Goal: Information Seeking & Learning: Learn about a topic

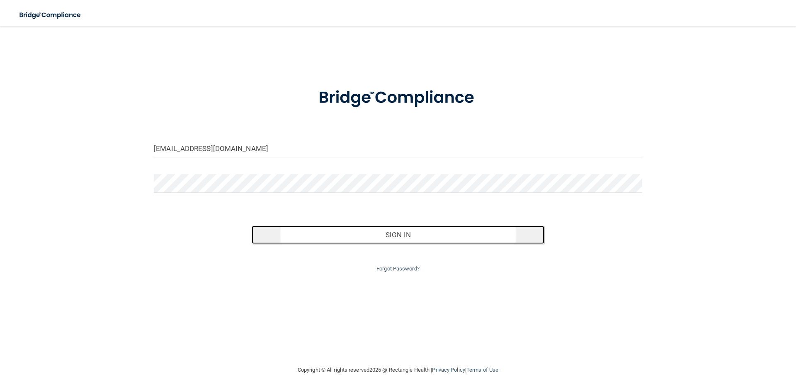
click at [395, 236] on button "Sign In" at bounding box center [398, 235] width 293 height 18
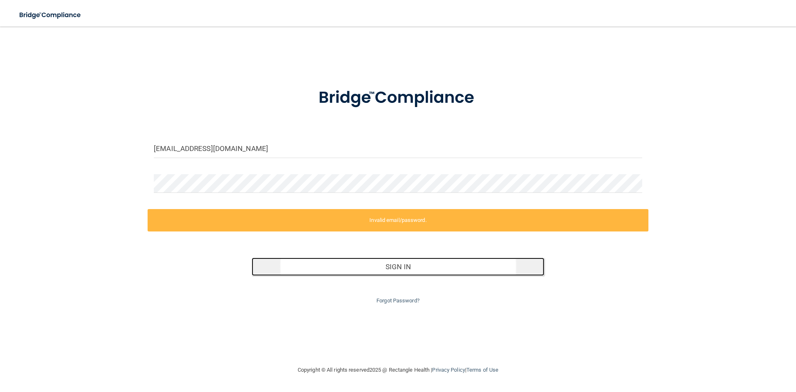
click at [391, 266] on button "Sign In" at bounding box center [398, 267] width 293 height 18
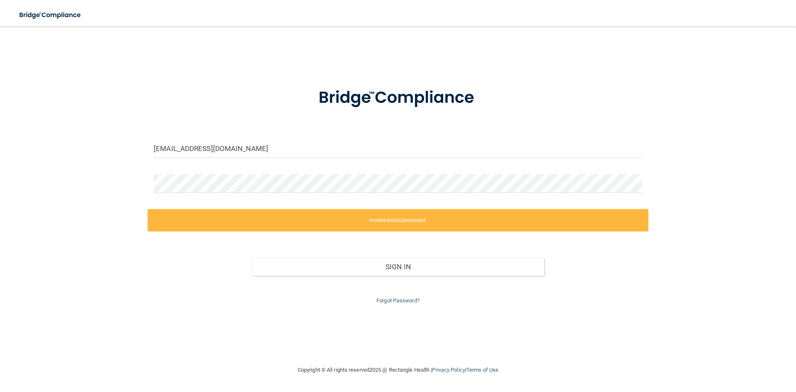
click at [388, 224] on label "Invalid email/password." at bounding box center [398, 220] width 501 height 22
click at [253, 149] on input "[EMAIL_ADDRESS][DOMAIN_NAME]" at bounding box center [398, 148] width 489 height 19
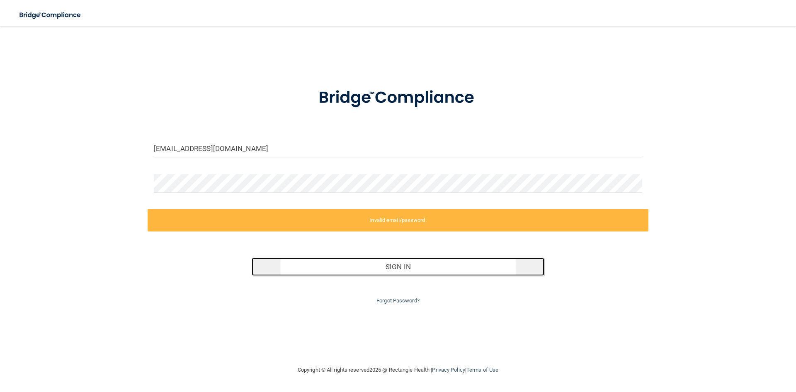
click at [403, 267] on button "Sign In" at bounding box center [398, 267] width 293 height 18
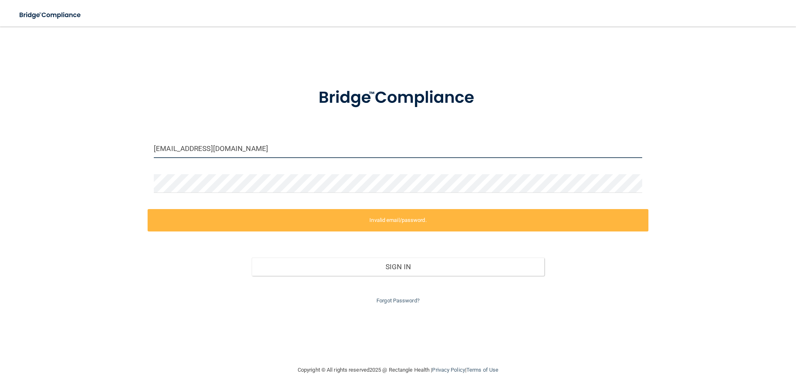
click at [250, 155] on input "[EMAIL_ADDRESS][DOMAIN_NAME]" at bounding box center [398, 148] width 489 height 19
click at [250, 154] on input "[EMAIL_ADDRESS][DOMAIN_NAME]" at bounding box center [398, 148] width 489 height 19
drag, startPoint x: 250, startPoint y: 154, endPoint x: 258, endPoint y: 143, distance: 13.4
click at [251, 153] on input "[EMAIL_ADDRESS][DOMAIN_NAME]" at bounding box center [398, 148] width 489 height 19
click at [251, 142] on input "[EMAIL_ADDRESS][DOMAIN_NAME]" at bounding box center [398, 148] width 489 height 19
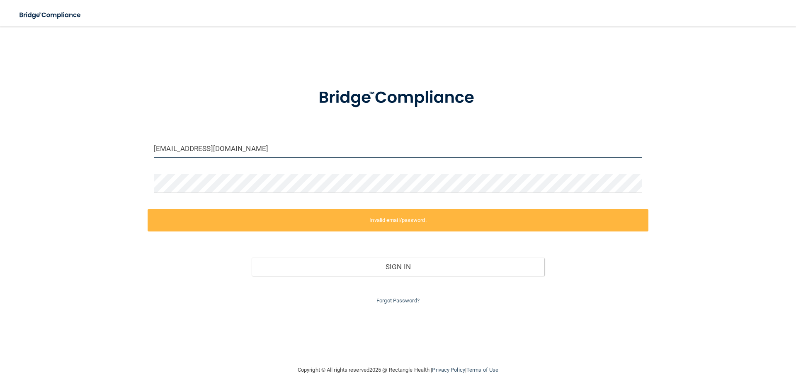
click at [249, 143] on input "[EMAIL_ADDRESS][DOMAIN_NAME]" at bounding box center [398, 148] width 489 height 19
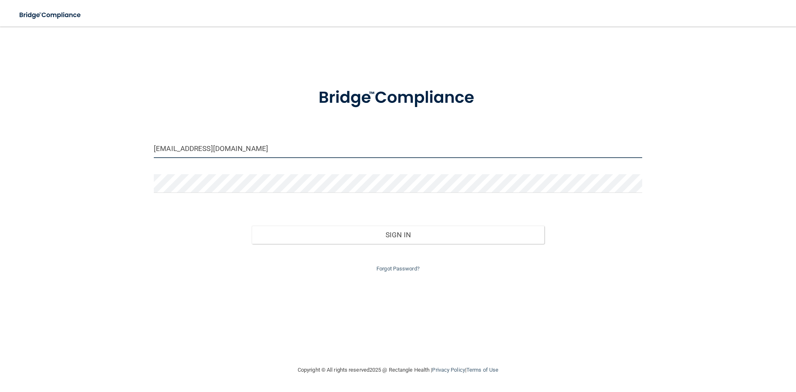
type input "ctrammell@mosaicdentalcollective.com"
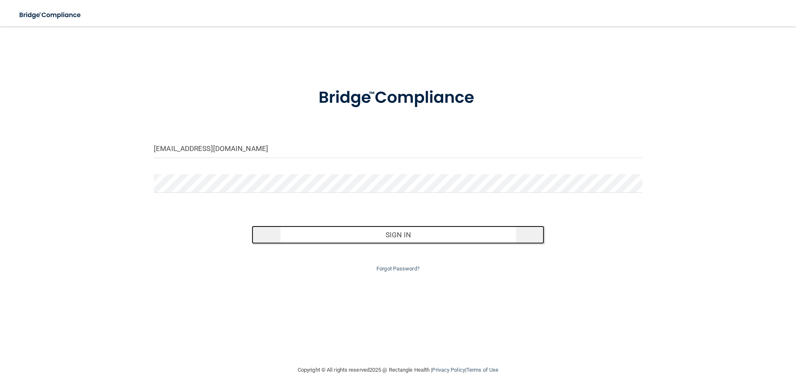
click at [390, 232] on button "Sign In" at bounding box center [398, 235] width 293 height 18
click at [449, 237] on button "Sign In" at bounding box center [398, 235] width 293 height 18
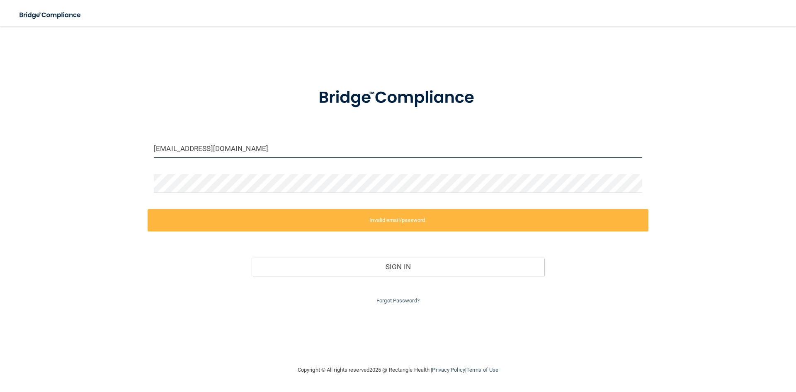
click at [311, 144] on input "ctrammell@mosaicdentalcollective.com" at bounding box center [398, 148] width 489 height 19
click at [394, 300] on link "Forgot Password?" at bounding box center [398, 300] width 43 height 6
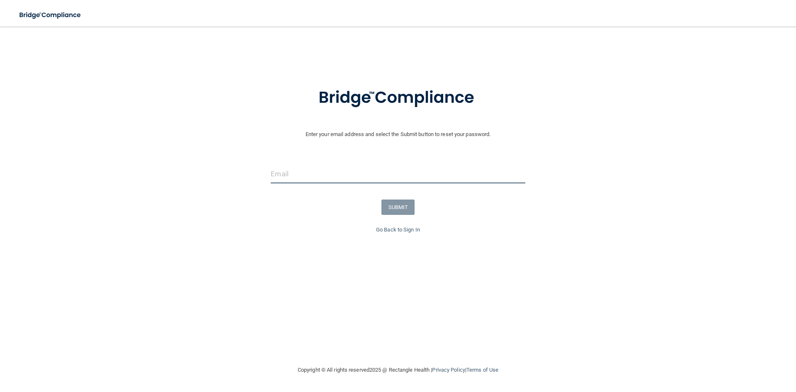
click at [309, 170] on input "email" at bounding box center [398, 174] width 254 height 19
type input "ctrammell@mosaicdentalcollective.com"
click at [393, 208] on button "SUBMIT" at bounding box center [399, 206] width 34 height 15
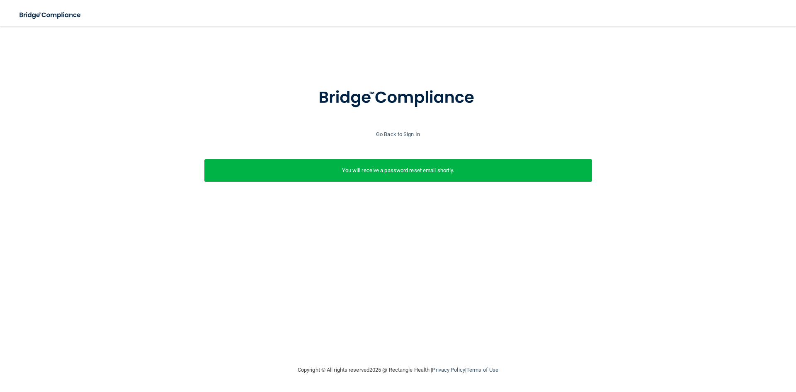
click at [758, 244] on div "Enter your email address and select the Submit button to reset your password. c…" at bounding box center [398, 196] width 763 height 322
click at [397, 131] on link "Go Back to Sign In" at bounding box center [398, 134] width 44 height 6
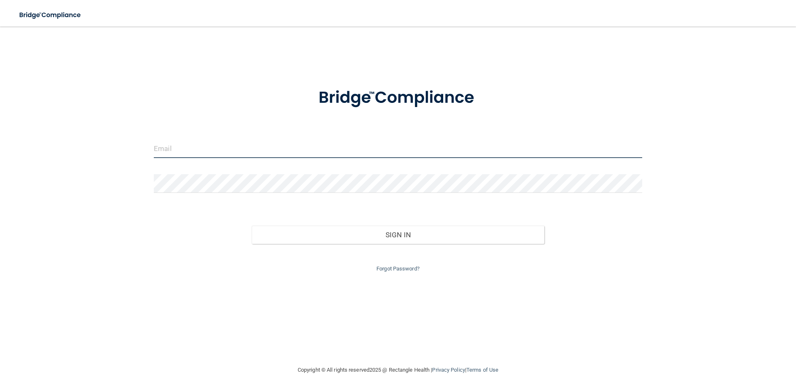
type input "[EMAIL_ADDRESS][DOMAIN_NAME]"
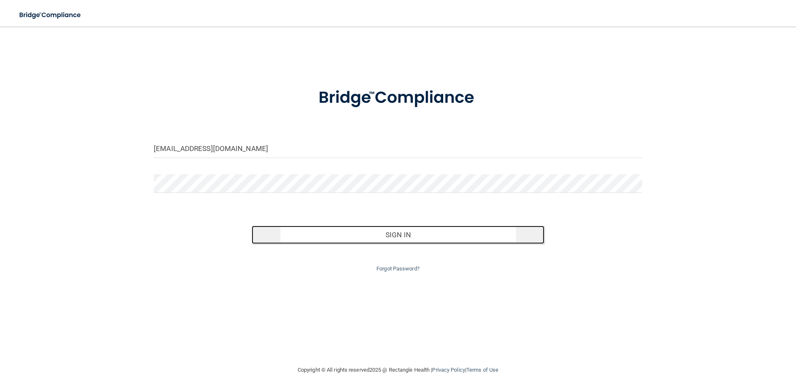
click at [398, 233] on button "Sign In" at bounding box center [398, 235] width 293 height 18
click at [403, 239] on button "Sign In" at bounding box center [398, 235] width 293 height 18
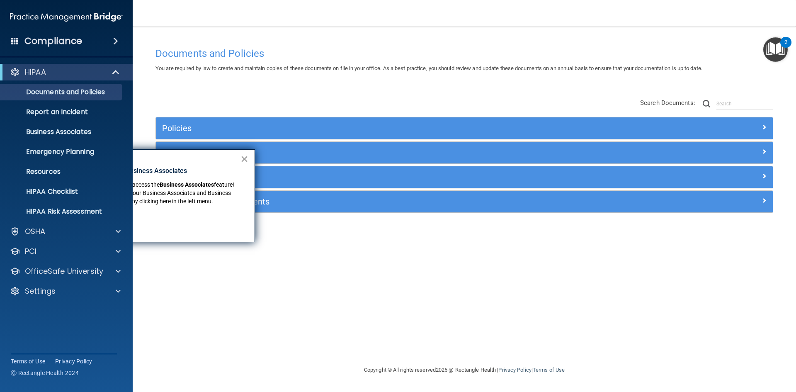
click at [245, 157] on button "×" at bounding box center [245, 158] width 8 height 13
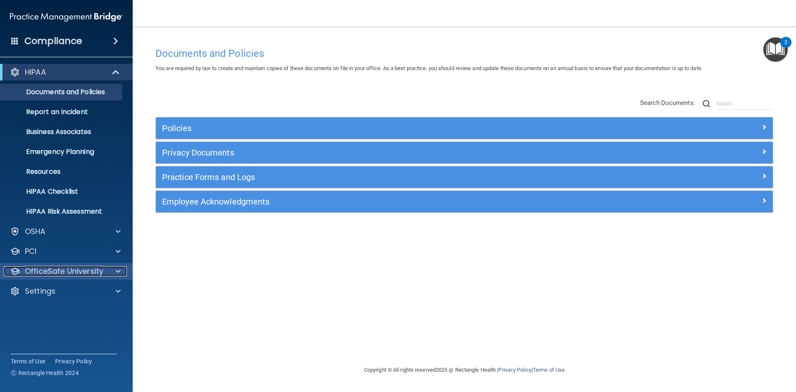
click at [109, 273] on div at bounding box center [117, 271] width 21 height 10
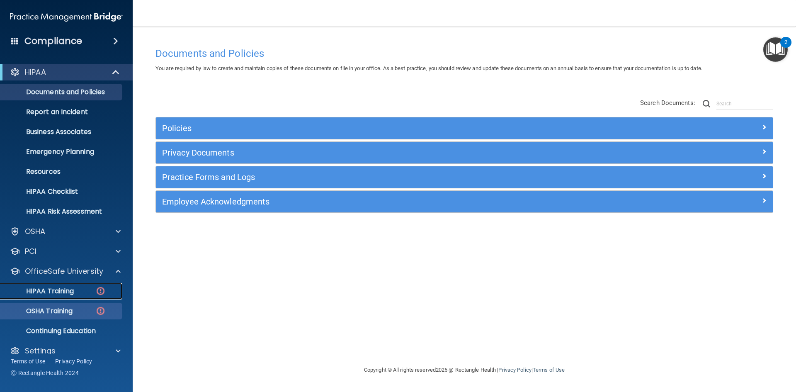
click at [97, 290] on img at bounding box center [100, 291] width 10 height 10
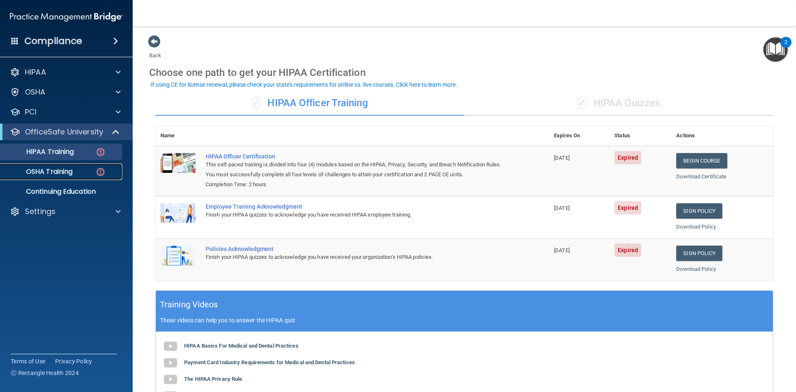
click at [102, 173] on img at bounding box center [100, 172] width 10 height 10
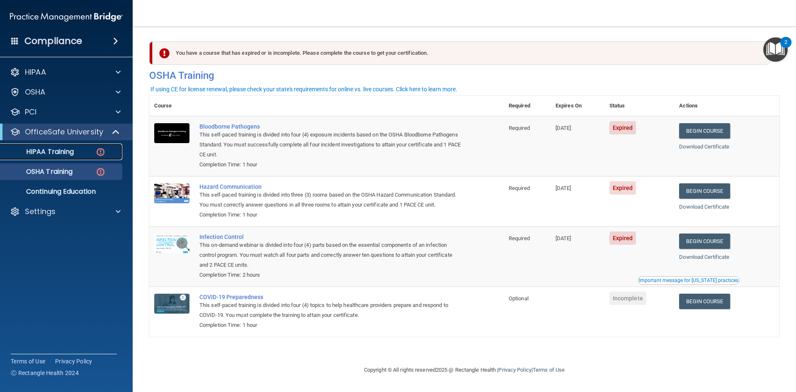
click at [101, 151] on img at bounding box center [100, 152] width 10 height 10
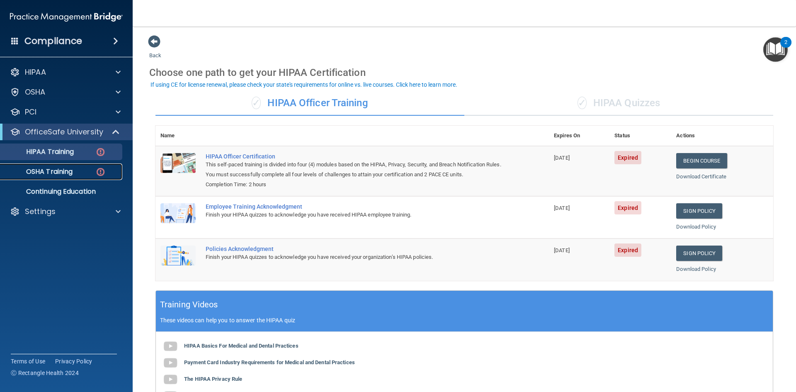
click at [99, 170] on img at bounding box center [100, 172] width 10 height 10
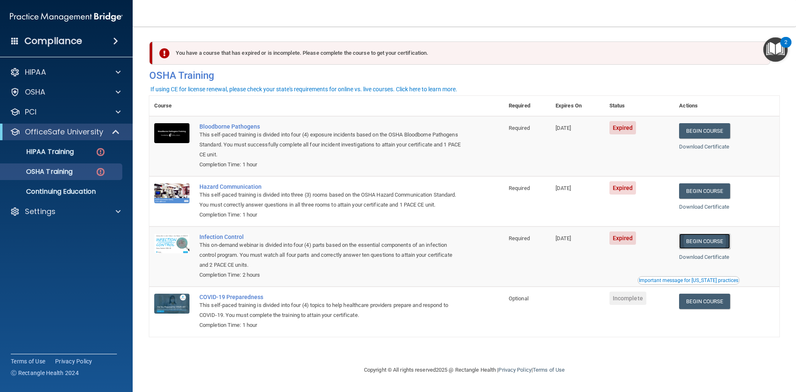
click at [713, 243] on link "Begin Course" at bounding box center [704, 240] width 51 height 15
click at [704, 244] on link "Begin Course" at bounding box center [704, 240] width 51 height 15
click at [707, 243] on link "Begin Course" at bounding box center [704, 240] width 51 height 15
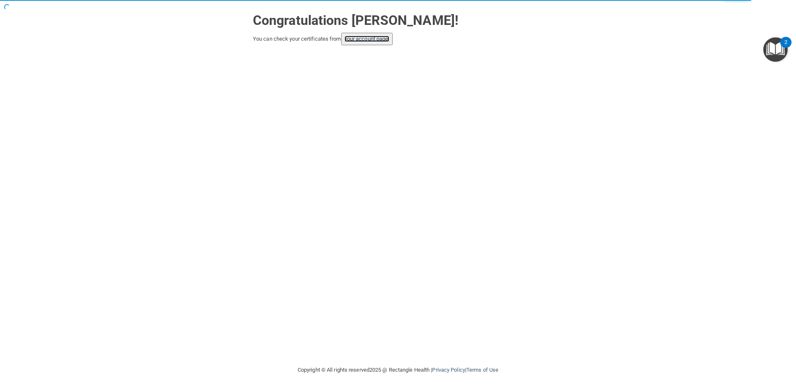
click at [362, 41] on link "your account page!" at bounding box center [367, 39] width 45 height 6
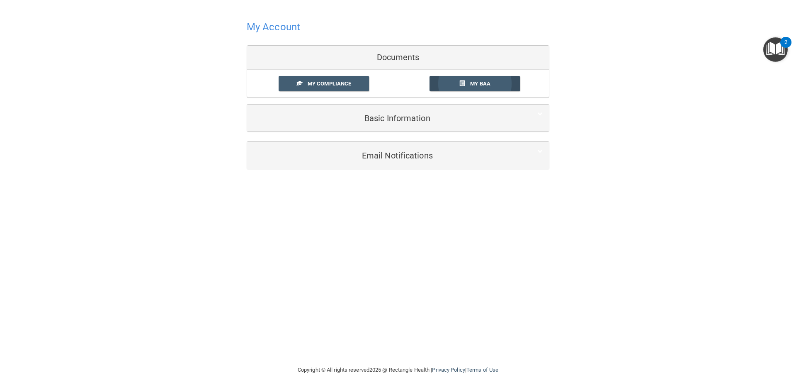
click at [472, 87] on span "My BAA" at bounding box center [480, 83] width 20 height 6
click at [313, 82] on span "My Compliance" at bounding box center [330, 83] width 44 height 6
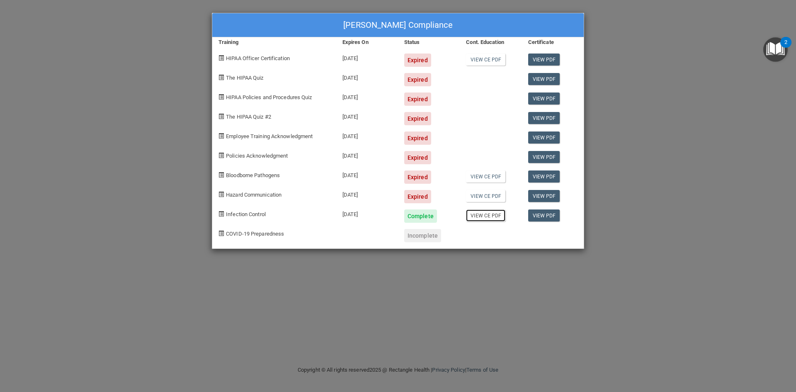
click at [489, 218] on link "View CE PDF" at bounding box center [485, 215] width 39 height 12
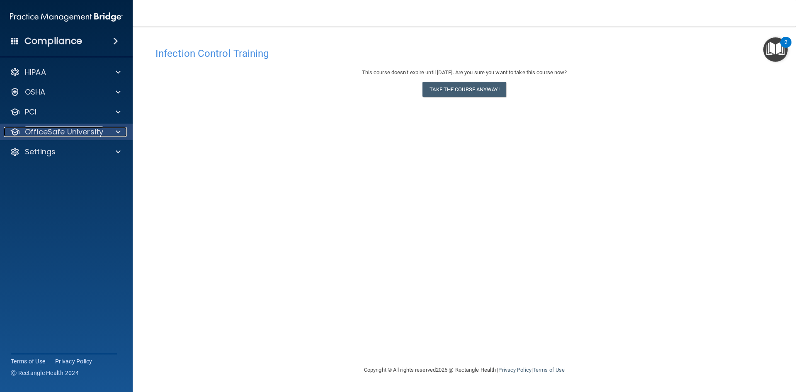
click at [93, 134] on p "OfficeSafe University" at bounding box center [64, 132] width 78 height 10
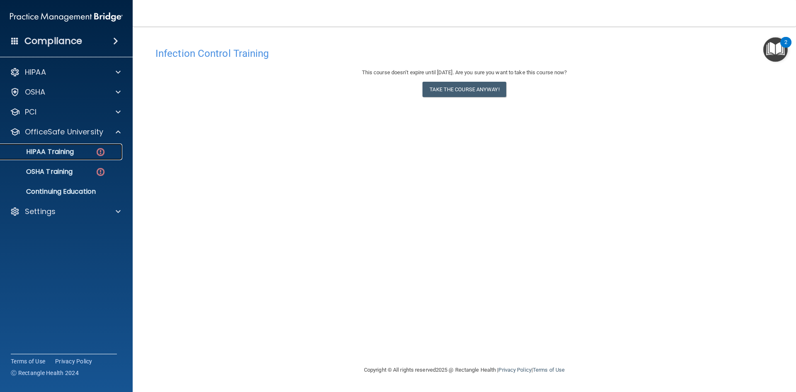
click at [97, 153] on img at bounding box center [100, 152] width 10 height 10
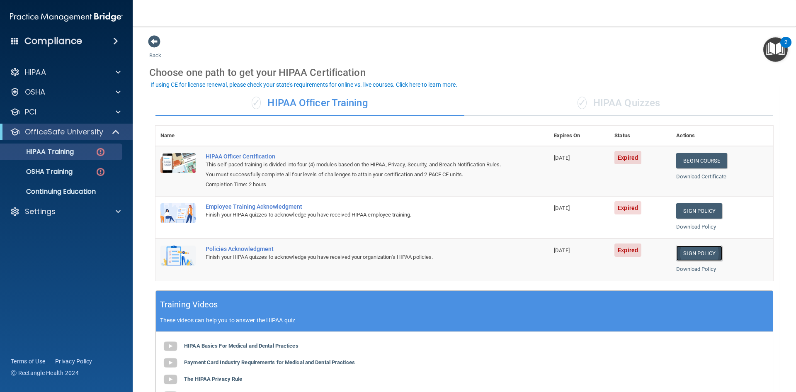
click at [696, 254] on link "Sign Policy" at bounding box center [699, 253] width 46 height 15
click at [98, 154] on img at bounding box center [100, 152] width 10 height 10
click at [97, 152] on img at bounding box center [100, 152] width 10 height 10
click at [78, 168] on div "OSHA Training" at bounding box center [61, 172] width 113 height 8
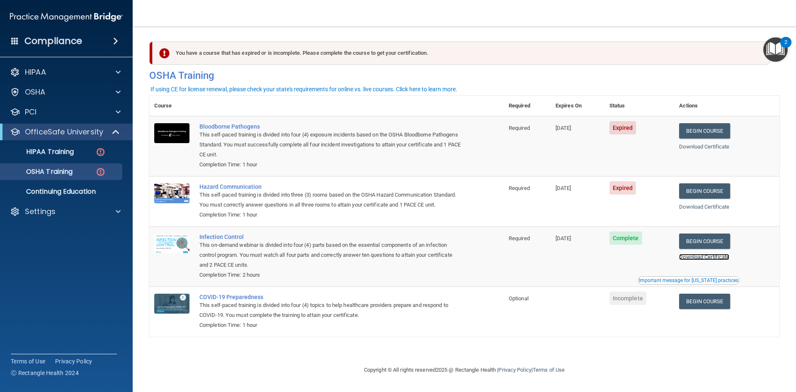
click at [708, 258] on link "Download Certificate" at bounding box center [704, 257] width 50 height 6
click at [102, 153] on img at bounding box center [100, 152] width 10 height 10
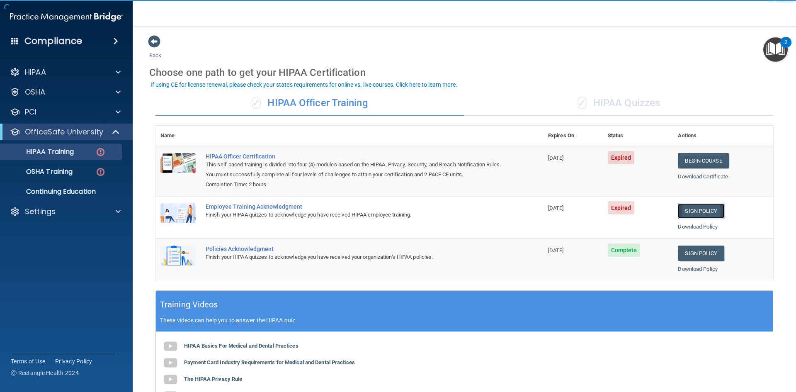
click at [690, 206] on link "Sign Policy" at bounding box center [701, 210] width 46 height 15
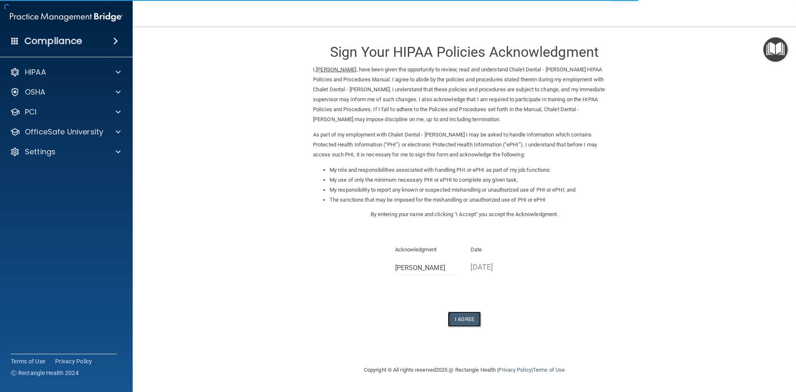
click at [461, 319] on button "I Agree" at bounding box center [464, 318] width 33 height 15
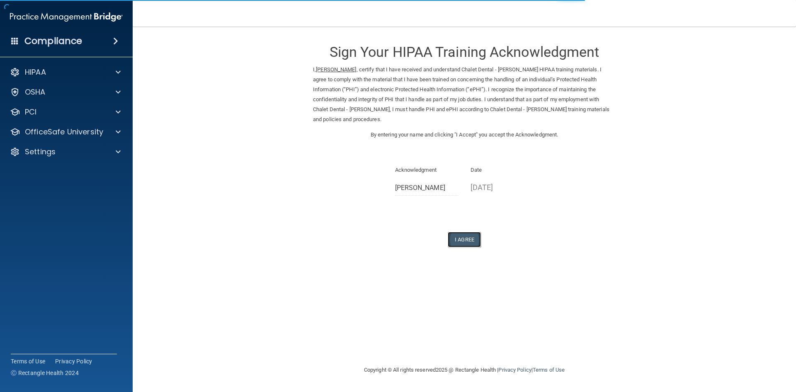
click at [469, 240] on button "I Agree" at bounding box center [464, 239] width 33 height 15
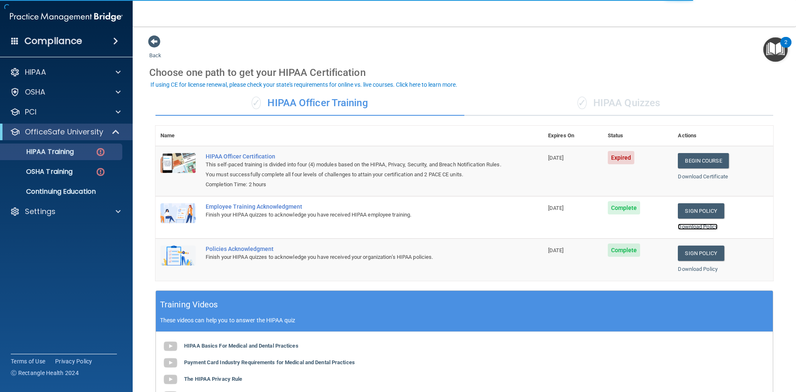
click at [695, 226] on link "Download Policy" at bounding box center [698, 227] width 40 height 6
click at [102, 173] on img at bounding box center [100, 172] width 10 height 10
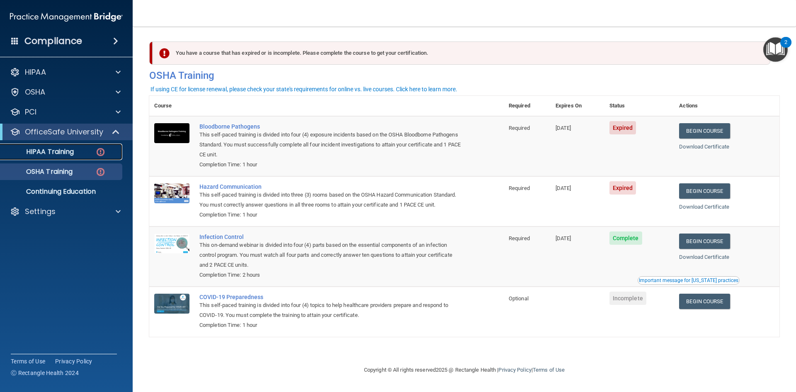
click at [103, 152] on img at bounding box center [100, 152] width 10 height 10
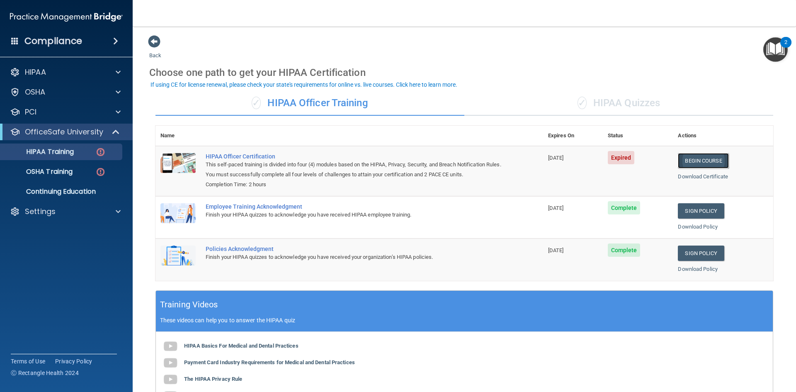
click at [690, 163] on link "Begin Course" at bounding box center [703, 160] width 51 height 15
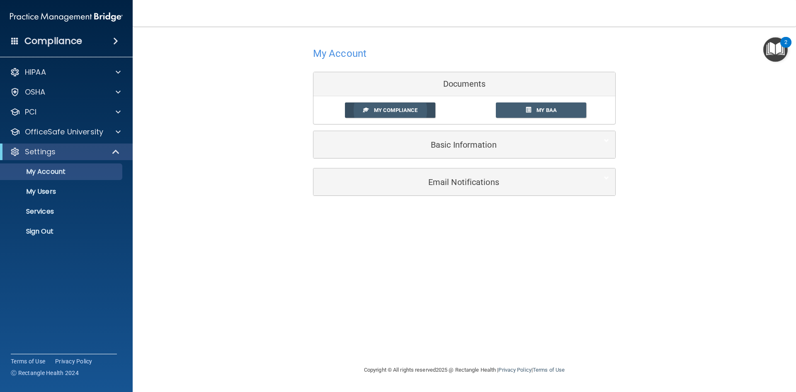
click at [391, 114] on link "My Compliance" at bounding box center [390, 109] width 91 height 15
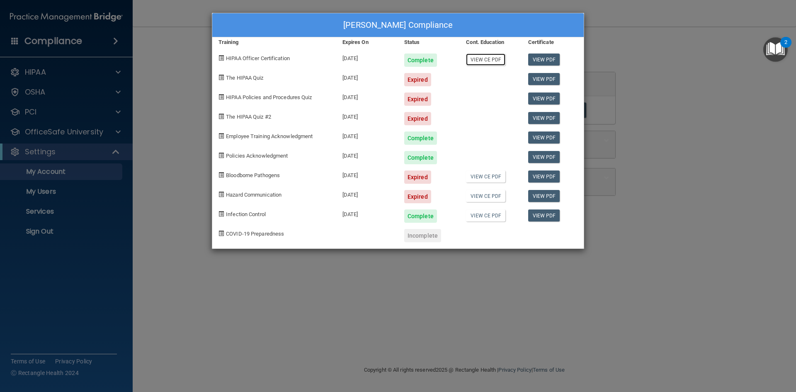
click at [490, 58] on link "View CE PDF" at bounding box center [485, 59] width 39 height 12
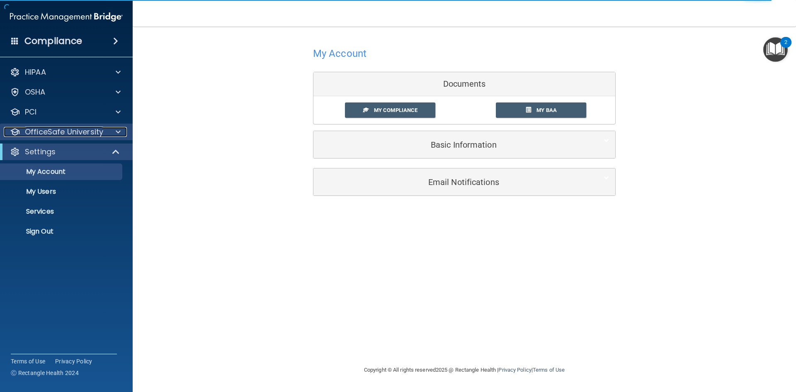
click at [110, 136] on div at bounding box center [117, 132] width 21 height 10
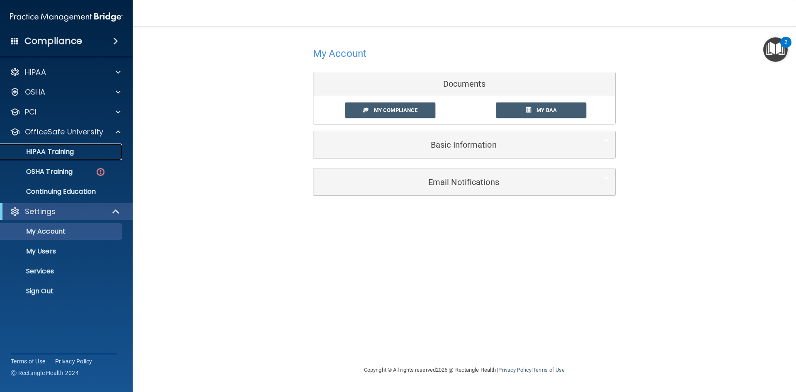
click at [70, 149] on p "HIPAA Training" at bounding box center [39, 152] width 68 height 8
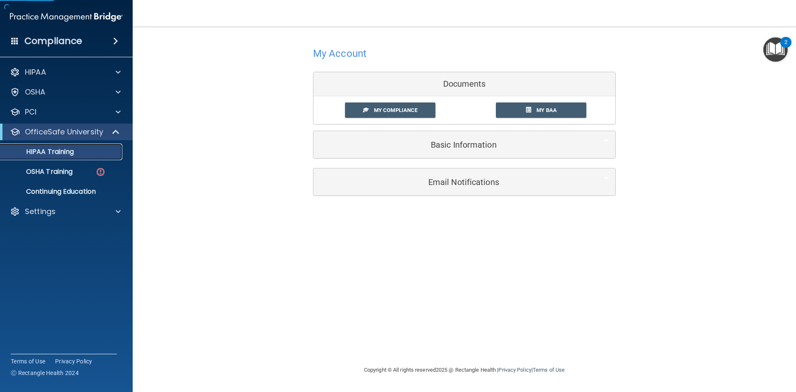
click at [70, 149] on p "HIPAA Training" at bounding box center [39, 152] width 68 height 8
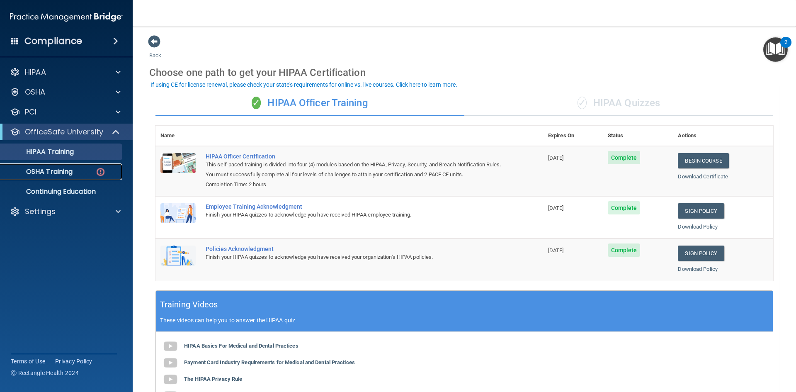
click at [100, 173] on img at bounding box center [100, 172] width 10 height 10
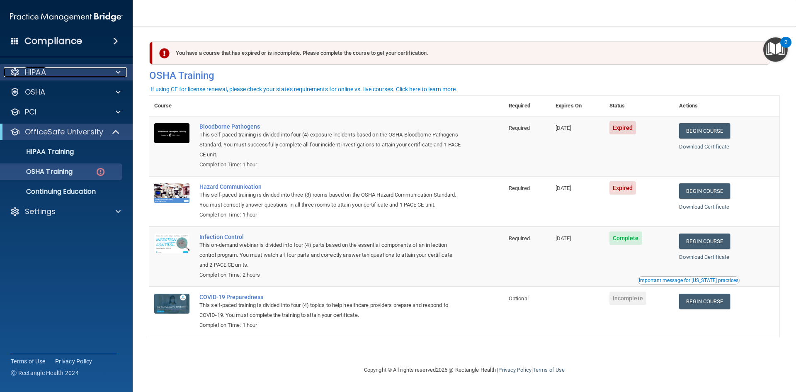
click at [109, 74] on div at bounding box center [117, 72] width 21 height 10
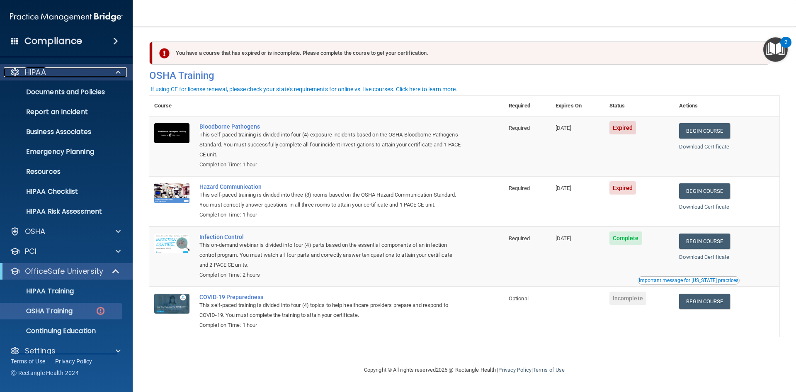
click at [110, 74] on div at bounding box center [117, 72] width 21 height 10
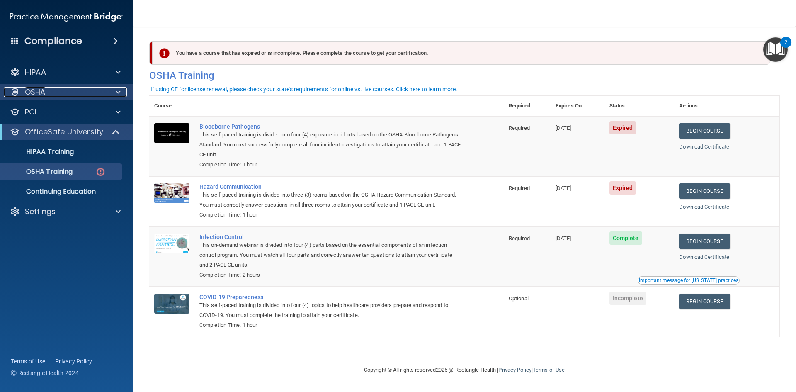
click at [119, 91] on span at bounding box center [118, 92] width 5 height 10
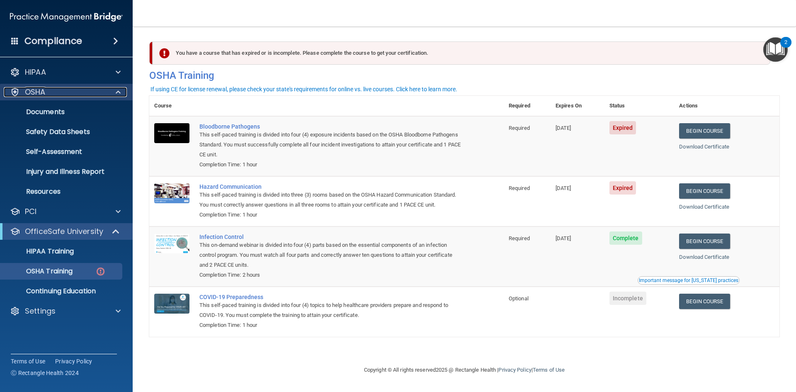
click at [119, 91] on span at bounding box center [118, 92] width 5 height 10
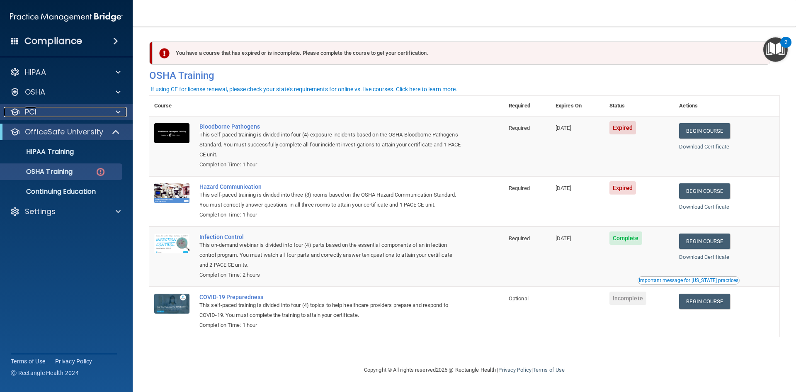
click at [121, 111] on div at bounding box center [117, 112] width 21 height 10
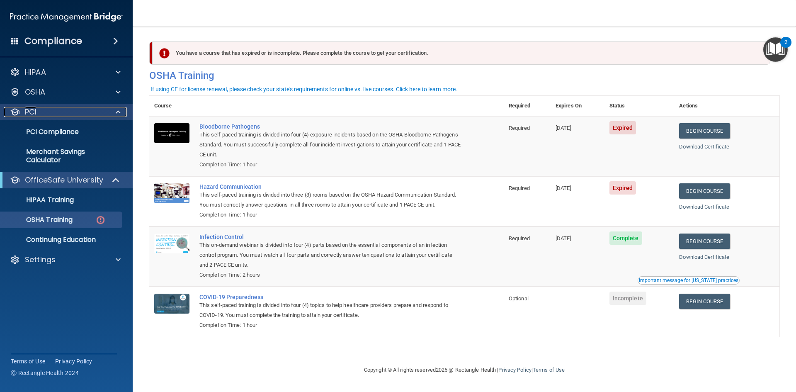
click at [121, 111] on div at bounding box center [117, 112] width 21 height 10
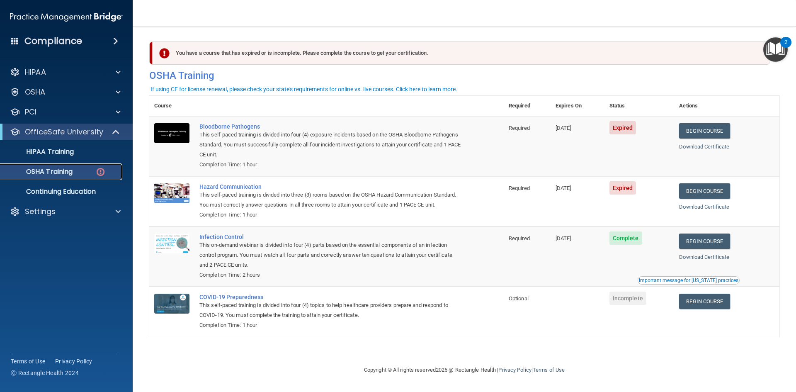
click at [99, 173] on img at bounding box center [100, 172] width 10 height 10
click at [716, 133] on link "Begin Course" at bounding box center [704, 130] width 51 height 15
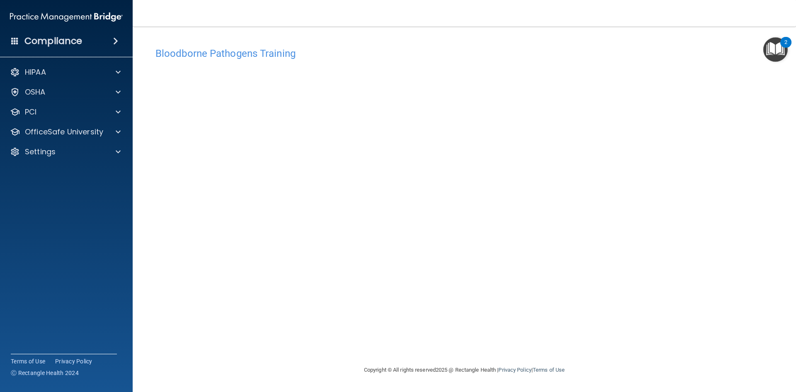
click at [617, 319] on div "Bloodborne Pathogens Training This course doesn’t expire until 08/28/2025. Are …" at bounding box center [464, 204] width 630 height 322
click at [359, 356] on div "Bloodborne Pathogens Training This course doesn’t expire until 08/28/2025. Are …" at bounding box center [464, 204] width 630 height 322
click at [707, 323] on div "Bloodborne Pathogens Training This course doesn’t expire until 08/28/2025. Are …" at bounding box center [464, 204] width 630 height 322
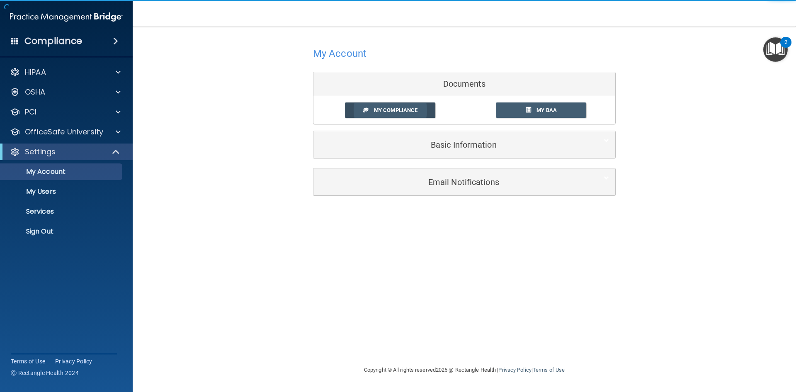
click at [401, 107] on span "My Compliance" at bounding box center [396, 110] width 44 height 6
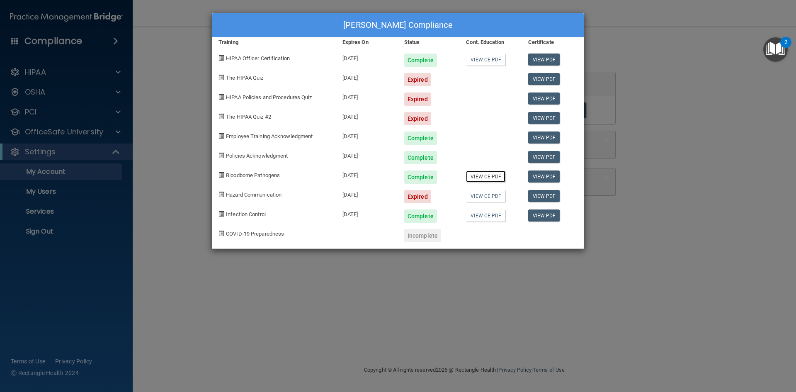
click at [495, 175] on link "View CE PDF" at bounding box center [485, 176] width 39 height 12
click at [156, 128] on div "Christopher Trammel's Compliance Training Expires On Status Cont. Education Cer…" at bounding box center [398, 196] width 796 height 392
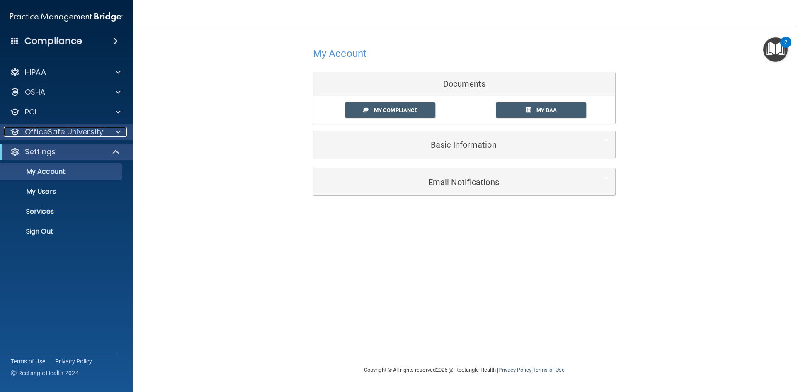
click at [88, 131] on p "OfficeSafe University" at bounding box center [64, 132] width 78 height 10
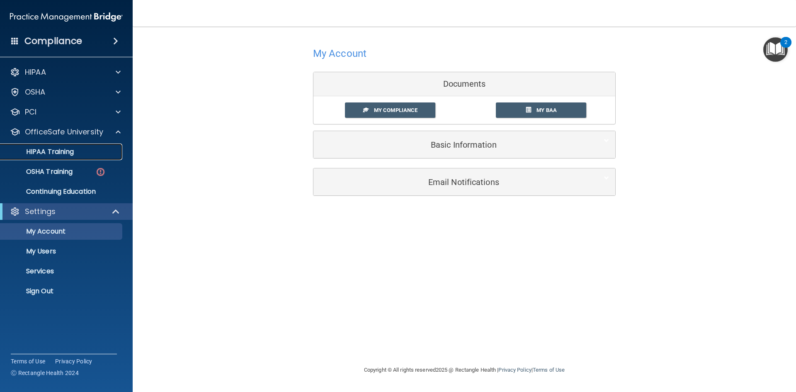
click at [70, 148] on p "HIPAA Training" at bounding box center [39, 152] width 68 height 8
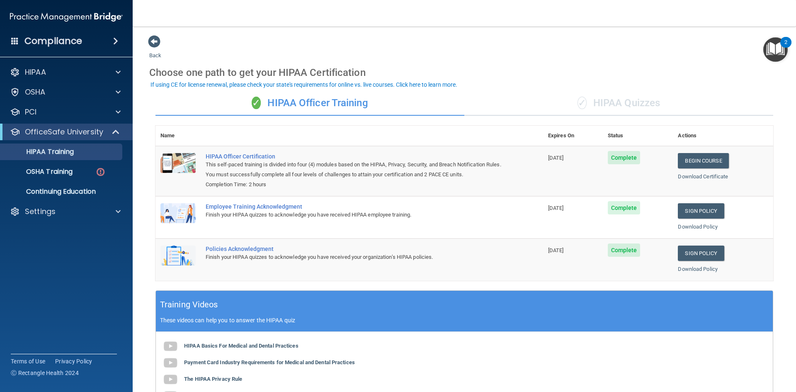
click at [636, 103] on div "✓ HIPAA Quizzes" at bounding box center [618, 103] width 309 height 25
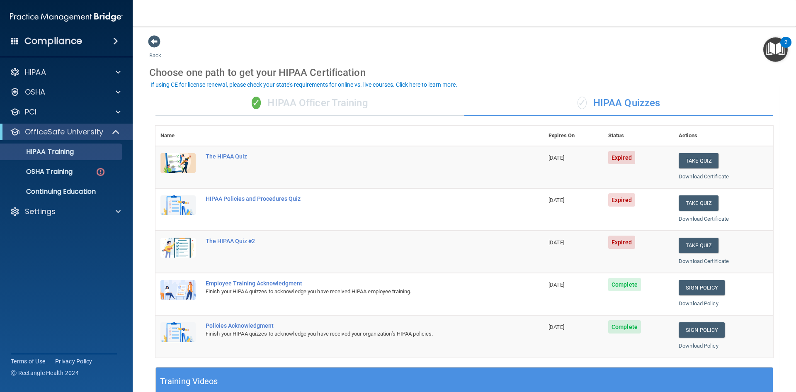
click at [372, 107] on div "✓ HIPAA Officer Training" at bounding box center [310, 103] width 309 height 25
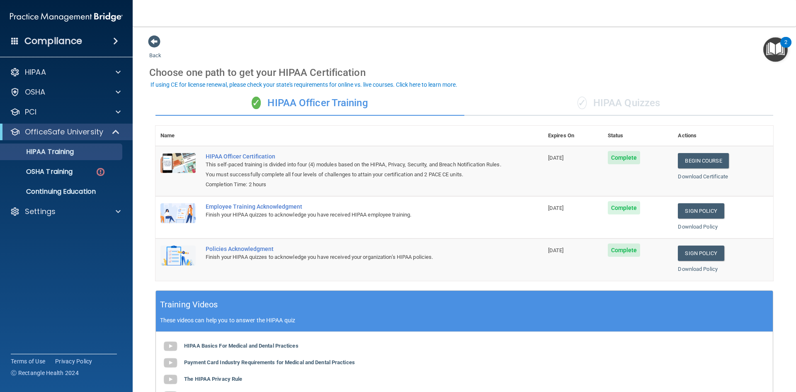
click at [582, 101] on span "✓" at bounding box center [582, 103] width 9 height 12
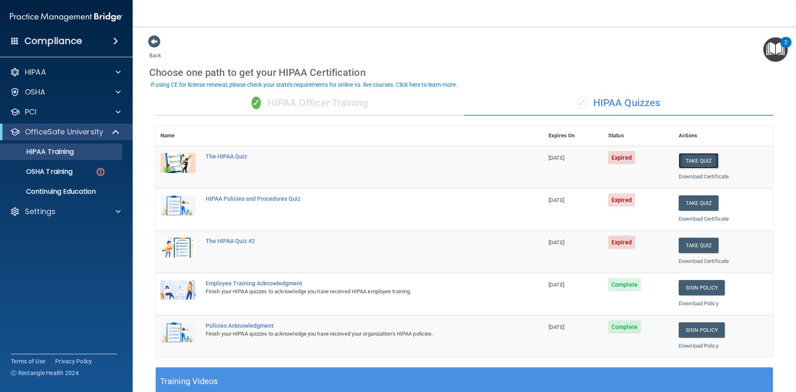
click at [698, 158] on button "Take Quiz" at bounding box center [699, 160] width 40 height 15
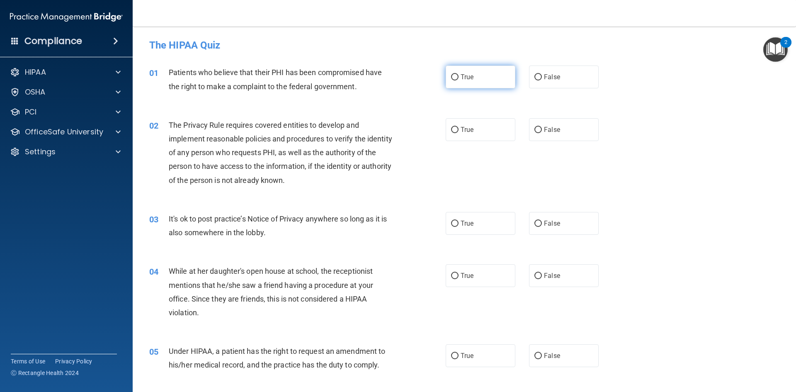
click at [462, 84] on label "True" at bounding box center [481, 77] width 70 height 23
click at [459, 80] on input "True" at bounding box center [454, 77] width 7 height 6
radio input "true"
click at [477, 129] on label "True" at bounding box center [481, 129] width 70 height 23
click at [459, 129] on input "True" at bounding box center [454, 130] width 7 height 6
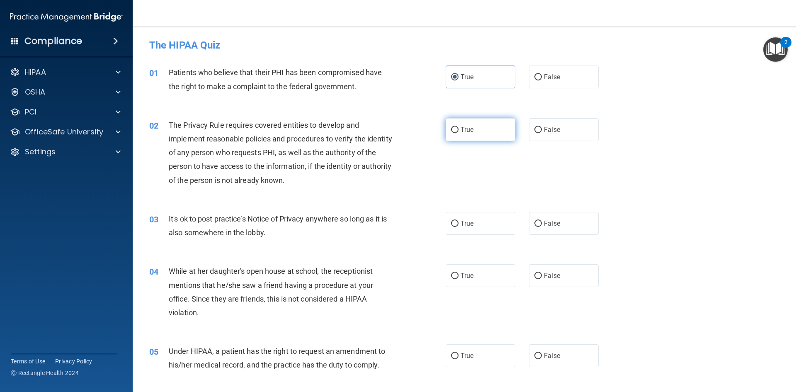
radio input "true"
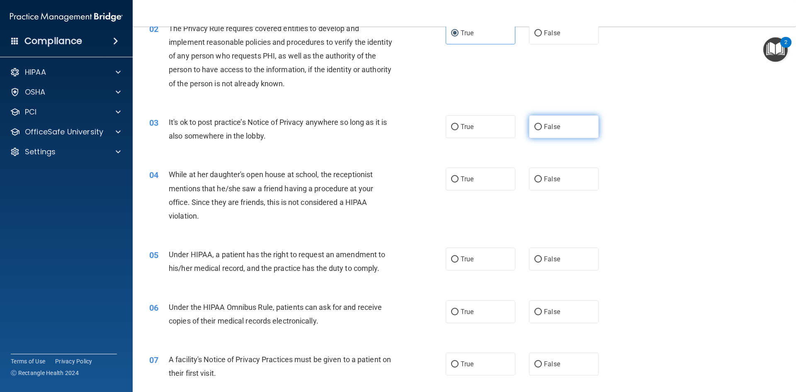
click at [567, 131] on label "False" at bounding box center [564, 126] width 70 height 23
click at [542, 130] on input "False" at bounding box center [538, 127] width 7 height 6
radio input "true"
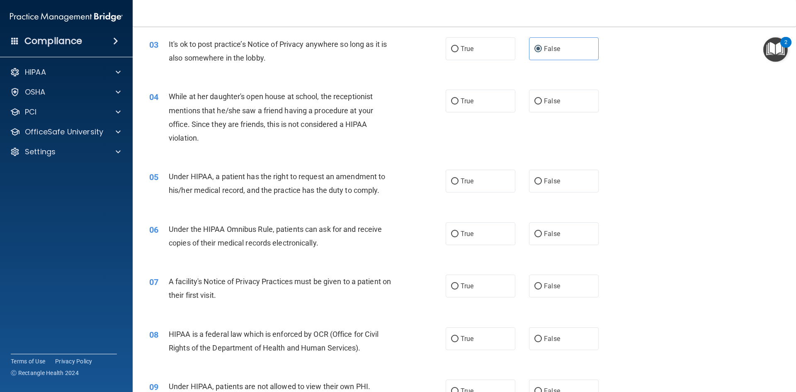
scroll to position [194, 0]
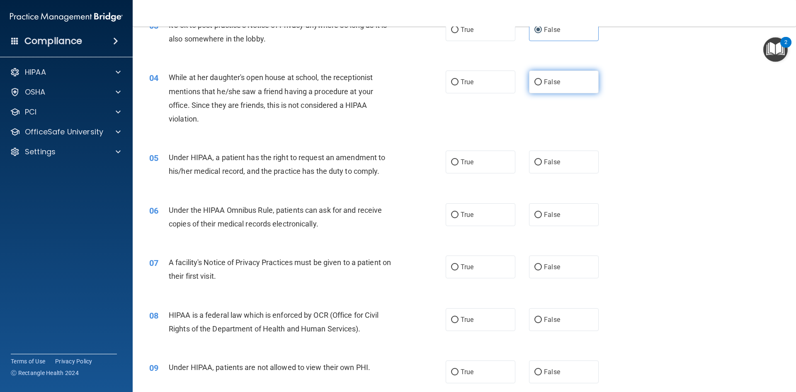
click at [555, 85] on span "False" at bounding box center [552, 82] width 16 height 8
drag, startPoint x: 536, startPoint y: 83, endPoint x: 540, endPoint y: 90, distance: 7.8
click at [536, 83] on input "False" at bounding box center [538, 82] width 7 height 6
radio input "true"
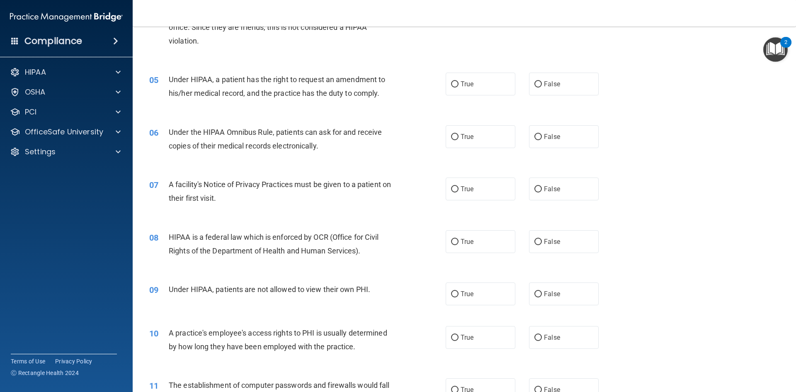
scroll to position [290, 0]
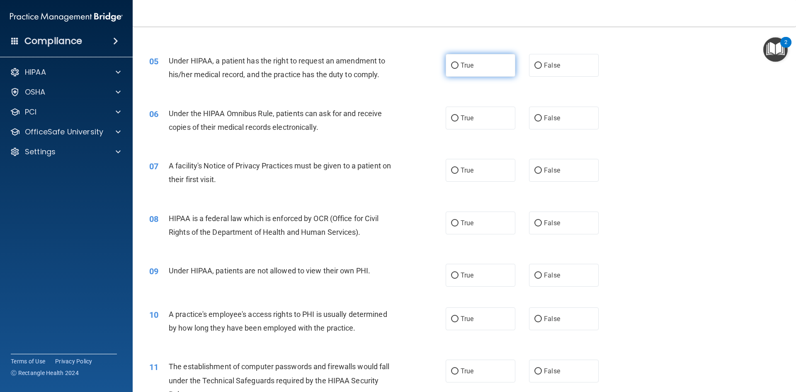
click at [451, 64] on input "True" at bounding box center [454, 66] width 7 height 6
radio input "true"
click at [451, 119] on input "True" at bounding box center [454, 118] width 7 height 6
radio input "true"
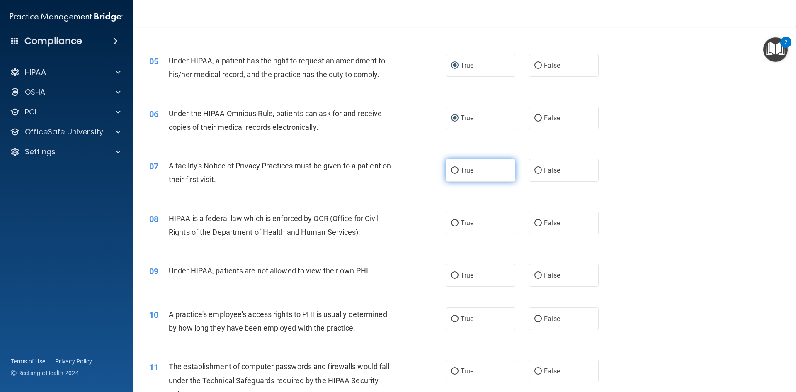
click at [457, 169] on label "True" at bounding box center [481, 170] width 70 height 23
click at [457, 169] on input "True" at bounding box center [454, 171] width 7 height 6
radio input "true"
click at [451, 224] on input "True" at bounding box center [454, 223] width 7 height 6
radio input "true"
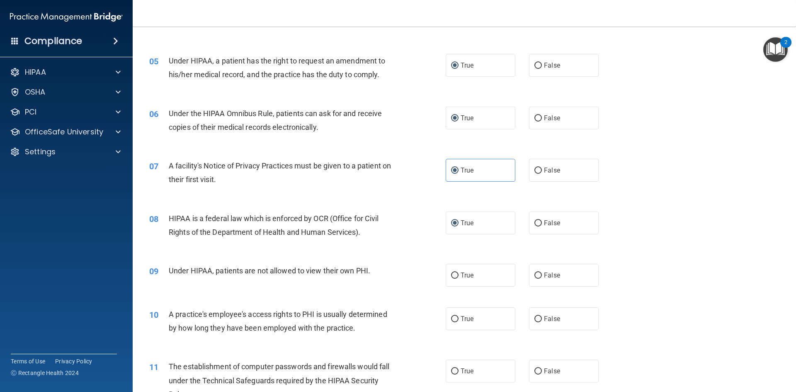
scroll to position [387, 0]
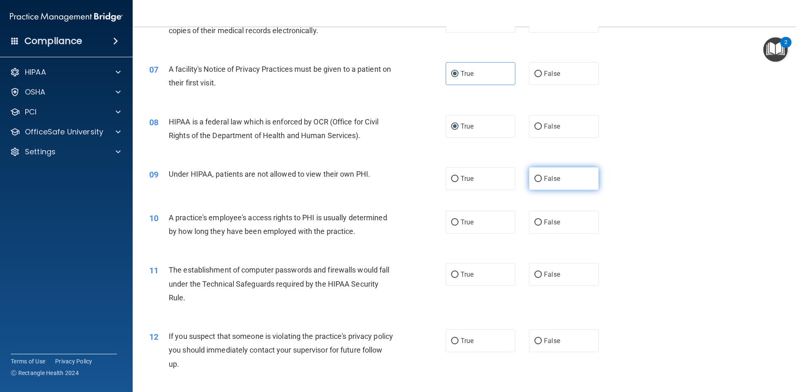
click at [535, 177] on input "False" at bounding box center [538, 179] width 7 height 6
radio input "true"
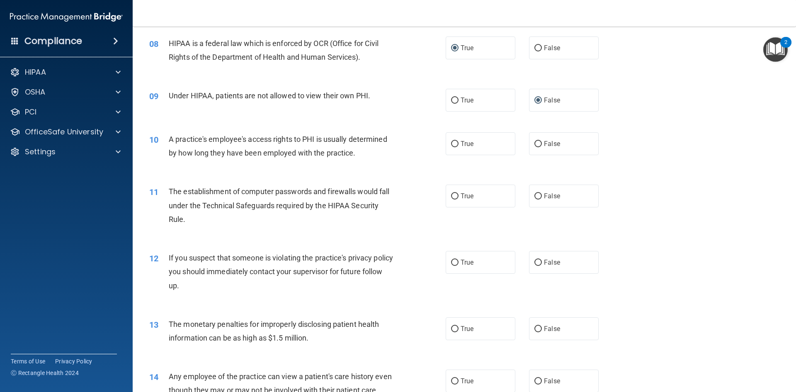
scroll to position [484, 0]
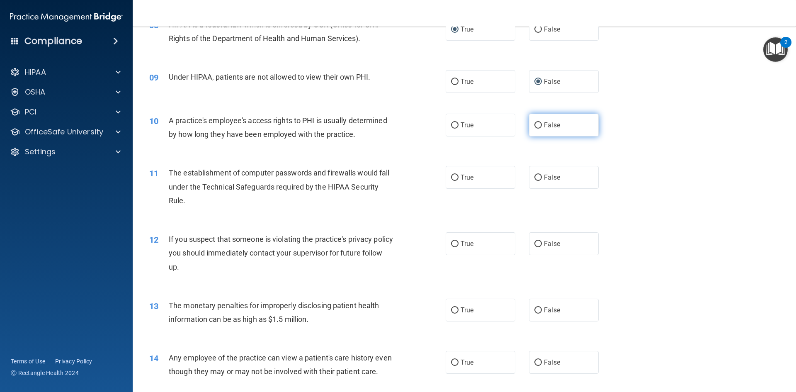
click at [539, 123] on label "False" at bounding box center [564, 125] width 70 height 23
click at [539, 123] on input "False" at bounding box center [538, 125] width 7 height 6
radio input "true"
click at [452, 180] on input "True" at bounding box center [454, 178] width 7 height 6
radio input "true"
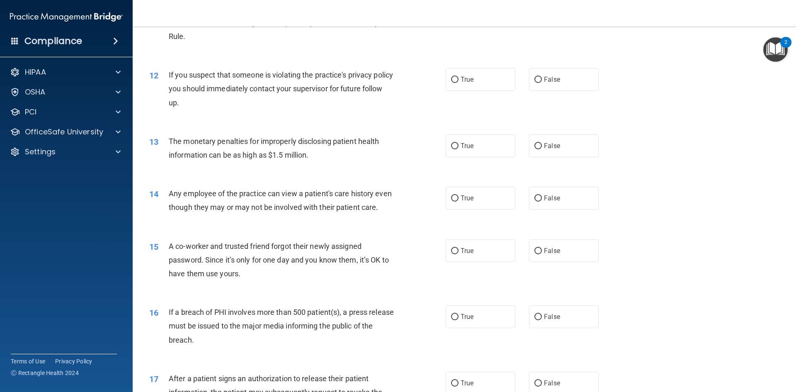
scroll to position [677, 0]
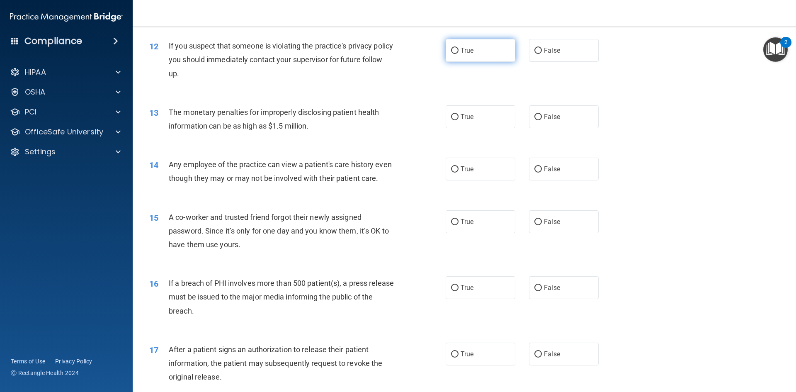
click at [451, 51] on input "True" at bounding box center [454, 51] width 7 height 6
radio input "true"
click at [462, 123] on label "True" at bounding box center [481, 116] width 70 height 23
click at [459, 120] on input "True" at bounding box center [454, 117] width 7 height 6
radio input "true"
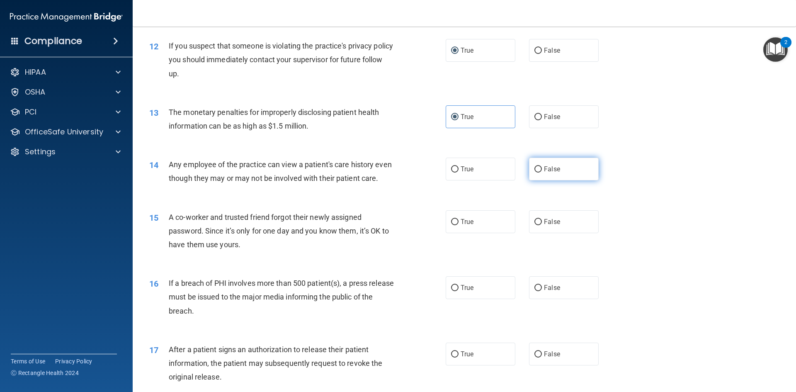
click at [535, 170] on input "False" at bounding box center [538, 169] width 7 height 6
radio input "true"
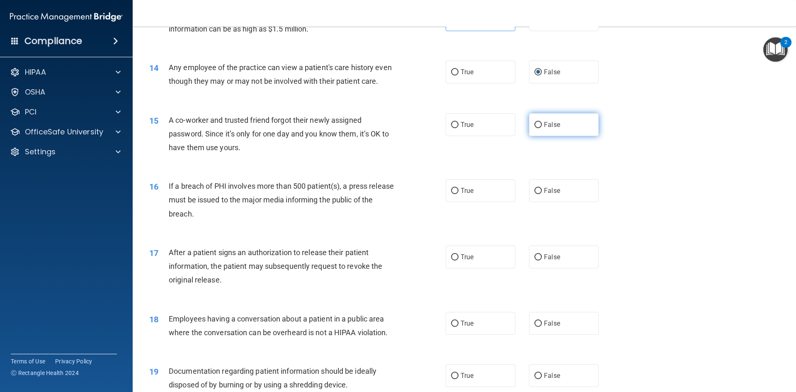
click at [535, 128] on input "False" at bounding box center [538, 125] width 7 height 6
radio input "true"
click at [455, 202] on label "True" at bounding box center [481, 190] width 70 height 23
click at [455, 194] on input "True" at bounding box center [454, 191] width 7 height 6
radio input "true"
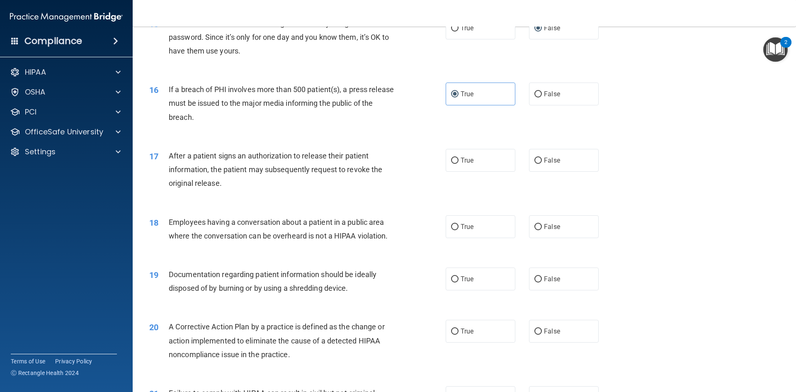
scroll to position [968, 0]
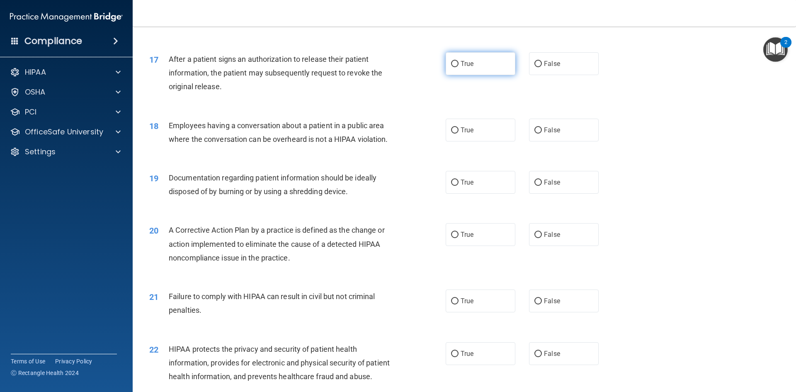
click at [461, 68] on span "True" at bounding box center [467, 64] width 13 height 8
click at [459, 67] on input "True" at bounding box center [454, 64] width 7 height 6
radio input "true"
click at [478, 141] on label "True" at bounding box center [481, 130] width 70 height 23
click at [459, 134] on input "True" at bounding box center [454, 130] width 7 height 6
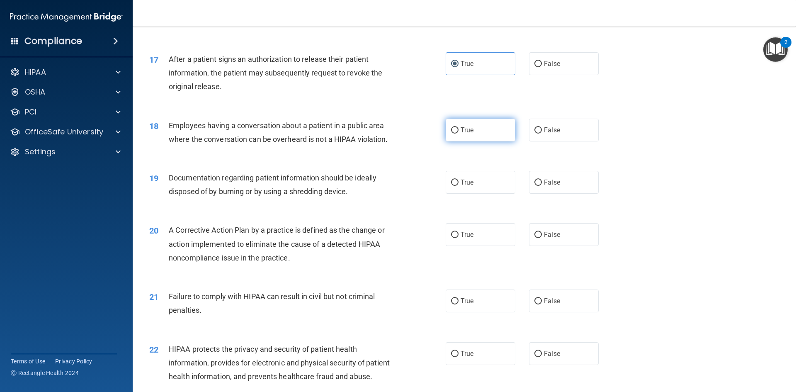
radio input "true"
click at [466, 194] on label "True" at bounding box center [481, 182] width 70 height 23
click at [459, 186] on input "True" at bounding box center [454, 183] width 7 height 6
radio input "true"
click at [549, 186] on span "False" at bounding box center [552, 182] width 16 height 8
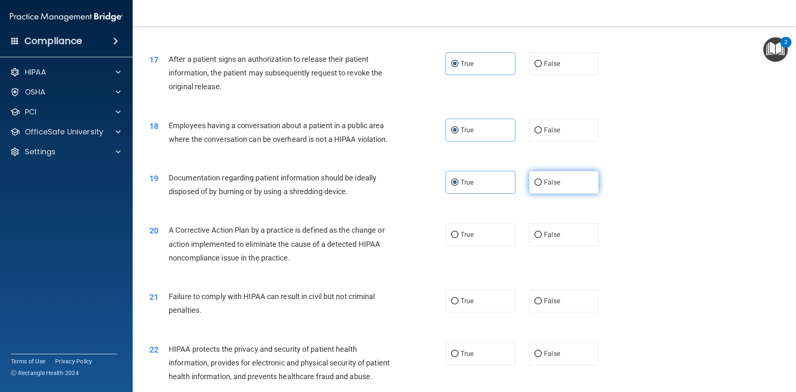
click at [542, 186] on input "False" at bounding box center [538, 183] width 7 height 6
radio input "true"
radio input "false"
click at [452, 238] on input "True" at bounding box center [454, 235] width 7 height 6
radio input "true"
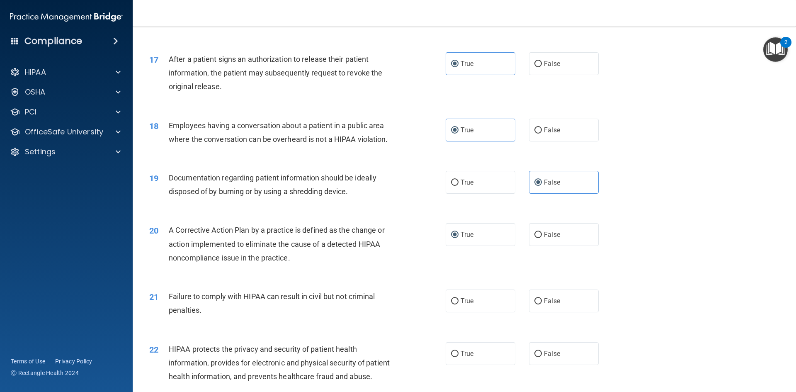
scroll to position [1065, 0]
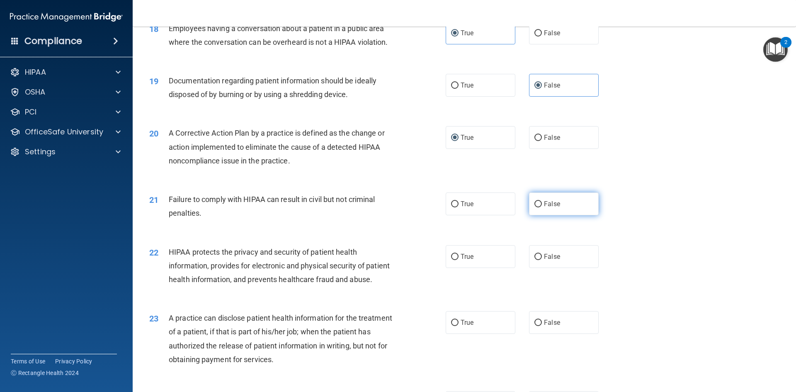
click at [537, 207] on input "False" at bounding box center [538, 204] width 7 height 6
radio input "true"
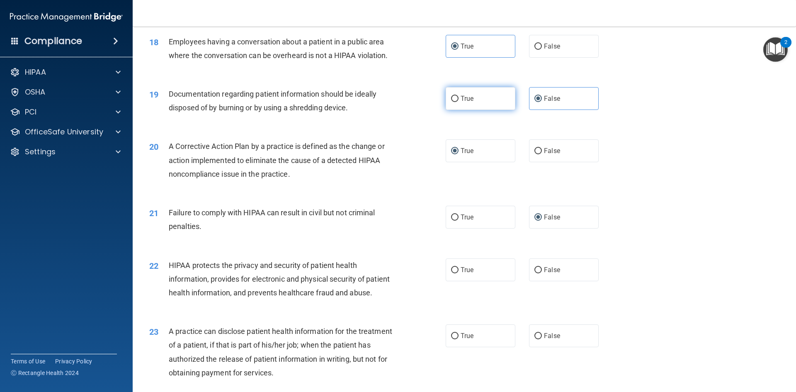
scroll to position [1184, 0]
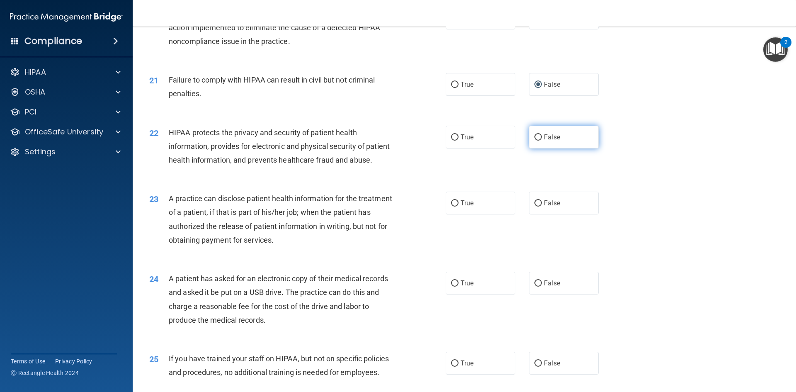
click at [535, 141] on input "False" at bounding box center [538, 137] width 7 height 6
radio input "true"
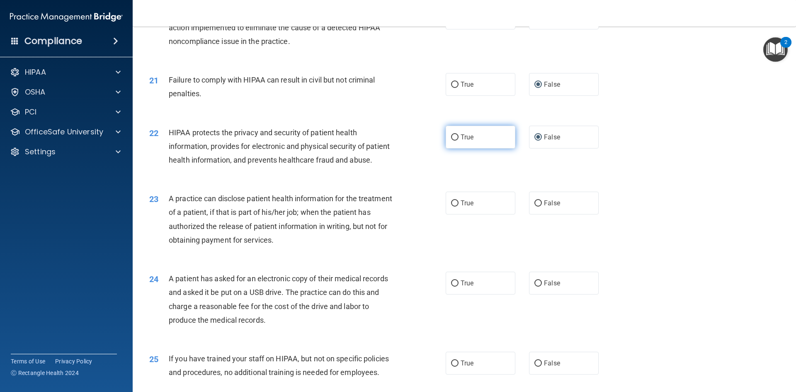
click at [453, 141] on input "True" at bounding box center [454, 137] width 7 height 6
radio input "true"
radio input "false"
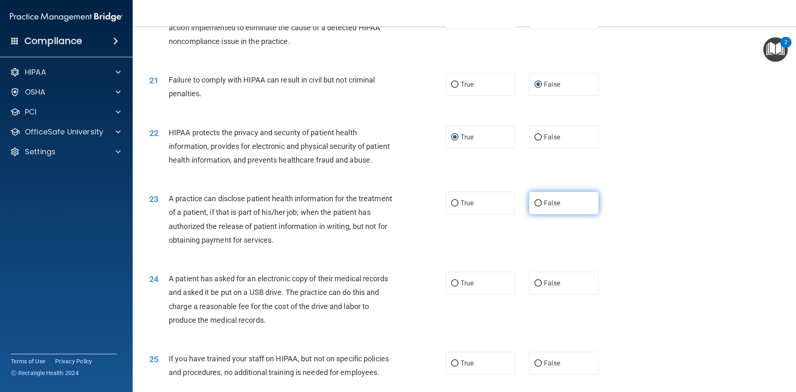
click at [535, 207] on input "False" at bounding box center [538, 203] width 7 height 6
radio input "true"
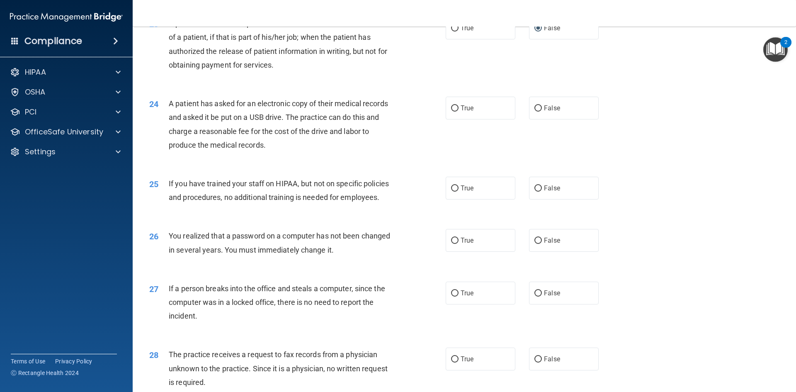
scroll to position [1377, 0]
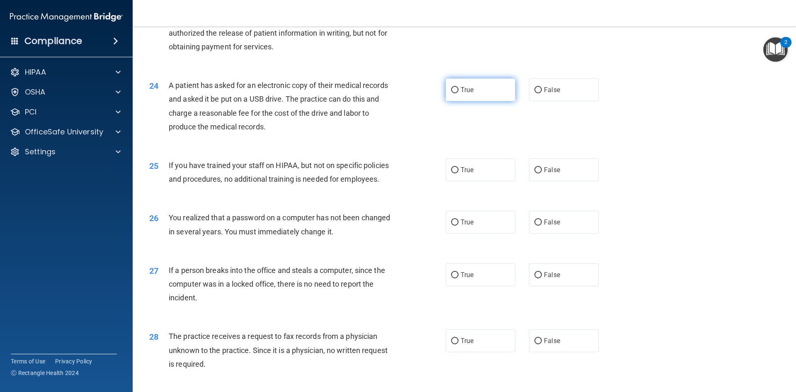
click at [451, 93] on input "True" at bounding box center [454, 90] width 7 height 6
radio input "true"
click at [538, 181] on label "False" at bounding box center [564, 169] width 70 height 23
click at [538, 173] on input "False" at bounding box center [538, 170] width 7 height 6
radio input "true"
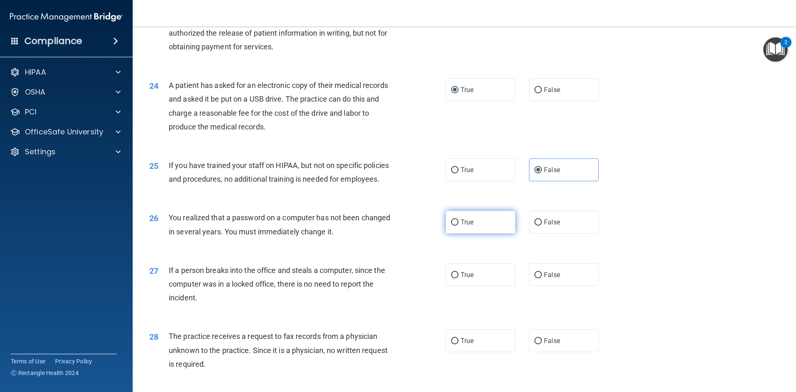
click at [454, 226] on input "True" at bounding box center [454, 222] width 7 height 6
radio input "true"
click at [535, 278] on input "False" at bounding box center [538, 275] width 7 height 6
radio input "true"
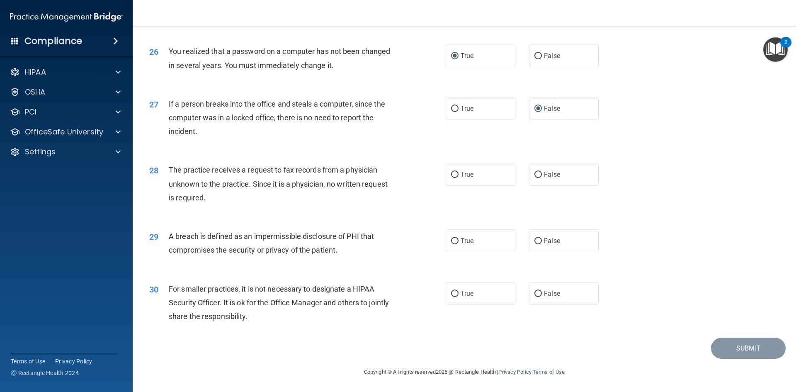
scroll to position [1571, 0]
click at [452, 177] on input "True" at bounding box center [454, 175] width 7 height 6
radio input "true"
click at [461, 246] on label "True" at bounding box center [481, 240] width 70 height 23
click at [459, 244] on input "True" at bounding box center [454, 241] width 7 height 6
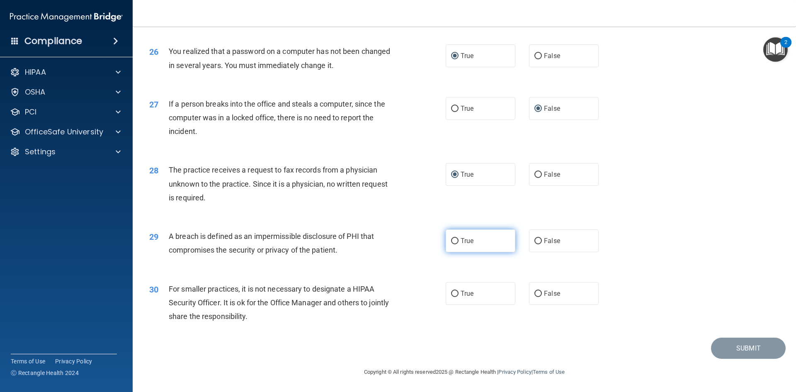
radio input "true"
click at [535, 291] on input "False" at bounding box center [538, 294] width 7 height 6
radio input "true"
click at [755, 350] on button "Submit" at bounding box center [748, 348] width 75 height 21
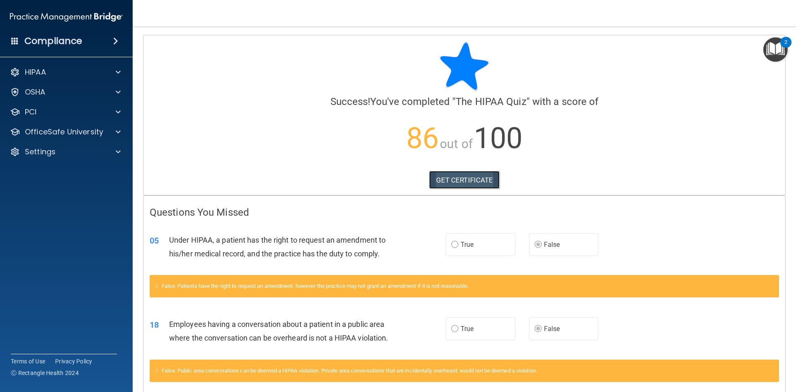
click at [446, 185] on link "GET CERTIFICATE" at bounding box center [464, 180] width 71 height 18
click at [456, 185] on link "GET CERTIFICATE" at bounding box center [464, 180] width 71 height 18
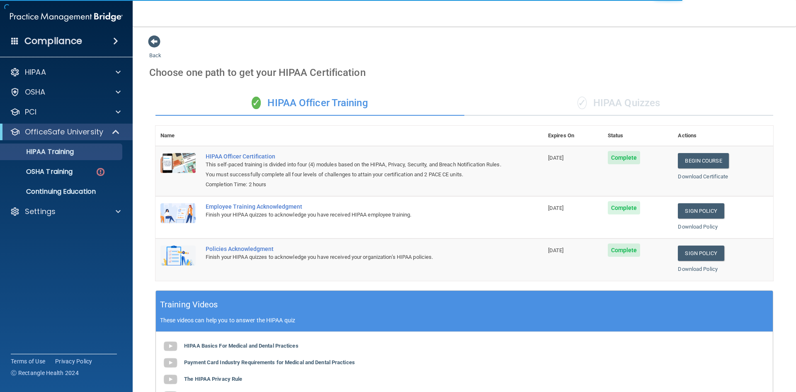
click at [624, 103] on div "✓ HIPAA Quizzes" at bounding box center [618, 103] width 309 height 25
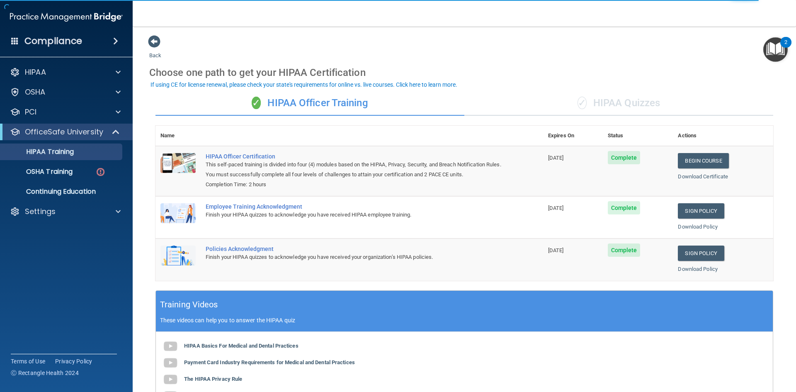
click at [590, 104] on div "✓ HIPAA Quizzes" at bounding box center [618, 103] width 309 height 25
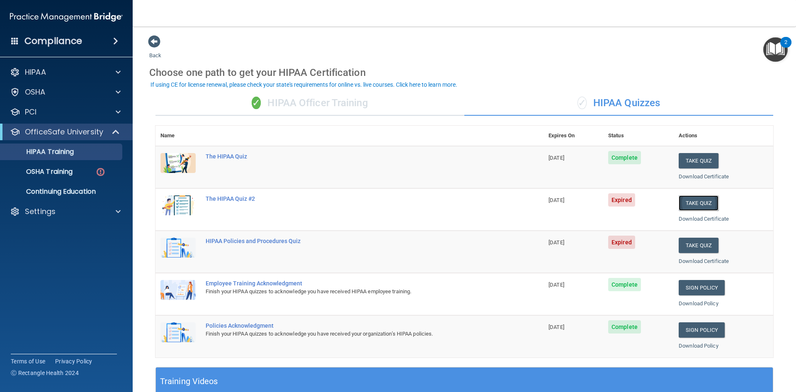
click at [683, 209] on button "Take Quiz" at bounding box center [699, 202] width 40 height 15
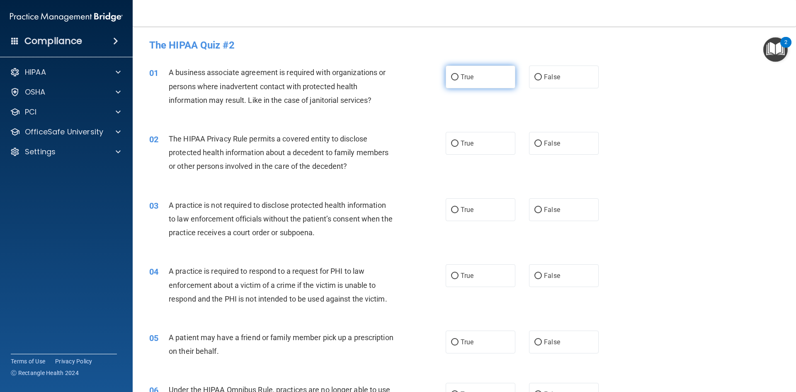
click at [453, 78] on input "True" at bounding box center [454, 77] width 7 height 6
radio input "true"
click at [541, 149] on label "False" at bounding box center [564, 143] width 70 height 23
click at [541, 147] on input "False" at bounding box center [538, 144] width 7 height 6
radio input "true"
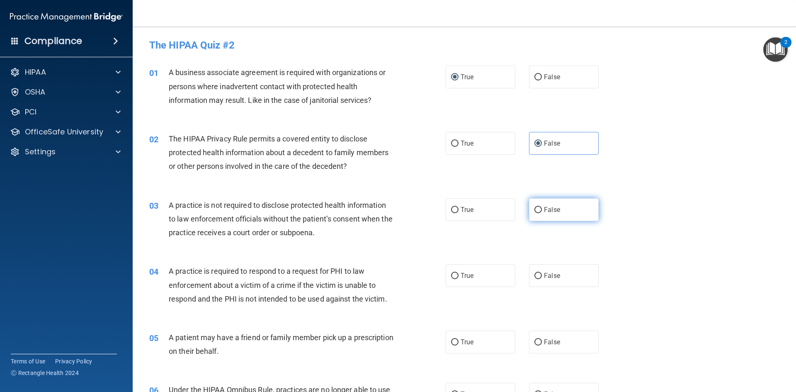
click at [535, 211] on input "False" at bounding box center [538, 210] width 7 height 6
radio input "true"
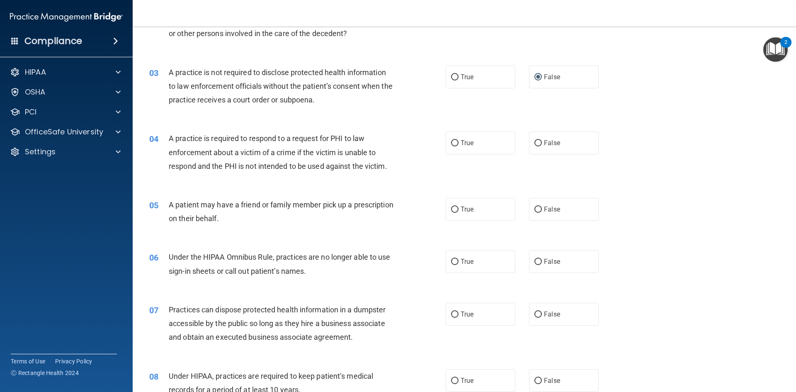
scroll to position [194, 0]
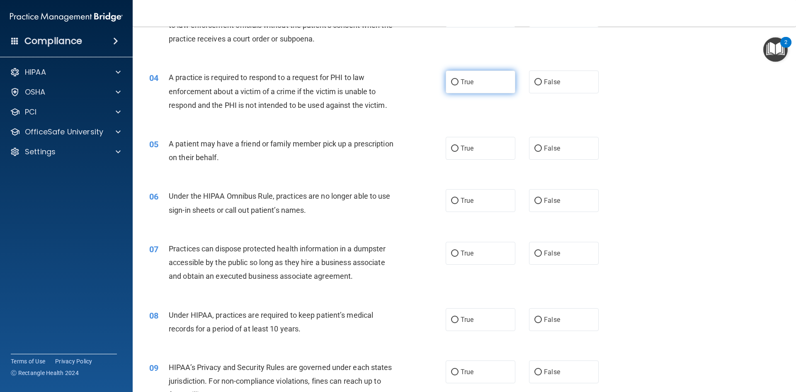
click at [451, 81] on input "True" at bounding box center [454, 82] width 7 height 6
radio input "true"
click at [452, 147] on input "True" at bounding box center [454, 149] width 7 height 6
radio input "true"
click at [453, 199] on input "True" at bounding box center [454, 201] width 7 height 6
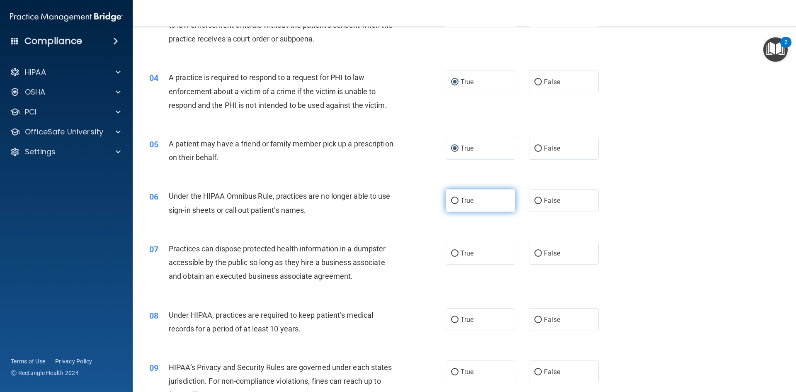
radio input "true"
click at [535, 253] on input "False" at bounding box center [538, 253] width 7 height 6
radio input "true"
click at [451, 321] on input "True" at bounding box center [454, 320] width 7 height 6
radio input "true"
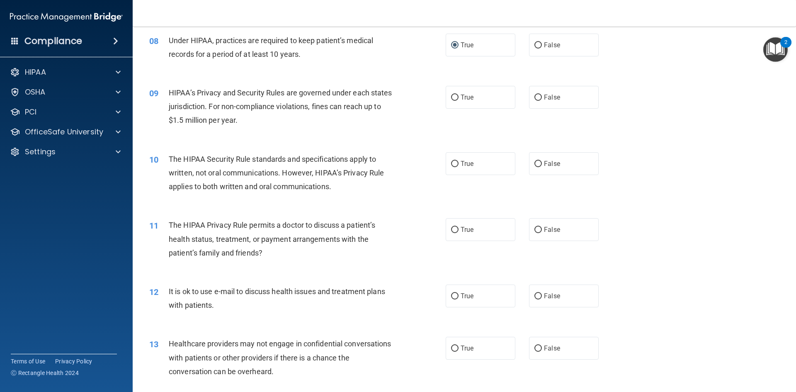
scroll to position [484, 0]
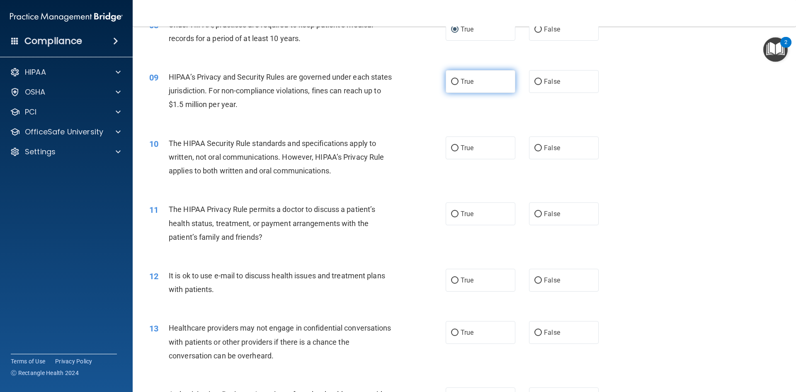
click at [451, 82] on input "True" at bounding box center [454, 82] width 7 height 6
radio input "true"
click at [544, 148] on span "False" at bounding box center [552, 148] width 16 height 8
click at [540, 148] on input "False" at bounding box center [538, 148] width 7 height 6
radio input "true"
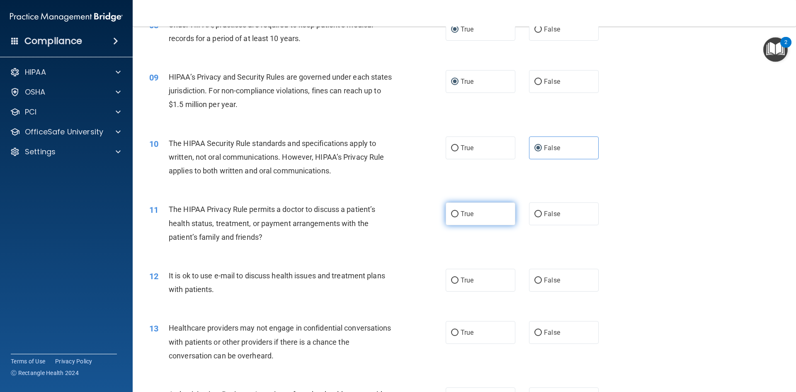
click at [451, 215] on input "True" at bounding box center [454, 214] width 7 height 6
radio input "true"
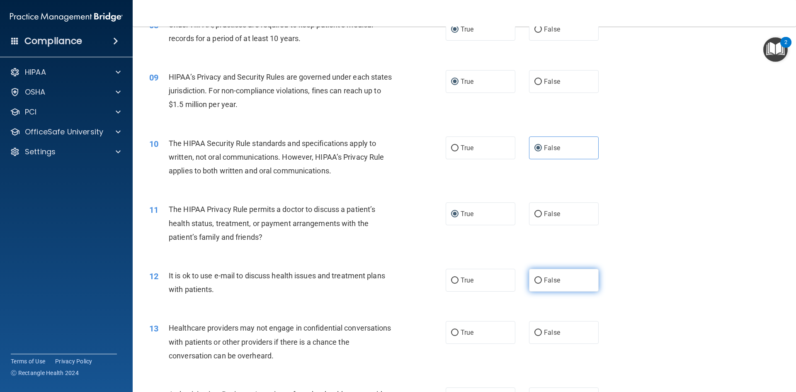
click at [537, 280] on input "False" at bounding box center [538, 280] width 7 height 6
radio input "true"
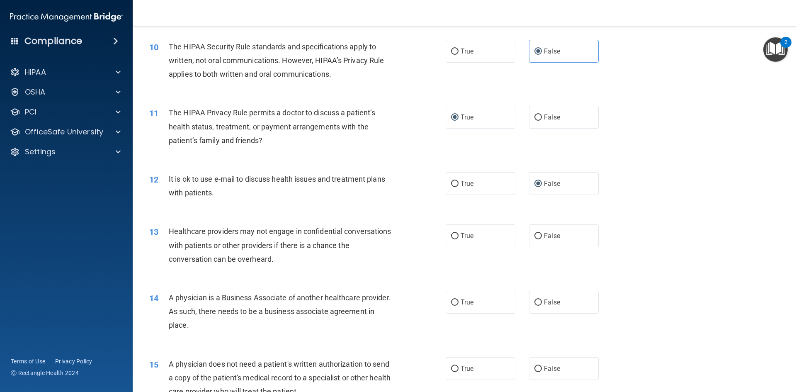
scroll to position [677, 0]
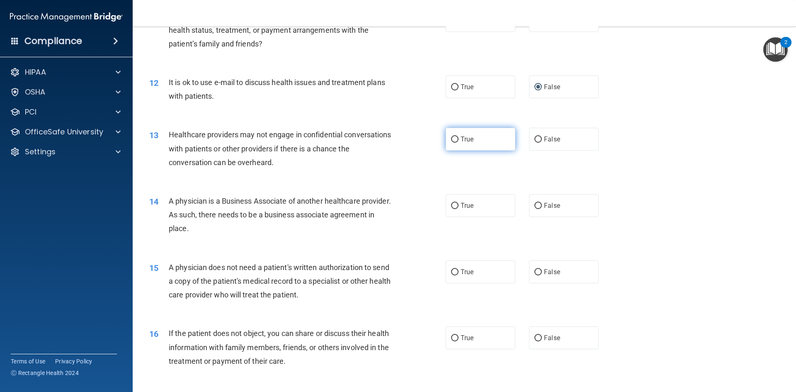
click at [452, 137] on input "True" at bounding box center [454, 139] width 7 height 6
radio input "true"
click at [535, 137] on input "False" at bounding box center [538, 139] width 7 height 6
radio input "true"
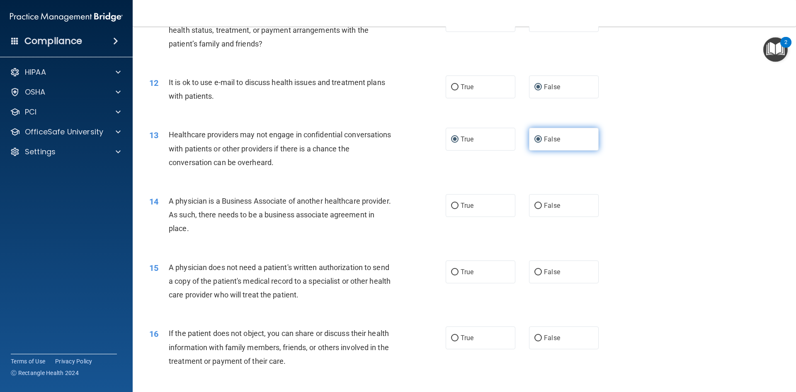
radio input "false"
click at [535, 207] on input "False" at bounding box center [538, 206] width 7 height 6
radio input "true"
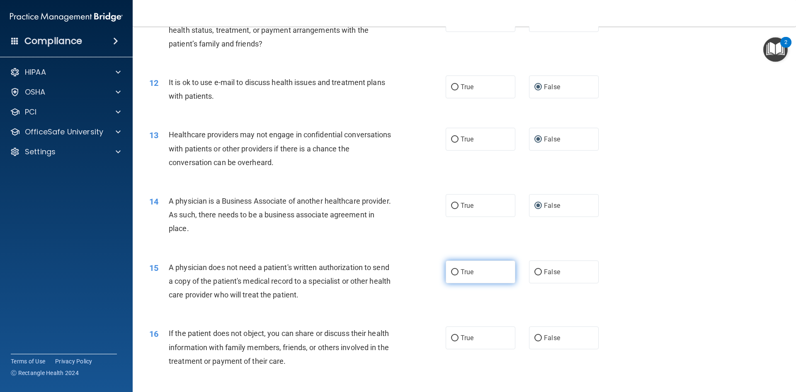
click at [452, 271] on input "True" at bounding box center [454, 272] width 7 height 6
radio input "true"
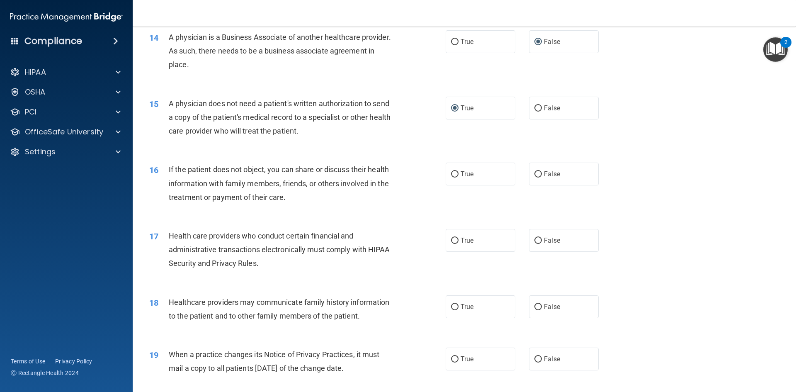
scroll to position [871, 0]
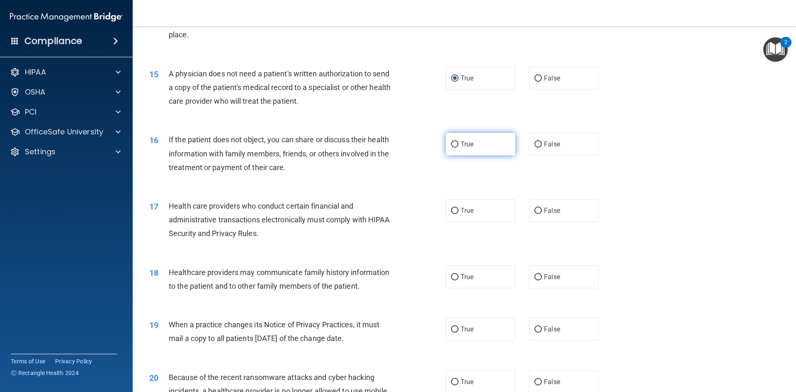
click at [453, 142] on input "True" at bounding box center [454, 144] width 7 height 6
radio input "true"
click at [451, 212] on input "True" at bounding box center [454, 211] width 7 height 6
radio input "true"
click at [451, 275] on input "True" at bounding box center [454, 277] width 7 height 6
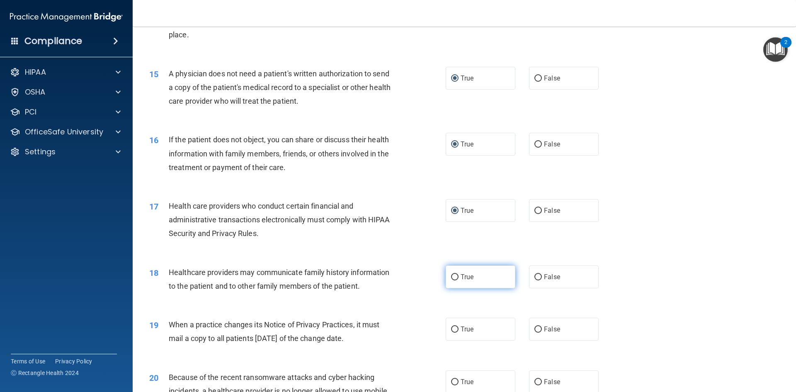
radio input "true"
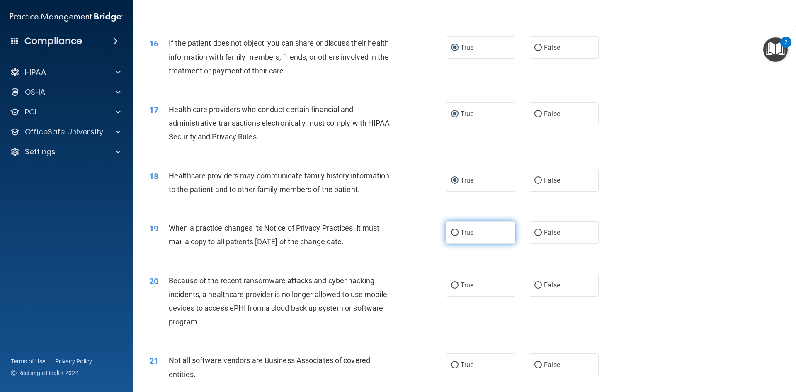
click at [455, 233] on input "True" at bounding box center [454, 233] width 7 height 6
radio input "true"
click at [455, 286] on input "True" at bounding box center [454, 285] width 7 height 6
radio input "true"
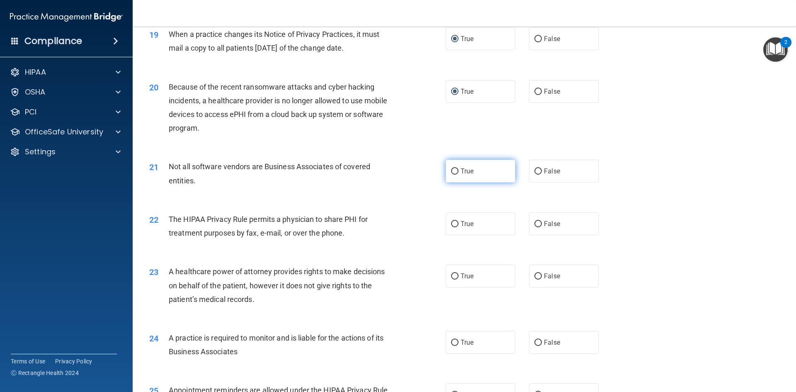
click at [452, 171] on input "True" at bounding box center [454, 171] width 7 height 6
radio input "true"
click at [452, 226] on input "True" at bounding box center [454, 224] width 7 height 6
radio input "true"
click at [535, 279] on input "False" at bounding box center [538, 276] width 7 height 6
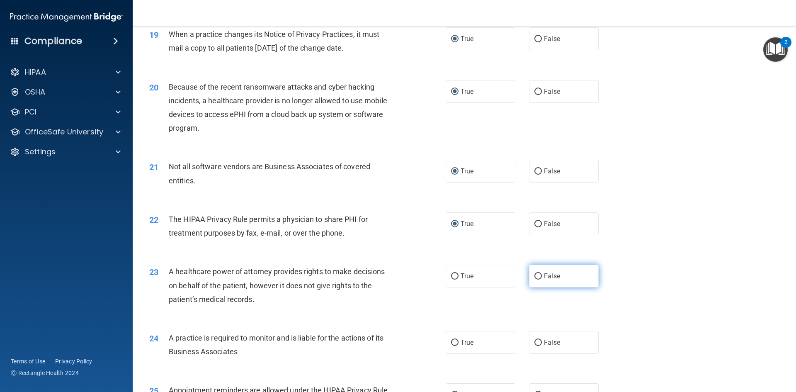
radio input "true"
click at [535, 342] on input "False" at bounding box center [538, 343] width 7 height 6
radio input "true"
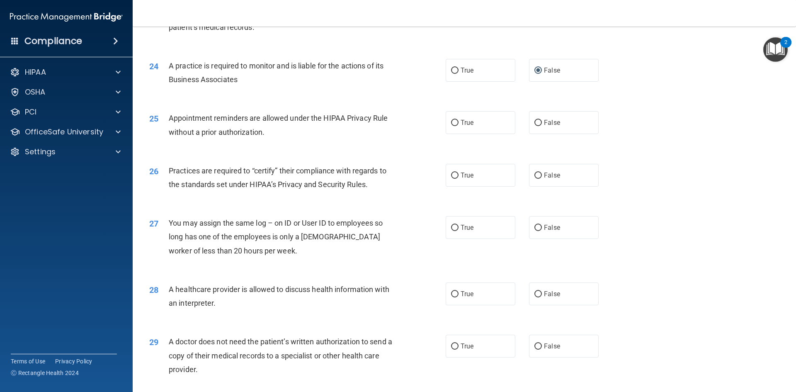
scroll to position [1452, 0]
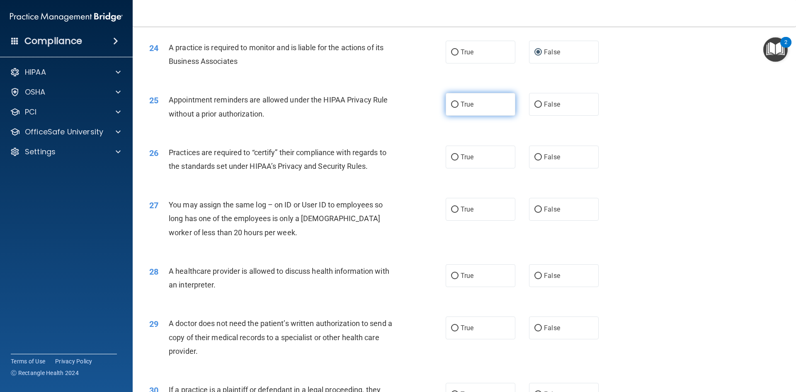
click at [452, 105] on input "True" at bounding box center [454, 105] width 7 height 6
radio input "true"
click at [455, 158] on input "True" at bounding box center [454, 157] width 7 height 6
radio input "true"
click at [535, 208] on input "False" at bounding box center [538, 210] width 7 height 6
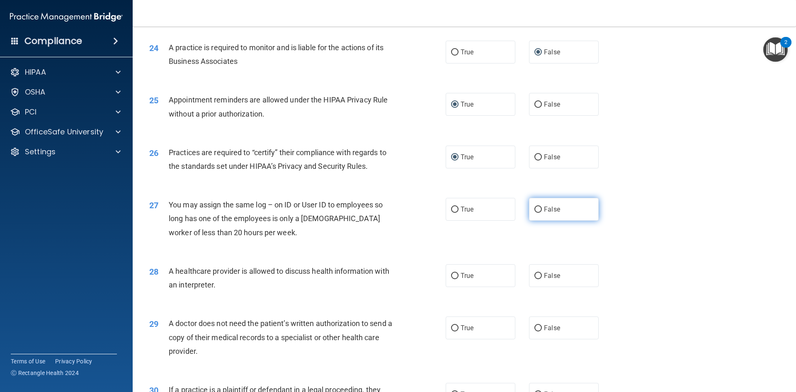
radio input "true"
click at [455, 277] on input "True" at bounding box center [454, 276] width 7 height 6
radio input "true"
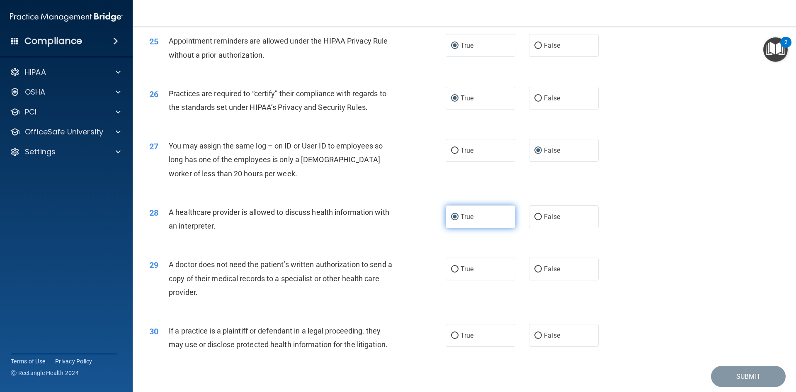
scroll to position [1539, 0]
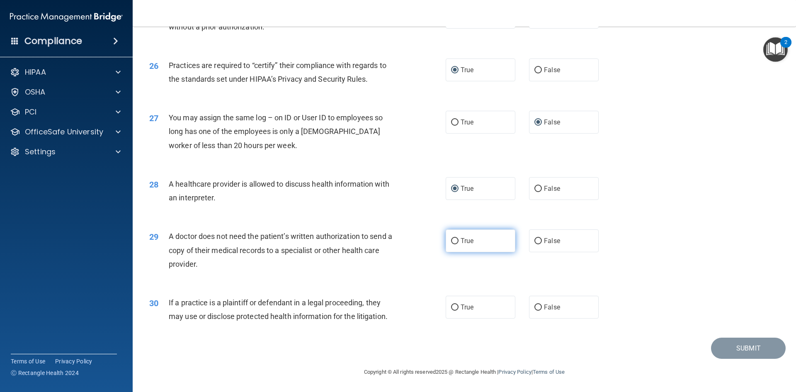
click at [451, 241] on input "True" at bounding box center [454, 241] width 7 height 6
radio input "true"
click at [453, 309] on input "True" at bounding box center [454, 307] width 7 height 6
radio input "true"
click at [735, 351] on button "Submit" at bounding box center [748, 348] width 75 height 21
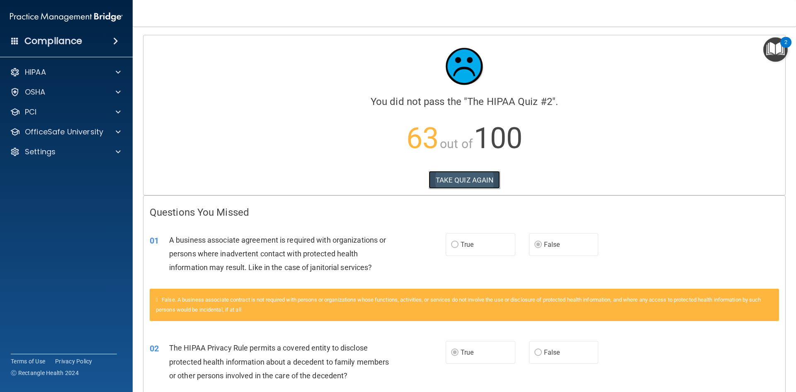
click at [470, 173] on button "TAKE QUIZ AGAIN" at bounding box center [465, 180] width 72 height 18
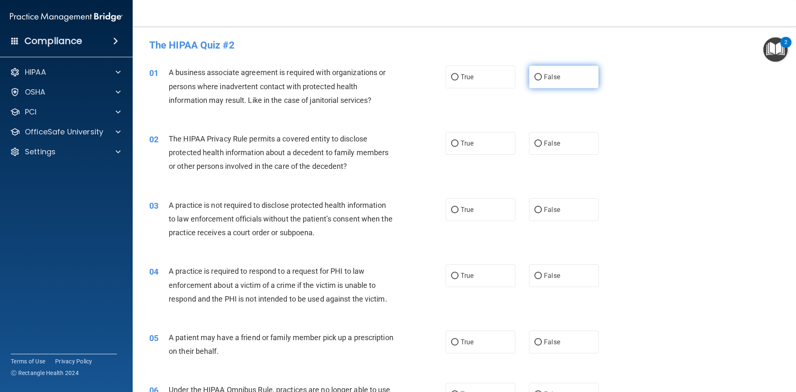
click at [535, 77] on input "False" at bounding box center [538, 77] width 7 height 6
radio input "true"
click at [454, 146] on input "True" at bounding box center [454, 144] width 7 height 6
radio input "true"
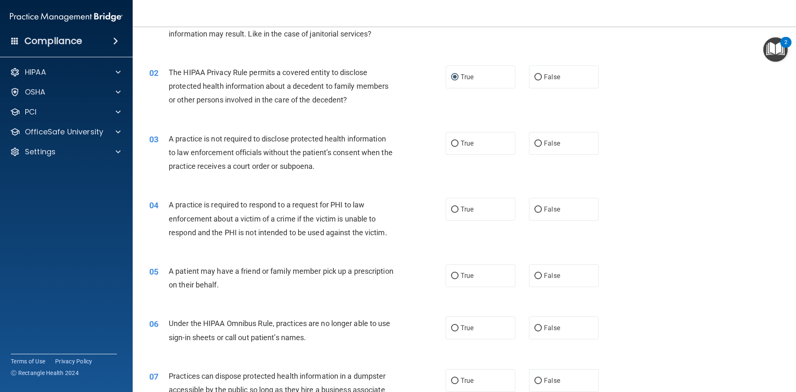
scroll to position [97, 0]
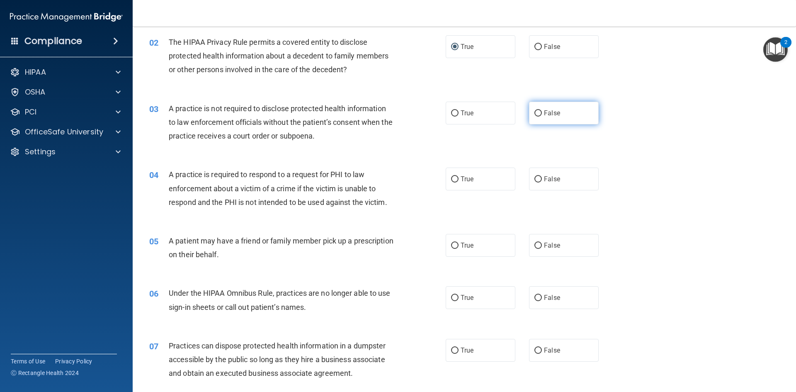
click at [547, 119] on label "False" at bounding box center [564, 113] width 70 height 23
click at [542, 117] on input "False" at bounding box center [538, 113] width 7 height 6
radio input "true"
click at [472, 180] on label "True" at bounding box center [481, 179] width 70 height 23
click at [459, 180] on input "True" at bounding box center [454, 179] width 7 height 6
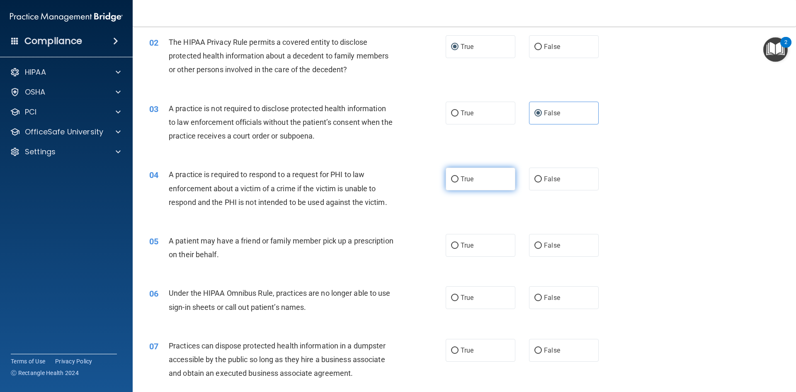
radio input "true"
click at [465, 239] on label "True" at bounding box center [481, 245] width 70 height 23
click at [459, 243] on input "True" at bounding box center [454, 246] width 7 height 6
radio input "true"
click at [538, 294] on label "False" at bounding box center [564, 297] width 70 height 23
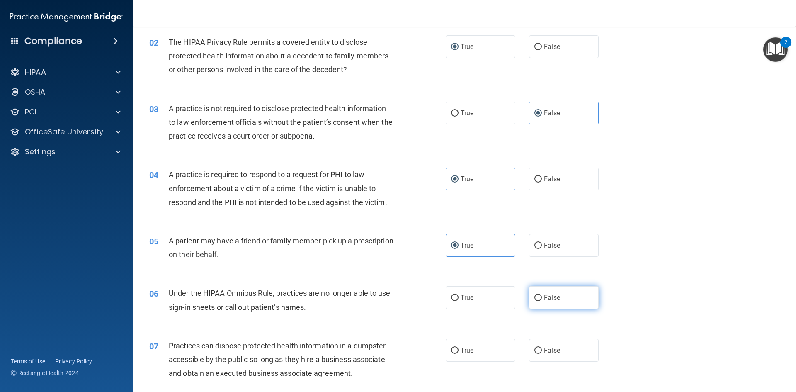
click at [538, 295] on input "False" at bounding box center [538, 298] width 7 height 6
radio input "true"
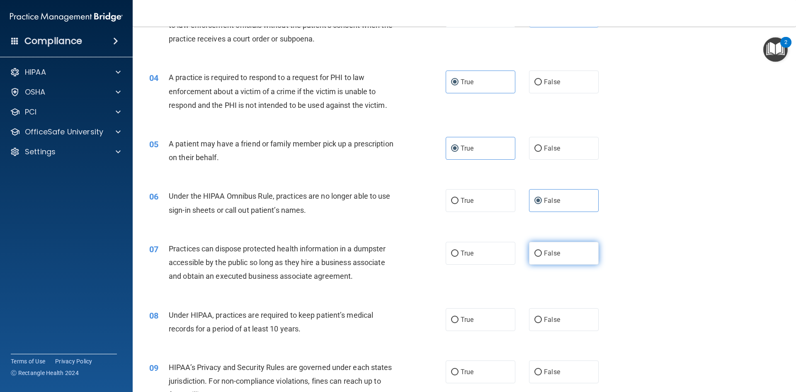
click at [554, 253] on span "False" at bounding box center [552, 253] width 16 height 8
click at [542, 253] on input "False" at bounding box center [538, 253] width 7 height 6
radio input "true"
click at [535, 320] on input "False" at bounding box center [538, 320] width 7 height 6
radio input "true"
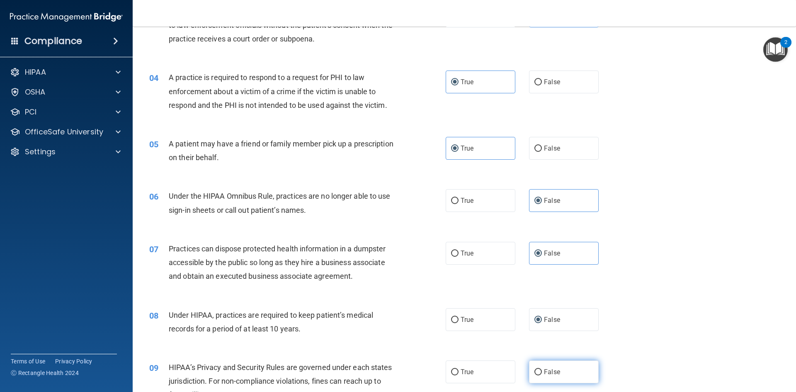
click at [544, 372] on span "False" at bounding box center [552, 372] width 16 height 8
click at [542, 372] on input "False" at bounding box center [538, 372] width 7 height 6
radio input "true"
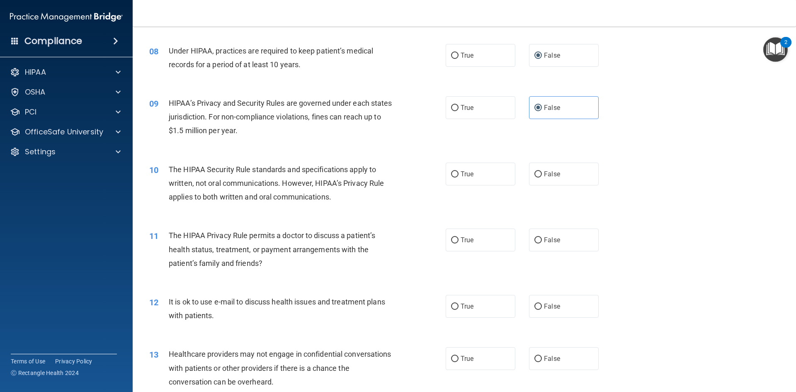
scroll to position [484, 0]
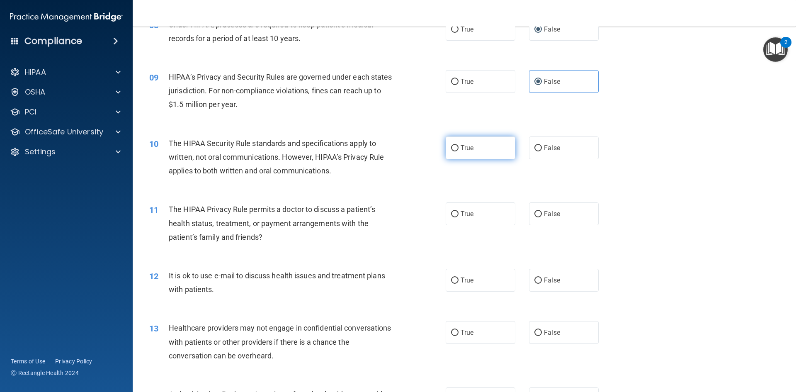
click at [464, 152] on label "True" at bounding box center [481, 147] width 70 height 23
click at [459, 151] on input "True" at bounding box center [454, 148] width 7 height 6
radio input "true"
click at [537, 216] on input "False" at bounding box center [538, 214] width 7 height 6
radio input "true"
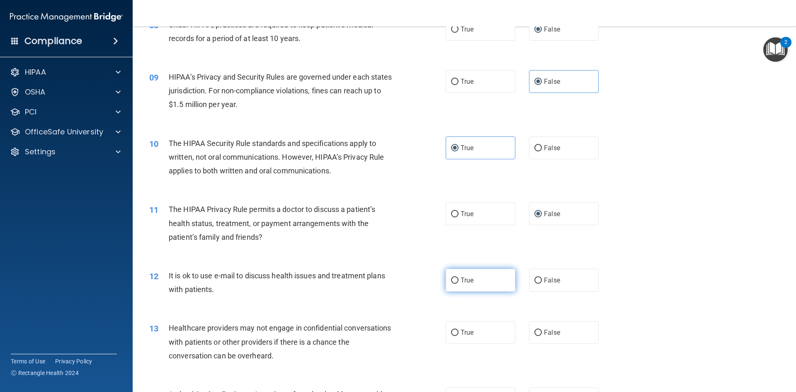
click at [470, 277] on span "True" at bounding box center [467, 280] width 13 height 8
click at [459, 277] on input "True" at bounding box center [454, 280] width 7 height 6
radio input "true"
click at [470, 334] on span "True" at bounding box center [467, 332] width 13 height 8
click at [459, 334] on input "True" at bounding box center [454, 333] width 7 height 6
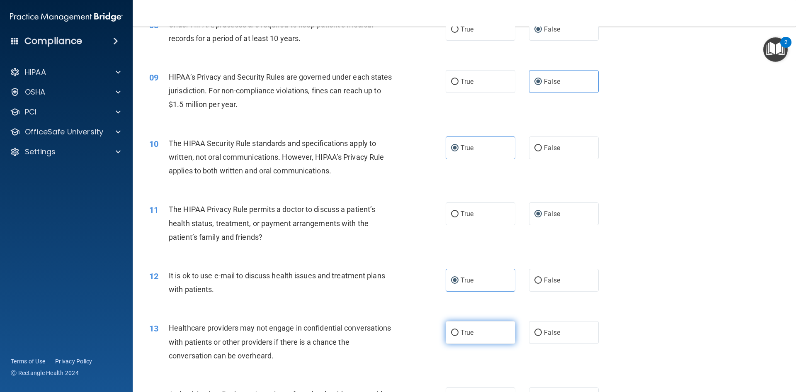
radio input "true"
click at [535, 330] on input "False" at bounding box center [538, 333] width 7 height 6
radio input "true"
radio input "false"
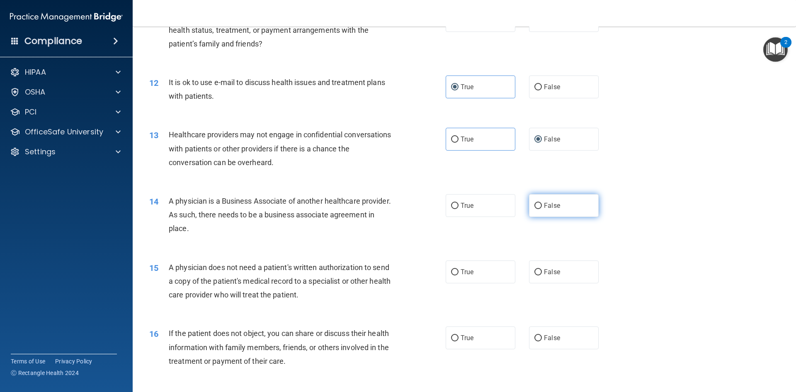
click at [538, 212] on label "False" at bounding box center [564, 205] width 70 height 23
click at [538, 209] on input "False" at bounding box center [538, 206] width 7 height 6
radio input "true"
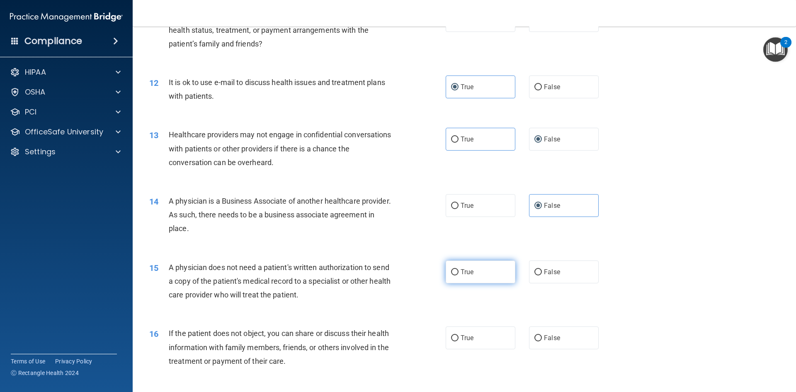
click at [457, 271] on label "True" at bounding box center [481, 271] width 70 height 23
click at [457, 271] on input "True" at bounding box center [454, 272] width 7 height 6
radio input "true"
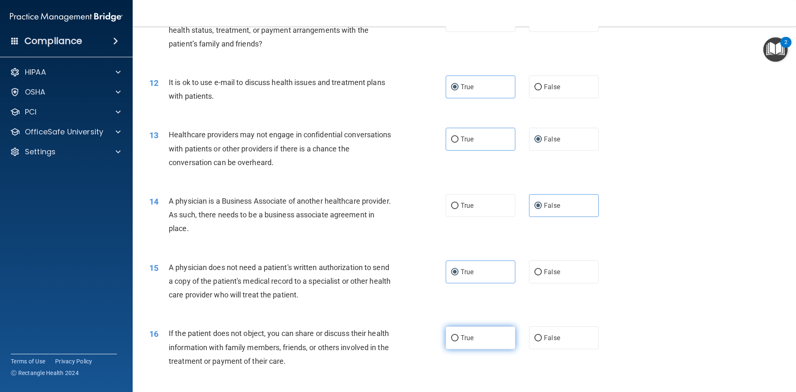
click at [466, 344] on label "True" at bounding box center [481, 337] width 70 height 23
click at [459, 341] on input "True" at bounding box center [454, 338] width 7 height 6
radio input "true"
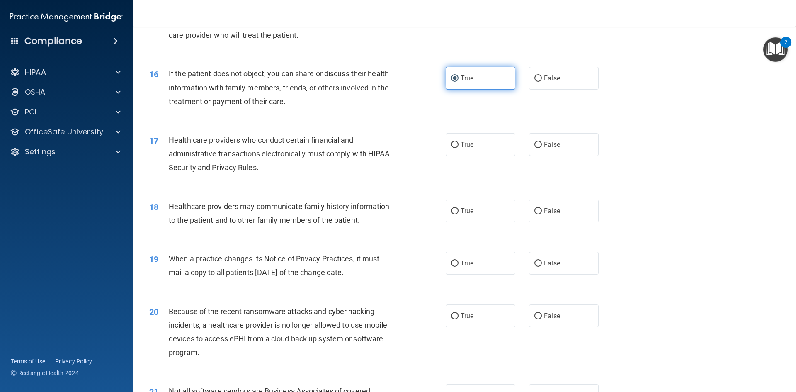
scroll to position [968, 0]
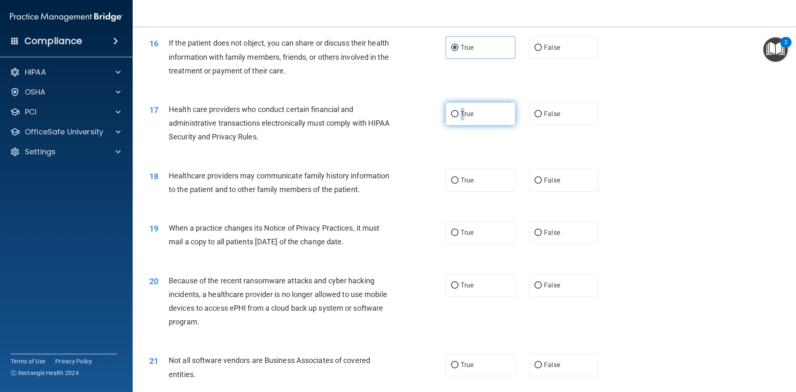
click at [460, 119] on label "True" at bounding box center [481, 113] width 70 height 23
click at [535, 183] on input "False" at bounding box center [538, 181] width 7 height 6
radio input "true"
click at [537, 234] on input "False" at bounding box center [538, 233] width 7 height 6
radio input "true"
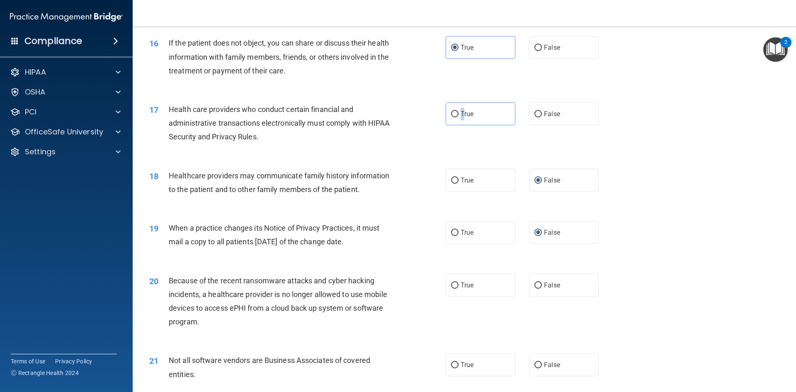
scroll to position [1065, 0]
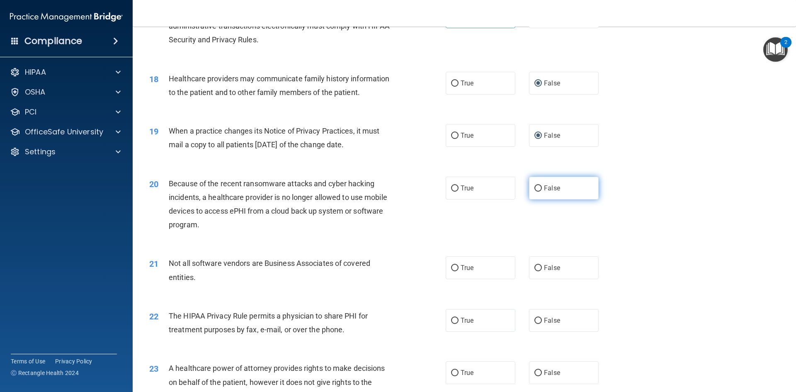
click at [536, 194] on label "False" at bounding box center [564, 188] width 70 height 23
click at [536, 192] on input "False" at bounding box center [538, 188] width 7 height 6
radio input "true"
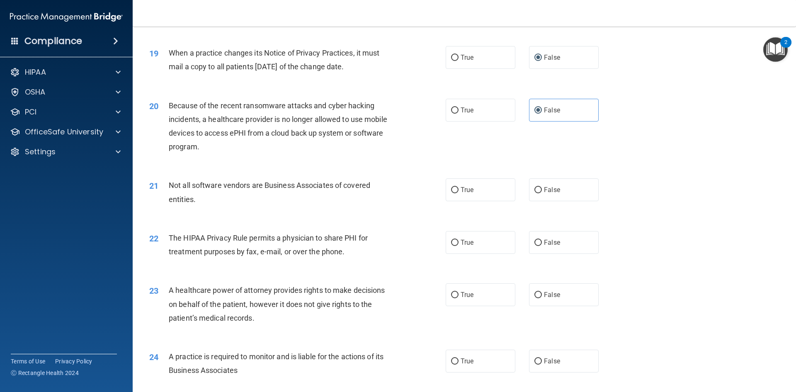
scroll to position [1161, 0]
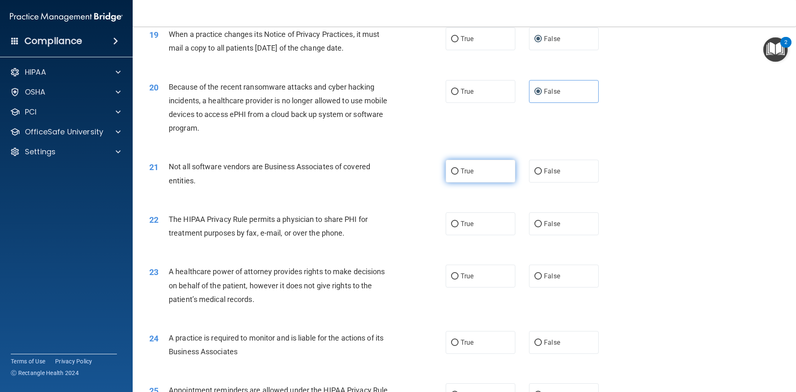
click at [467, 175] on span "True" at bounding box center [467, 171] width 13 height 8
click at [459, 175] on input "True" at bounding box center [454, 171] width 7 height 6
radio input "true"
click at [479, 226] on label "True" at bounding box center [481, 223] width 70 height 23
click at [459, 226] on input "True" at bounding box center [454, 224] width 7 height 6
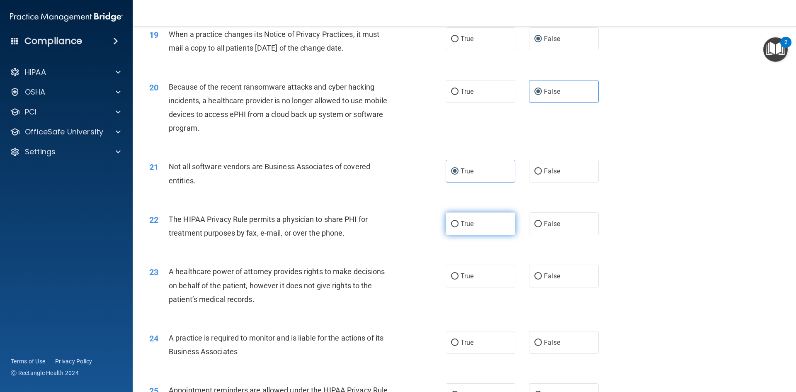
radio input "true"
click at [564, 284] on label "False" at bounding box center [564, 276] width 70 height 23
click at [542, 280] on input "False" at bounding box center [538, 276] width 7 height 6
radio input "true"
click at [535, 340] on input "False" at bounding box center [538, 343] width 7 height 6
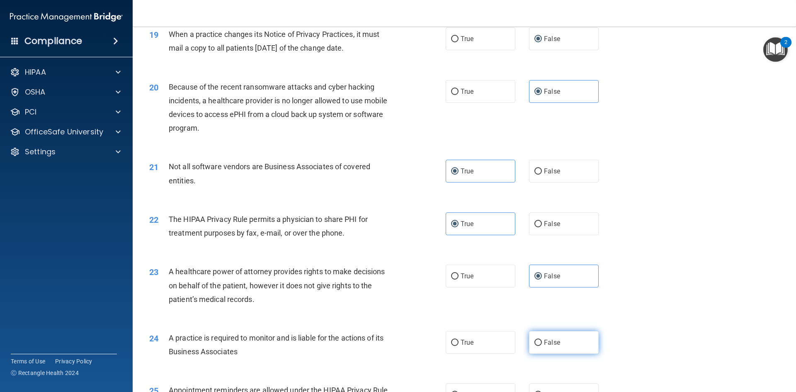
radio input "true"
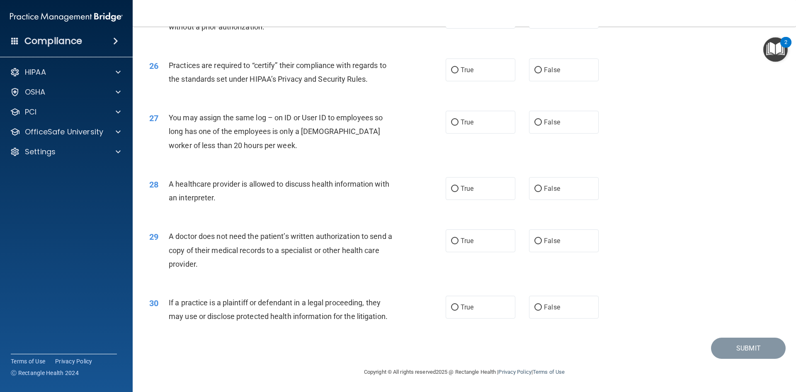
scroll to position [1442, 0]
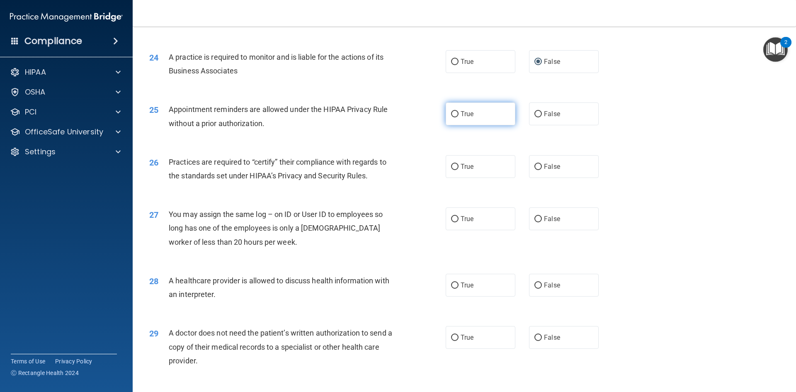
click at [459, 121] on label "True" at bounding box center [481, 113] width 70 height 23
click at [459, 117] on input "True" at bounding box center [454, 114] width 7 height 6
radio input "true"
click at [530, 163] on label "False" at bounding box center [564, 166] width 70 height 23
click at [535, 164] on input "False" at bounding box center [538, 167] width 7 height 6
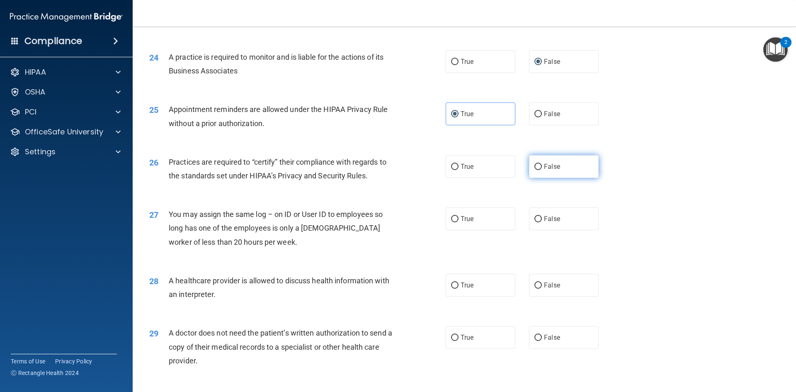
radio input "true"
click at [550, 216] on span "False" at bounding box center [552, 219] width 16 height 8
click at [542, 216] on input "False" at bounding box center [538, 219] width 7 height 6
radio input "true"
click at [489, 293] on label "True" at bounding box center [481, 285] width 70 height 23
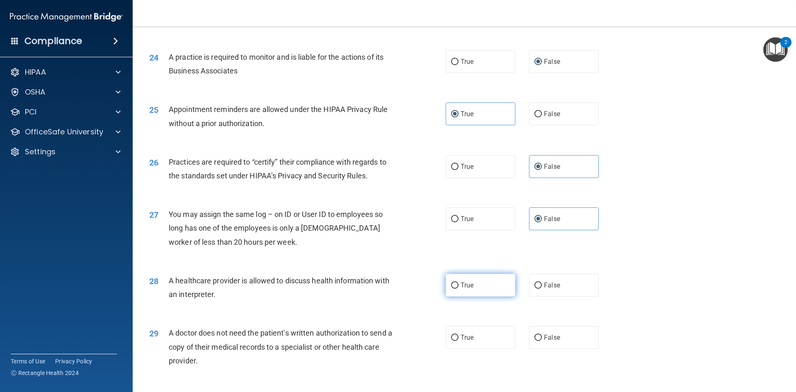
click at [459, 289] on input "True" at bounding box center [454, 285] width 7 height 6
radio input "true"
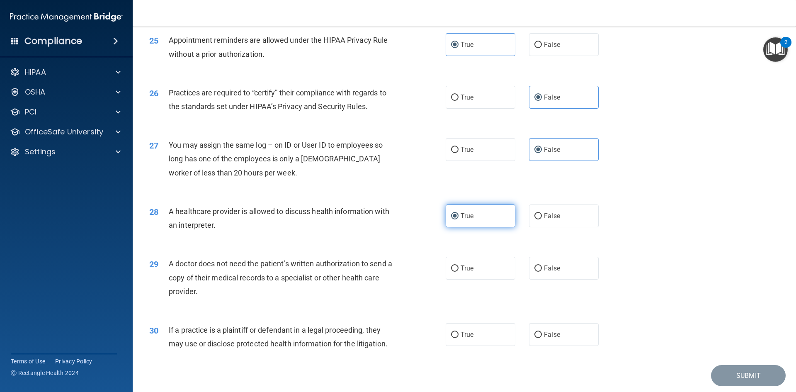
scroll to position [1539, 0]
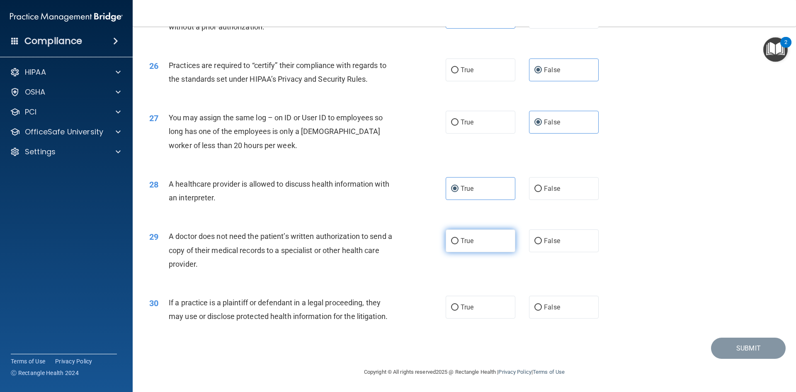
click at [451, 241] on input "True" at bounding box center [454, 241] width 7 height 6
radio input "true"
click at [470, 311] on label "True" at bounding box center [481, 307] width 70 height 23
click at [459, 311] on input "True" at bounding box center [454, 307] width 7 height 6
radio input "true"
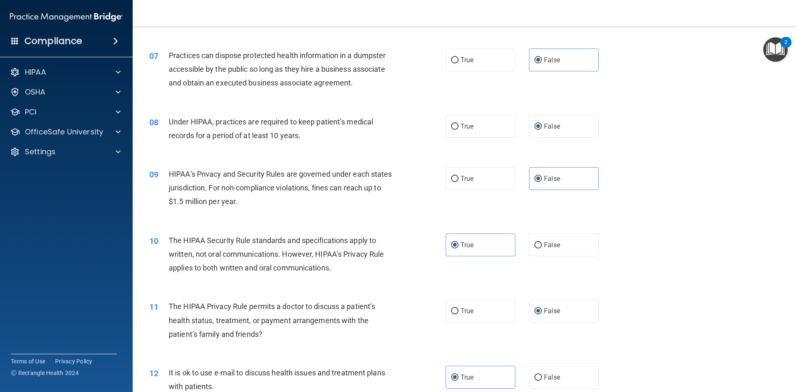
scroll to position [581, 0]
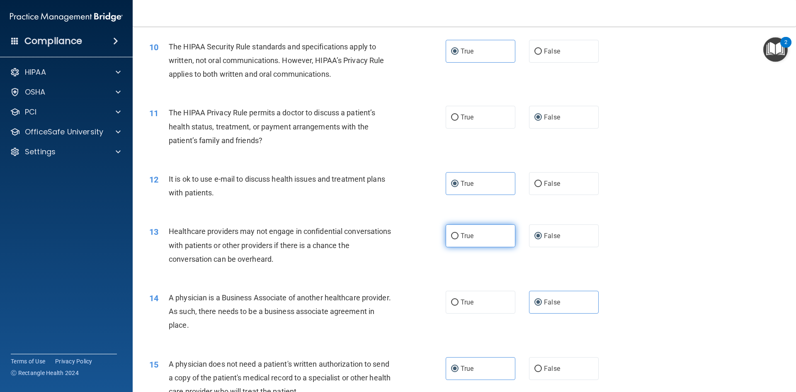
click at [486, 239] on label "True" at bounding box center [481, 235] width 70 height 23
click at [459, 239] on input "True" at bounding box center [454, 236] width 7 height 6
radio input "true"
radio input "false"
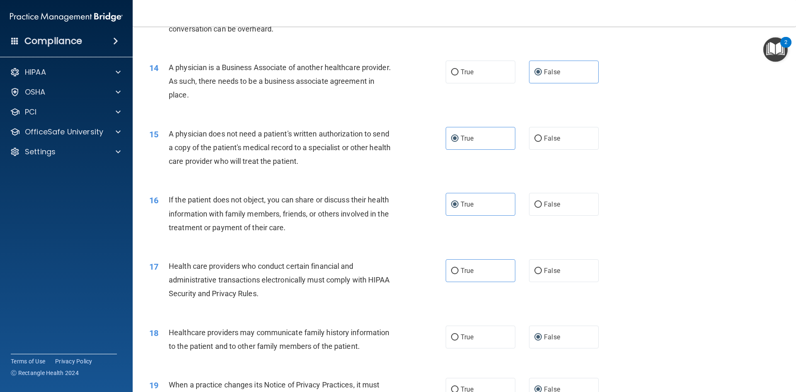
scroll to position [871, 0]
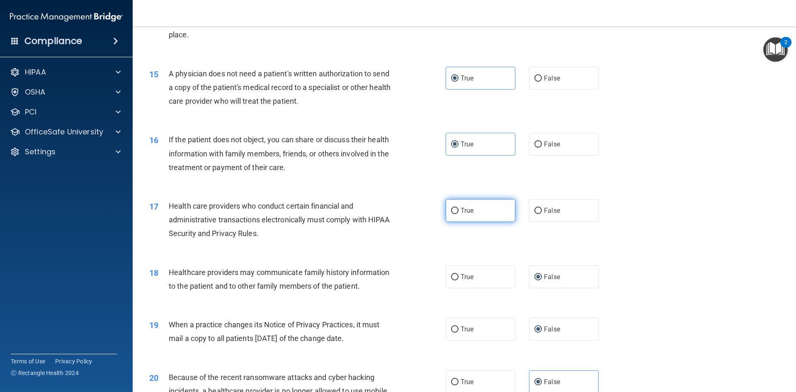
click at [460, 216] on label "True" at bounding box center [481, 210] width 70 height 23
click at [459, 214] on input "True" at bounding box center [454, 211] width 7 height 6
radio input "true"
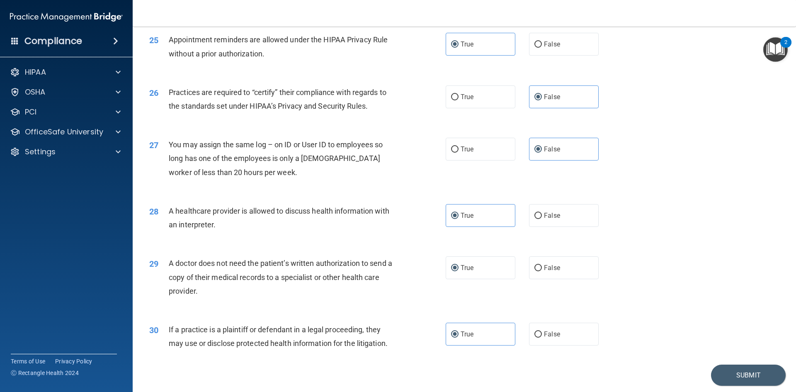
scroll to position [1539, 0]
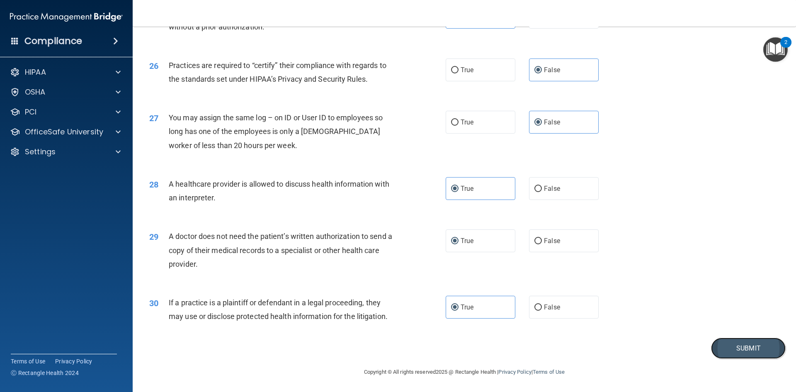
click at [725, 347] on button "Submit" at bounding box center [748, 348] width 75 height 21
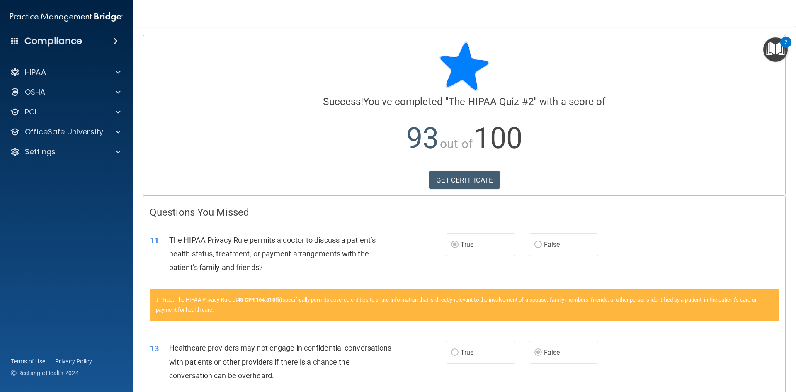
scroll to position [97, 0]
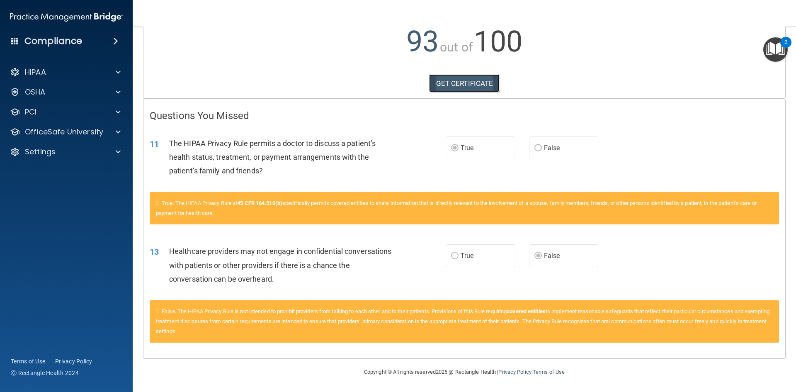
click at [454, 81] on link "GET CERTIFICATE" at bounding box center [464, 83] width 71 height 18
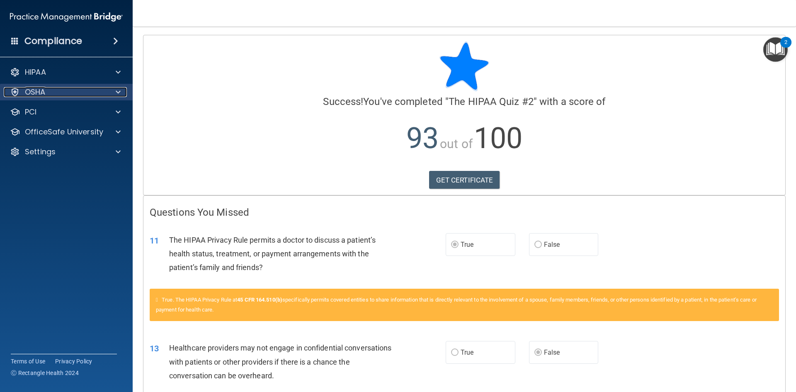
click at [119, 94] on span at bounding box center [118, 92] width 5 height 10
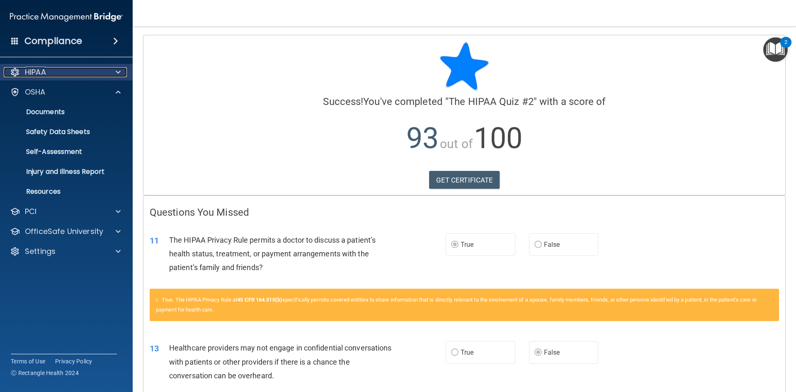
click at [107, 70] on div at bounding box center [117, 72] width 21 height 10
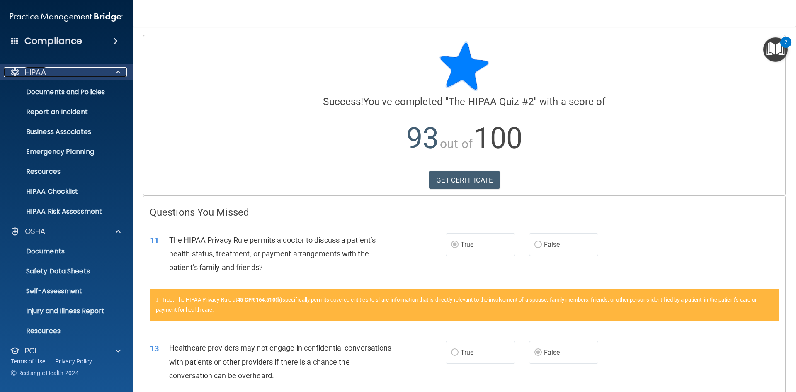
click at [118, 69] on span at bounding box center [118, 72] width 5 height 10
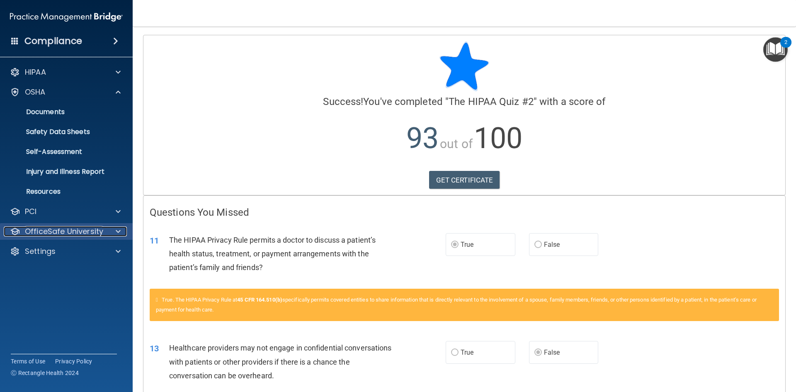
click at [66, 231] on p "OfficeSafe University" at bounding box center [64, 231] width 78 height 10
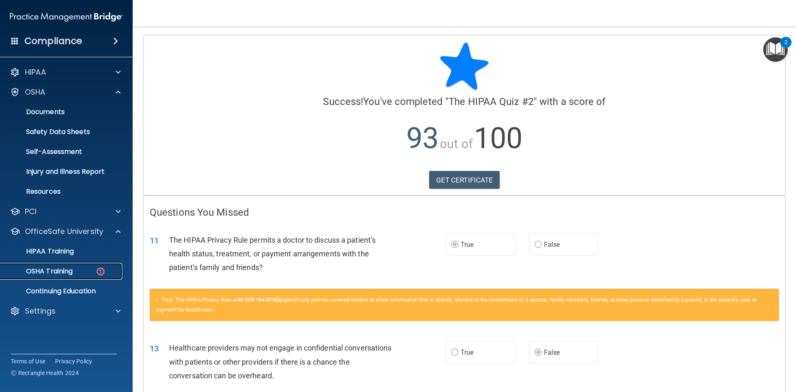
click at [99, 273] on img at bounding box center [100, 271] width 10 height 10
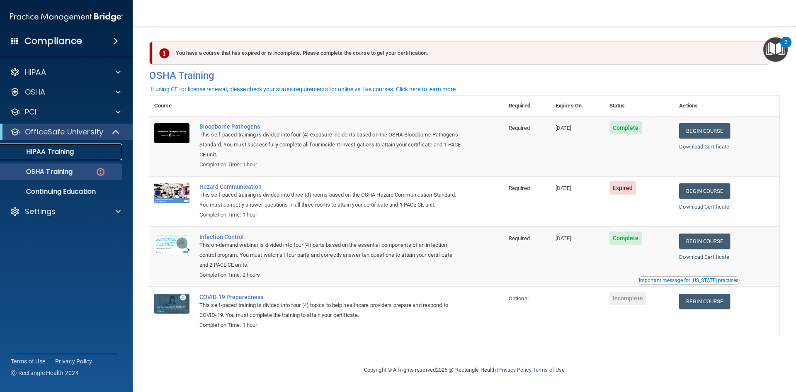
click at [65, 151] on p "HIPAA Training" at bounding box center [39, 152] width 68 height 8
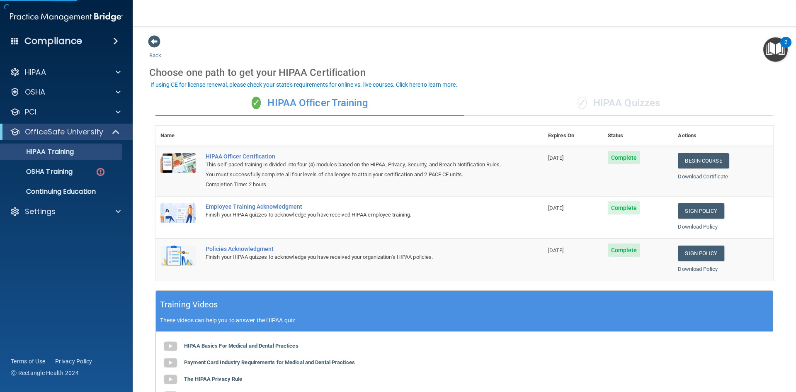
click at [620, 104] on div "✓ HIPAA Quizzes" at bounding box center [618, 103] width 309 height 25
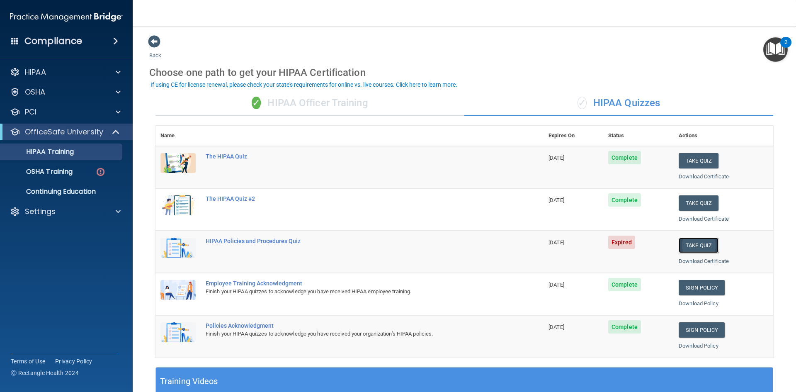
click at [692, 247] on button "Take Quiz" at bounding box center [699, 245] width 40 height 15
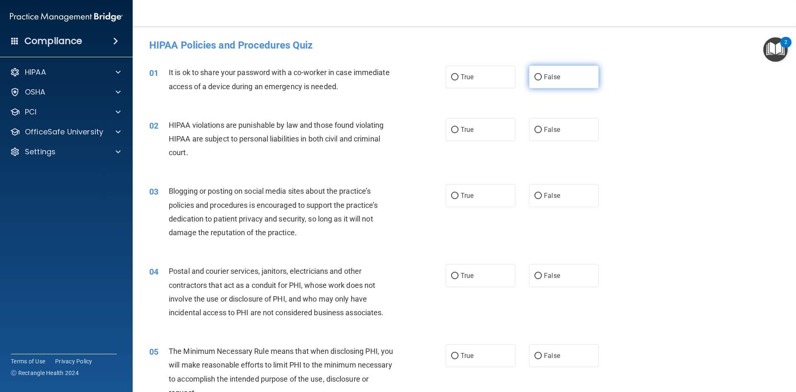
click at [535, 76] on input "False" at bounding box center [538, 77] width 7 height 6
radio input "true"
click at [473, 134] on label "True" at bounding box center [481, 129] width 70 height 23
click at [459, 133] on input "True" at bounding box center [454, 130] width 7 height 6
radio input "true"
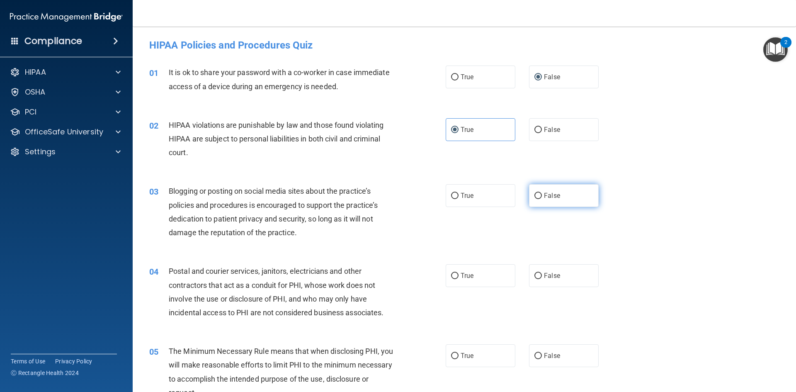
click at [535, 197] on input "False" at bounding box center [538, 196] width 7 height 6
radio input "true"
click at [467, 277] on span "True" at bounding box center [467, 276] width 13 height 8
click at [459, 277] on input "True" at bounding box center [454, 276] width 7 height 6
radio input "true"
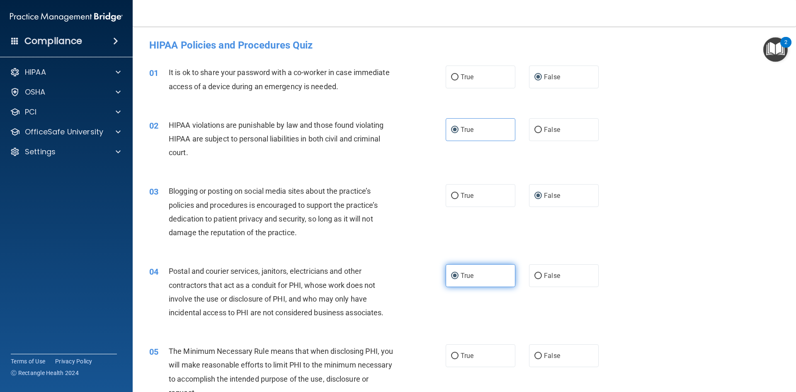
scroll to position [194, 0]
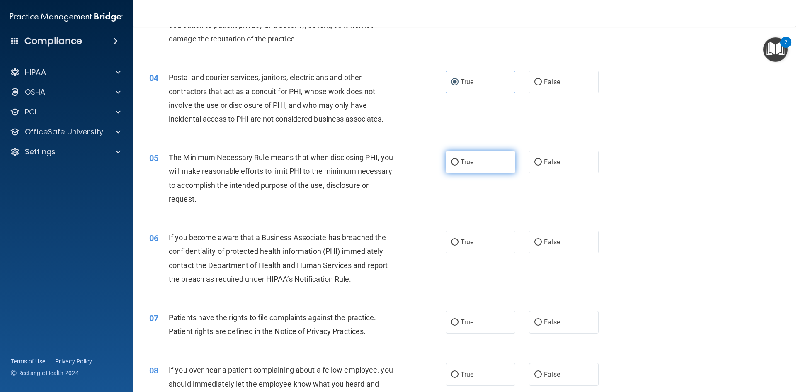
click at [461, 165] on span "True" at bounding box center [467, 162] width 13 height 8
click at [459, 165] on input "True" at bounding box center [454, 162] width 7 height 6
radio input "true"
click at [457, 243] on label "True" at bounding box center [481, 242] width 70 height 23
click at [457, 243] on input "True" at bounding box center [454, 242] width 7 height 6
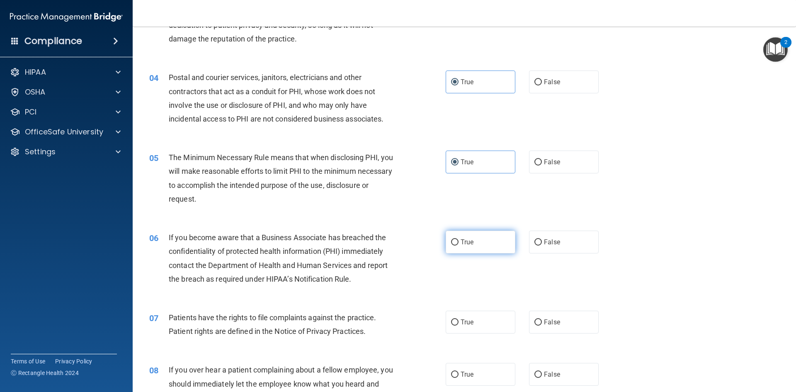
radio input "true"
click at [461, 319] on span "True" at bounding box center [467, 322] width 13 height 8
click at [459, 319] on input "True" at bounding box center [454, 322] width 7 height 6
radio input "true"
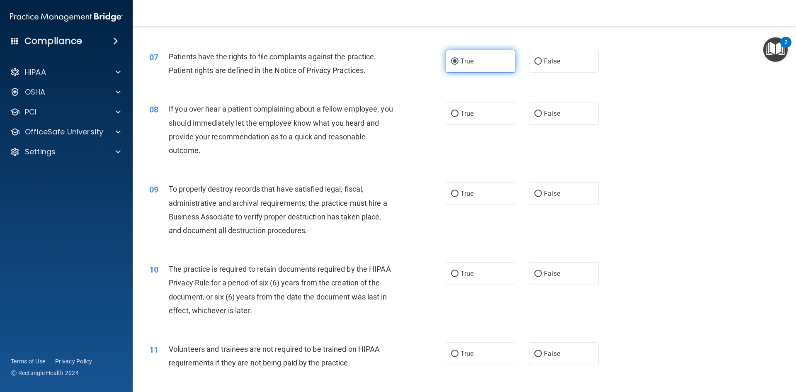
scroll to position [484, 0]
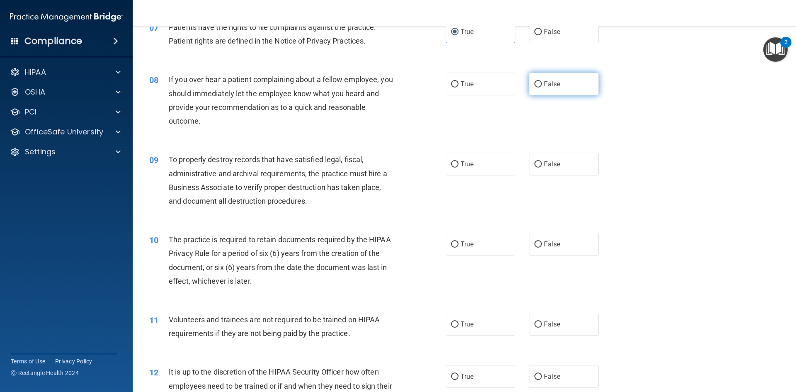
click at [535, 83] on input "False" at bounding box center [538, 84] width 7 height 6
radio input "true"
click at [451, 166] on input "True" at bounding box center [454, 164] width 7 height 6
radio input "true"
click at [466, 243] on span "True" at bounding box center [467, 244] width 13 height 8
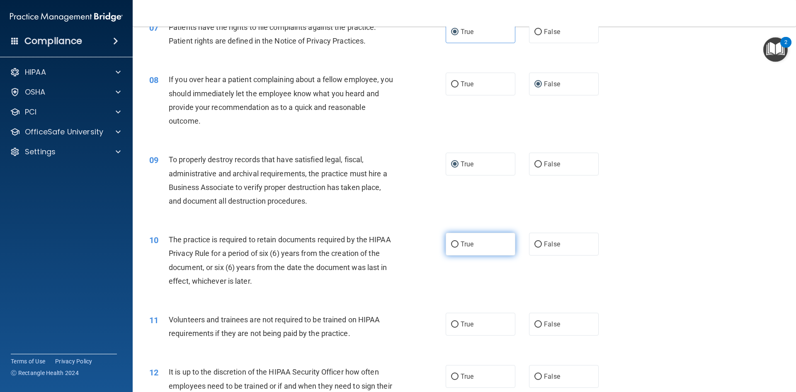
click at [459, 243] on input "True" at bounding box center [454, 244] width 7 height 6
radio input "true"
click at [537, 326] on input "False" at bounding box center [538, 324] width 7 height 6
radio input "true"
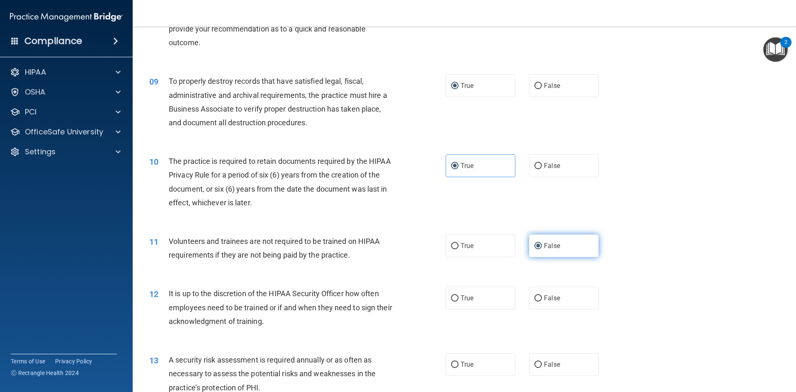
scroll to position [581, 0]
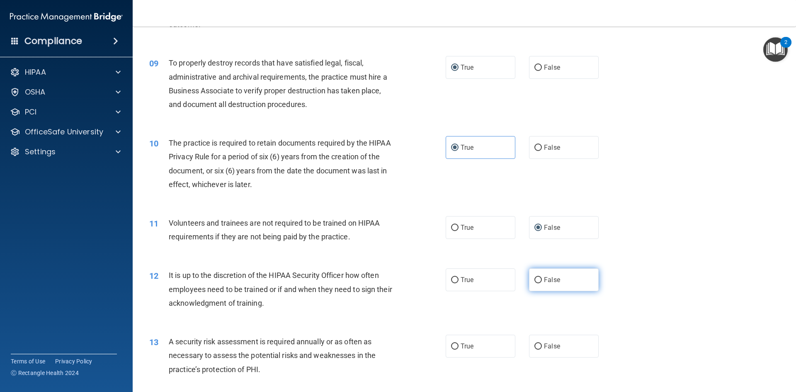
click at [535, 279] on input "False" at bounding box center [538, 280] width 7 height 6
radio input "true"
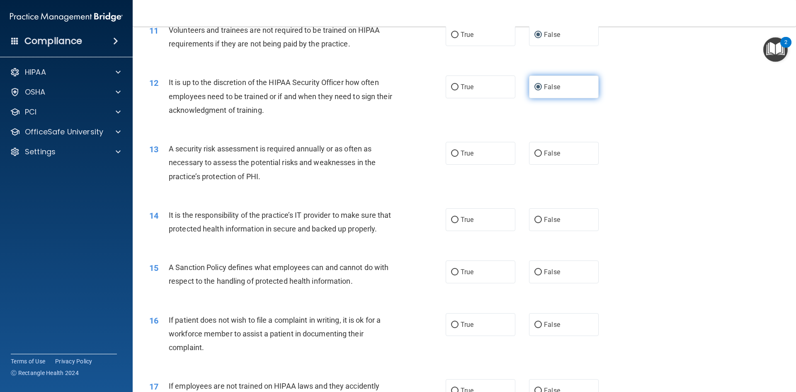
scroll to position [774, 0]
click at [456, 155] on label "True" at bounding box center [481, 152] width 70 height 23
click at [456, 155] on input "True" at bounding box center [454, 153] width 7 height 6
radio input "true"
click at [535, 221] on input "False" at bounding box center [538, 219] width 7 height 6
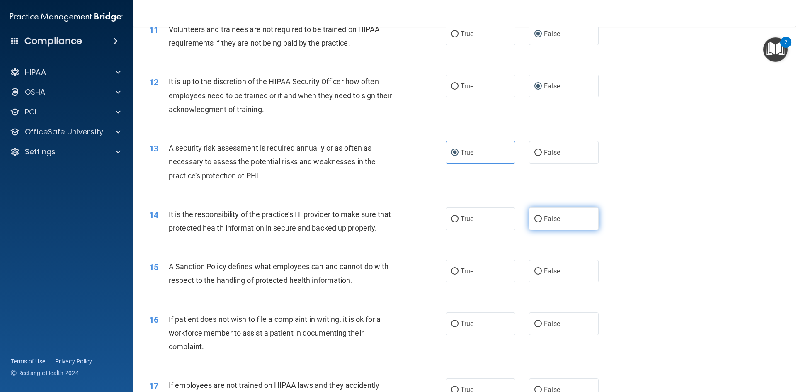
radio input "true"
click at [461, 219] on span "True" at bounding box center [467, 219] width 13 height 8
click at [459, 219] on input "True" at bounding box center [454, 219] width 7 height 6
radio input "true"
radio input "false"
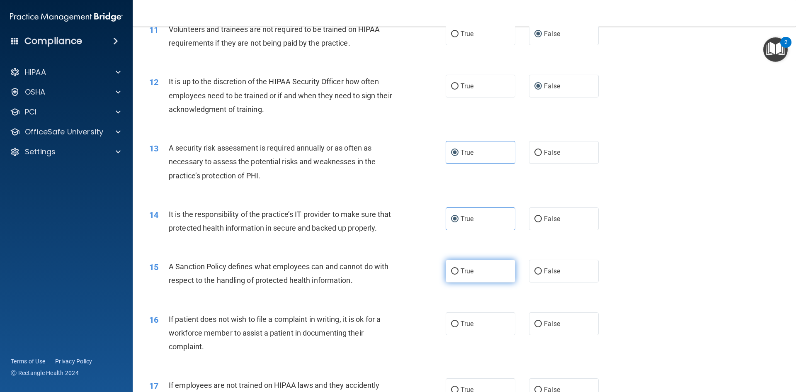
click at [453, 275] on input "True" at bounding box center [454, 271] width 7 height 6
radio input "true"
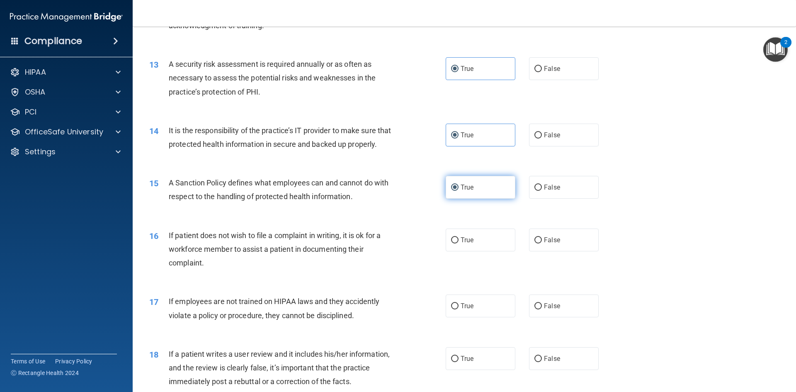
scroll to position [871, 0]
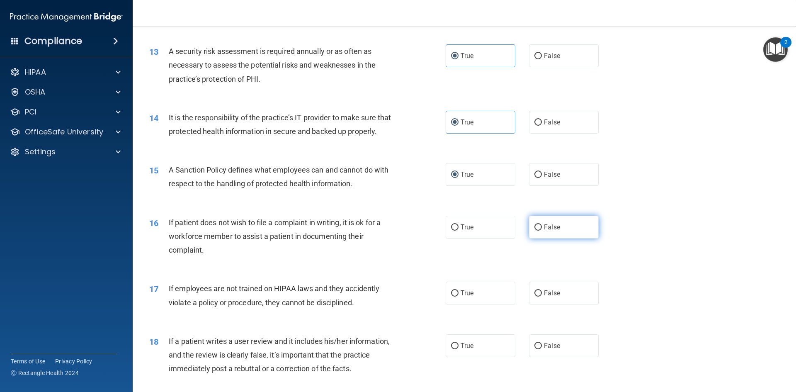
click at [535, 238] on label "False" at bounding box center [564, 227] width 70 height 23
click at [535, 231] on input "False" at bounding box center [538, 227] width 7 height 6
radio input "true"
click at [535, 297] on input "False" at bounding box center [538, 293] width 7 height 6
radio input "true"
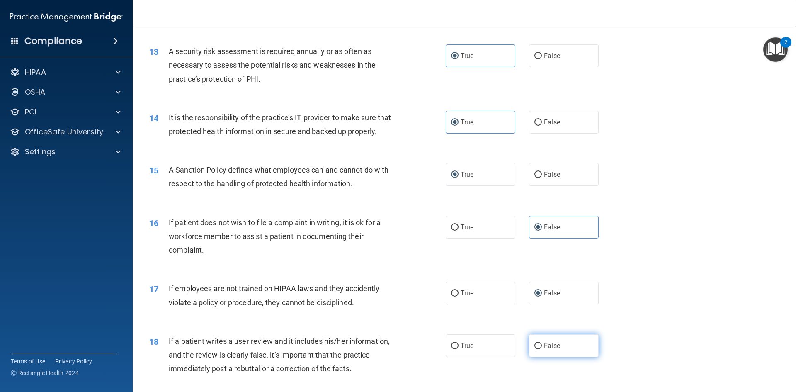
click at [537, 349] on input "False" at bounding box center [538, 346] width 7 height 6
radio input "true"
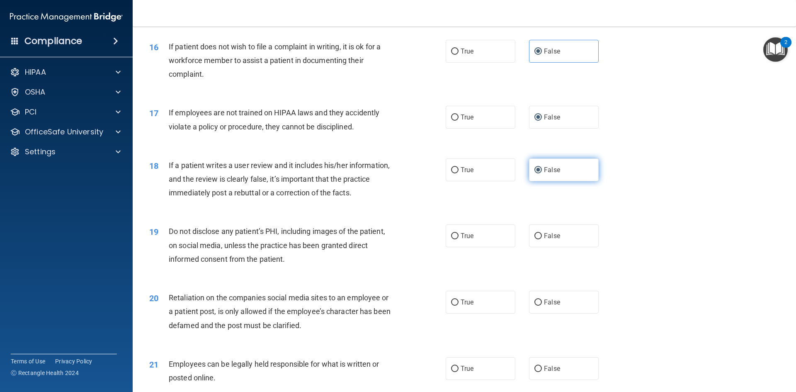
scroll to position [1065, 0]
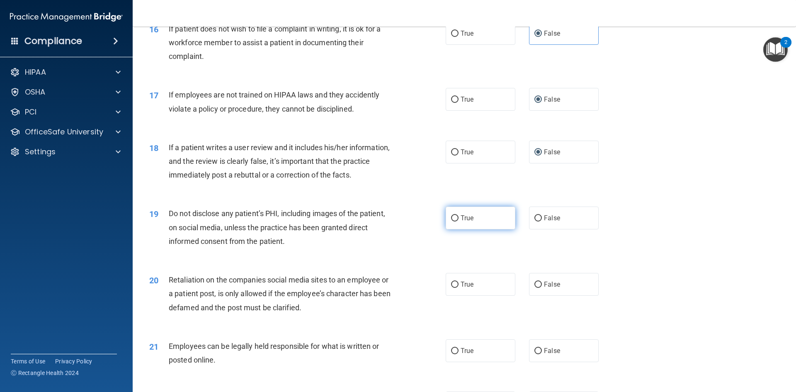
click at [461, 222] on span "True" at bounding box center [467, 218] width 13 height 8
click at [459, 221] on input "True" at bounding box center [454, 218] width 7 height 6
radio input "true"
click at [549, 288] on span "False" at bounding box center [552, 284] width 16 height 8
click at [542, 288] on input "False" at bounding box center [538, 285] width 7 height 6
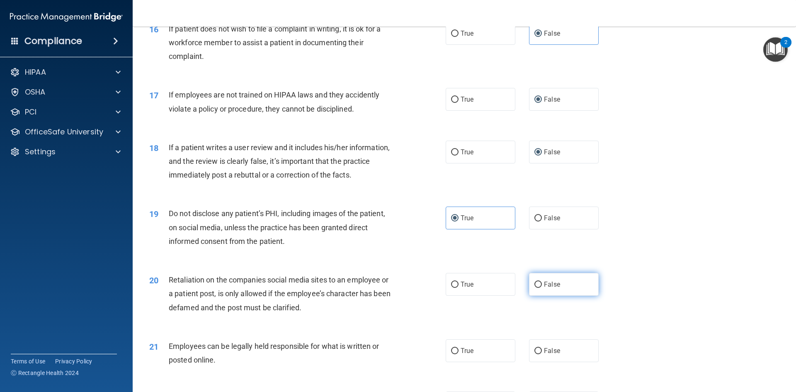
radio input "true"
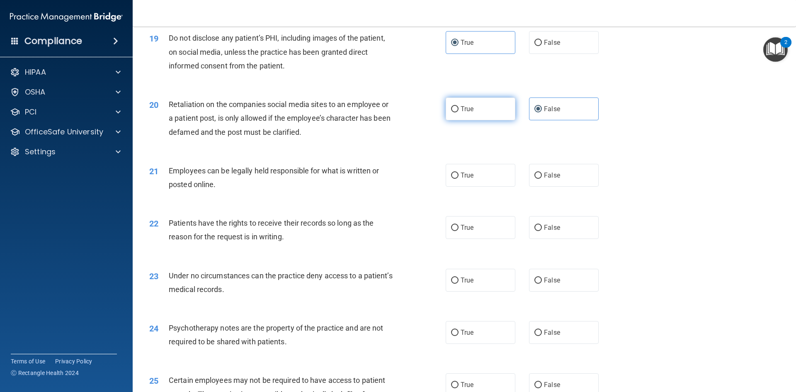
scroll to position [1258, 0]
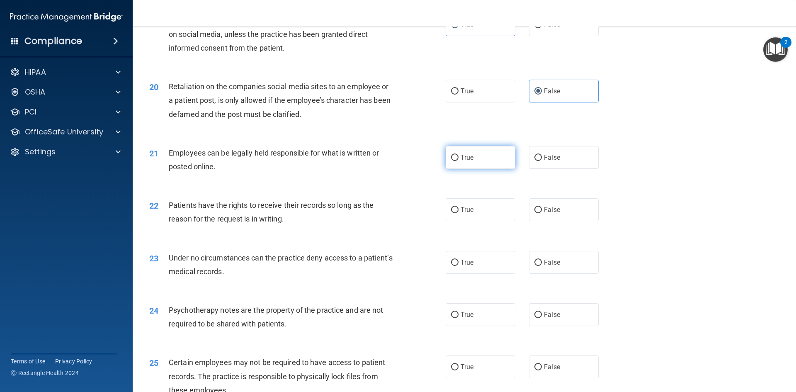
click at [452, 161] on input "True" at bounding box center [454, 158] width 7 height 6
radio input "true"
click at [469, 214] on span "True" at bounding box center [467, 210] width 13 height 8
click at [459, 213] on input "True" at bounding box center [454, 210] width 7 height 6
radio input "true"
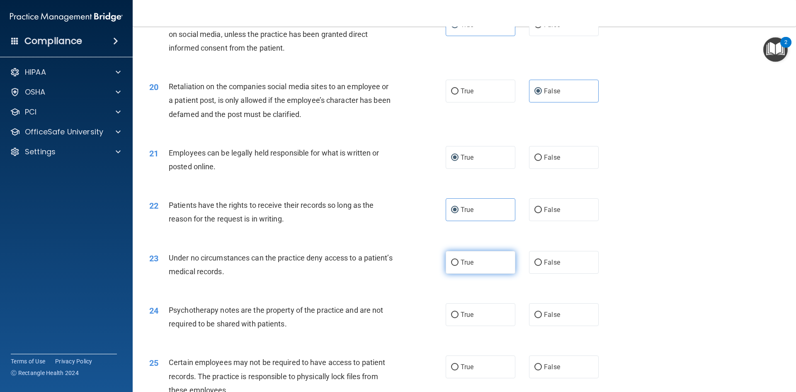
click at [465, 266] on span "True" at bounding box center [467, 262] width 13 height 8
click at [459, 266] on input "True" at bounding box center [454, 263] width 7 height 6
radio input "true"
click at [544, 319] on span "False" at bounding box center [552, 315] width 16 height 8
click at [541, 318] on input "False" at bounding box center [538, 315] width 7 height 6
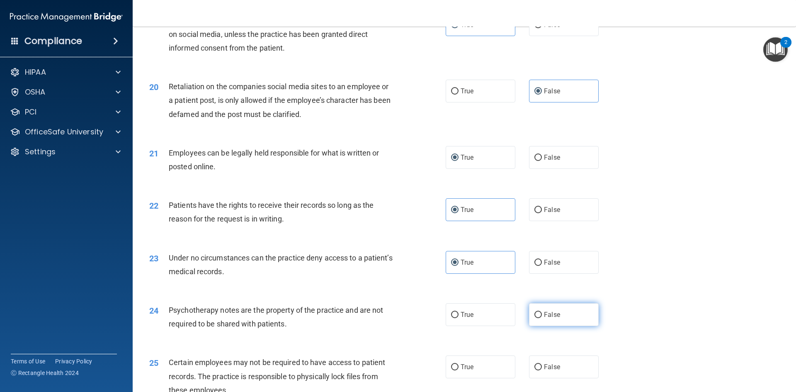
radio input "true"
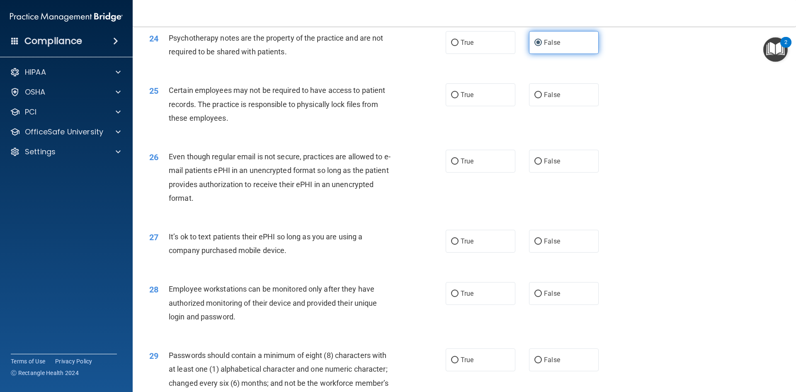
scroll to position [1548, 0]
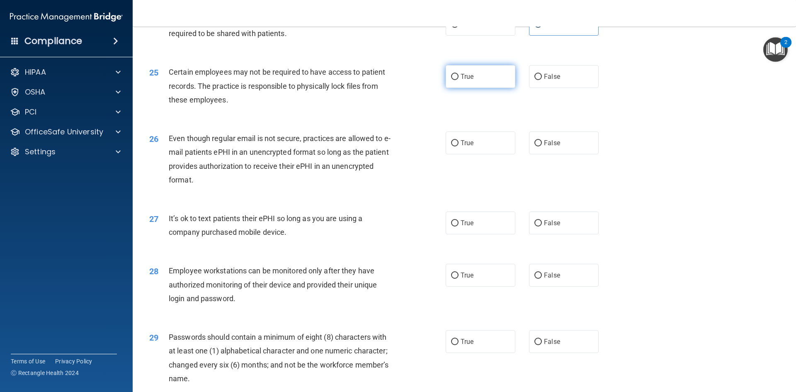
click at [452, 88] on label "True" at bounding box center [481, 76] width 70 height 23
click at [452, 80] on input "True" at bounding box center [454, 77] width 7 height 6
radio input "true"
click at [545, 147] on span "False" at bounding box center [552, 143] width 16 height 8
click at [542, 146] on input "False" at bounding box center [538, 143] width 7 height 6
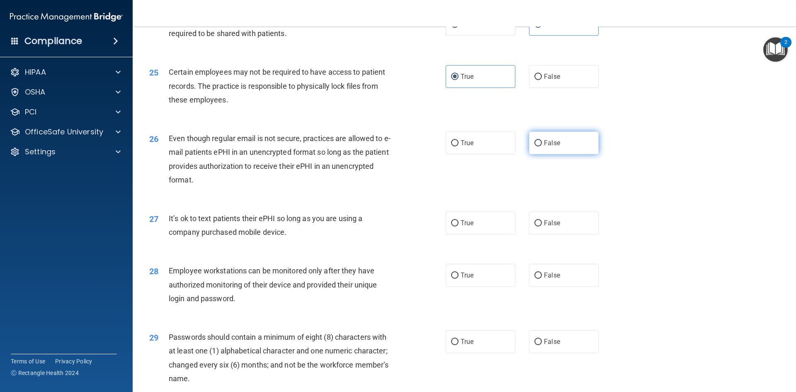
radio input "true"
click at [535, 226] on input "False" at bounding box center [538, 223] width 7 height 6
radio input "true"
click at [540, 285] on label "False" at bounding box center [564, 275] width 70 height 23
click at [540, 279] on input "False" at bounding box center [538, 275] width 7 height 6
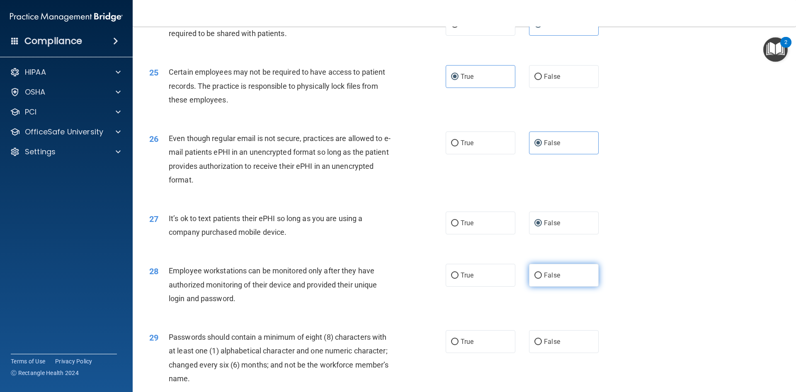
radio input "true"
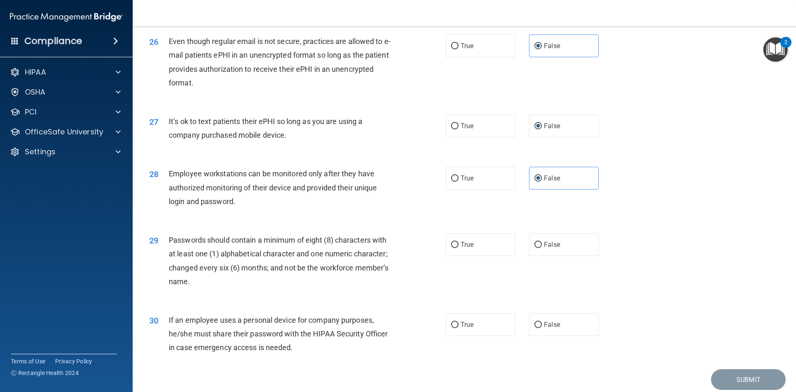
scroll to position [1690, 0]
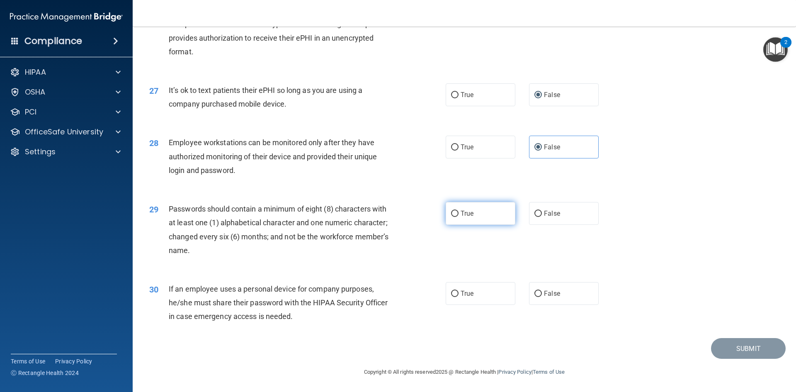
click at [457, 222] on label "True" at bounding box center [481, 213] width 70 height 23
click at [457, 217] on input "True" at bounding box center [454, 214] width 7 height 6
radio input "true"
click at [473, 297] on label "True" at bounding box center [481, 293] width 70 height 23
click at [459, 297] on input "True" at bounding box center [454, 294] width 7 height 6
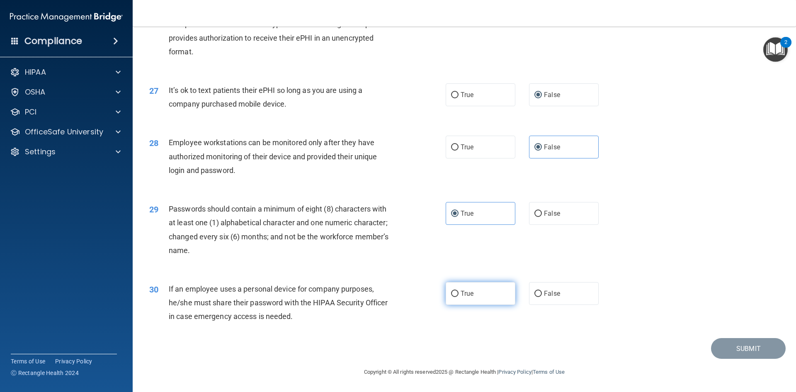
radio input "true"
click at [727, 350] on button "Submit" at bounding box center [748, 348] width 75 height 21
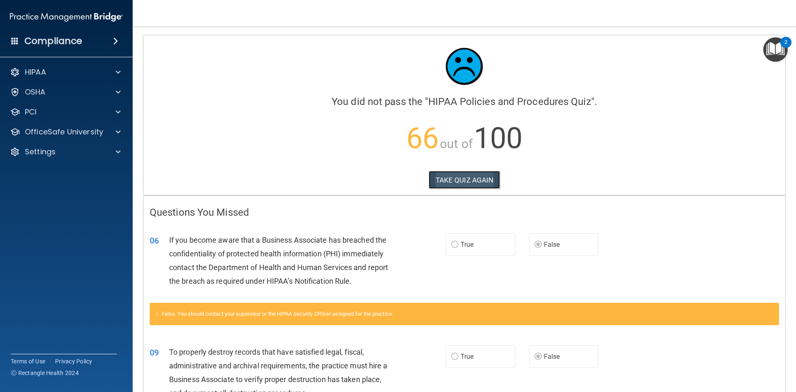
click at [459, 175] on button "TAKE QUIZ AGAIN" at bounding box center [465, 180] width 72 height 18
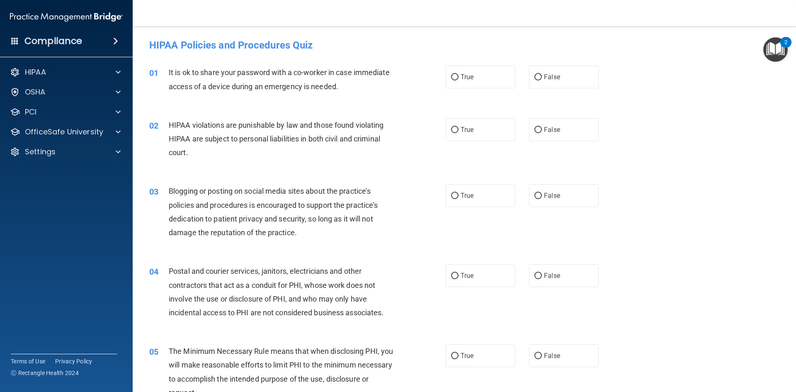
click at [650, 95] on div "01 It is ok to share your password with a co-worker in case immediate access of…" at bounding box center [464, 81] width 643 height 52
click at [535, 78] on input "False" at bounding box center [538, 77] width 7 height 6
radio input "true"
click at [461, 131] on span "True" at bounding box center [467, 130] width 13 height 8
click at [458, 131] on input "True" at bounding box center [454, 130] width 7 height 6
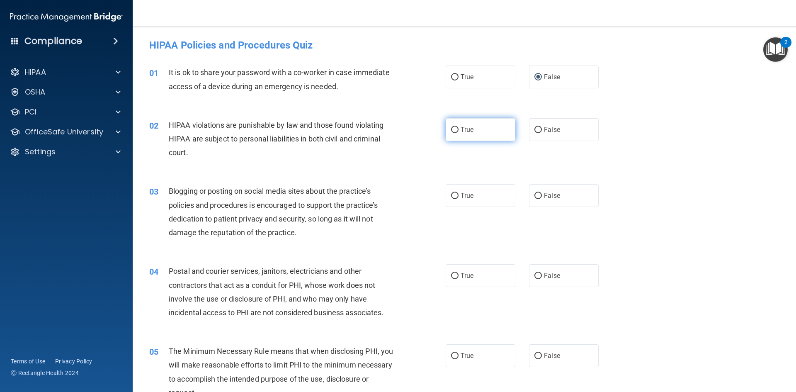
radio input "true"
click at [538, 196] on label "False" at bounding box center [564, 195] width 70 height 23
click at [538, 196] on input "False" at bounding box center [538, 196] width 7 height 6
radio input "true"
click at [447, 276] on label "True" at bounding box center [481, 275] width 70 height 23
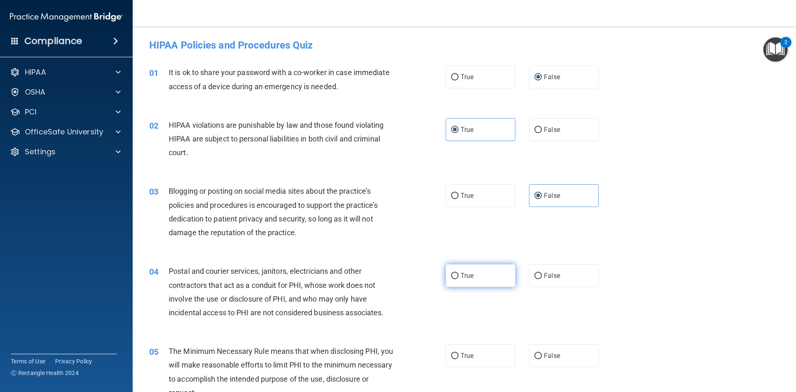
click at [451, 276] on input "True" at bounding box center [454, 276] width 7 height 6
radio input "true"
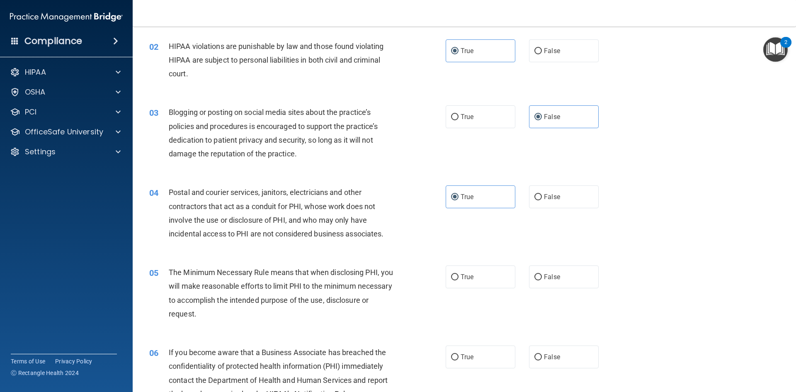
scroll to position [97, 0]
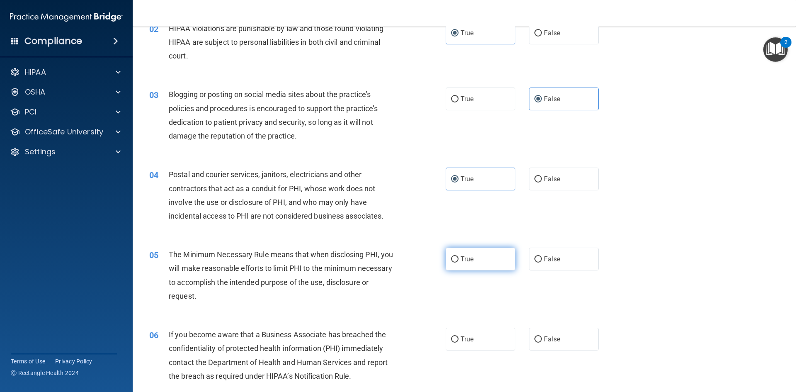
click at [464, 259] on span "True" at bounding box center [467, 259] width 13 height 8
click at [459, 259] on input "True" at bounding box center [454, 259] width 7 height 6
radio input "true"
click at [545, 339] on span "False" at bounding box center [552, 339] width 16 height 8
click at [542, 339] on input "False" at bounding box center [538, 339] width 7 height 6
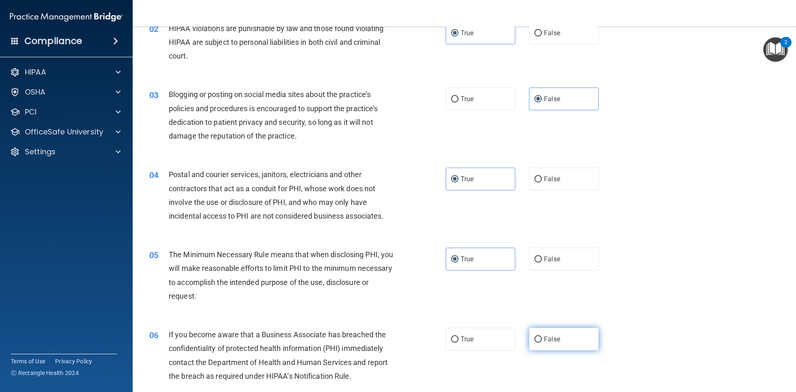
radio input "true"
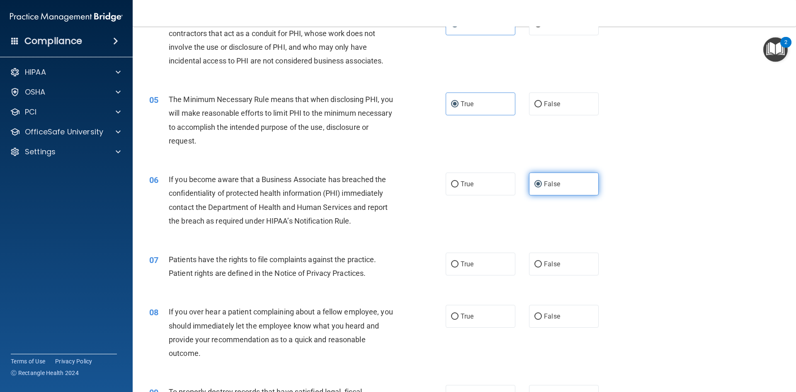
scroll to position [387, 0]
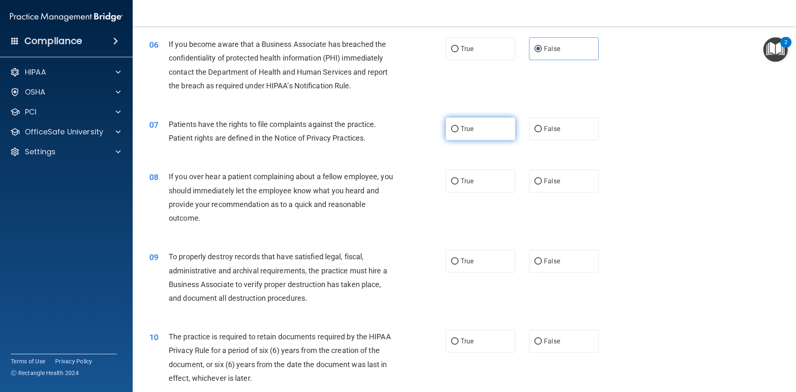
click at [459, 124] on label "True" at bounding box center [481, 128] width 70 height 23
click at [459, 126] on input "True" at bounding box center [454, 129] width 7 height 6
radio input "true"
click at [530, 182] on label "False" at bounding box center [564, 181] width 70 height 23
click at [535, 182] on input "False" at bounding box center [538, 181] width 7 height 6
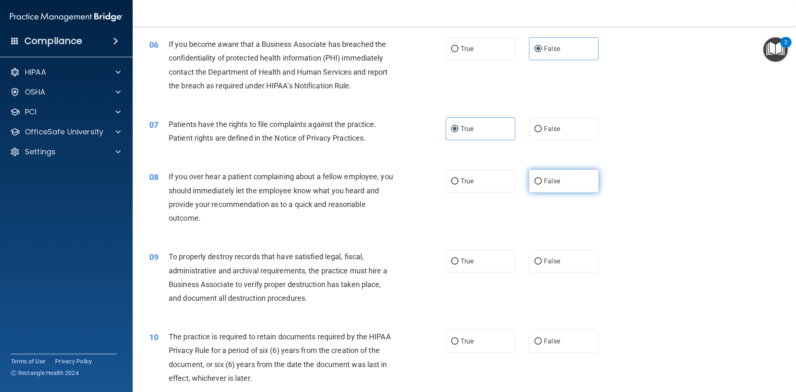
radio input "true"
click at [548, 264] on span "False" at bounding box center [552, 261] width 16 height 8
click at [542, 264] on input "False" at bounding box center [538, 261] width 7 height 6
radio input "true"
click at [471, 339] on label "True" at bounding box center [481, 341] width 70 height 23
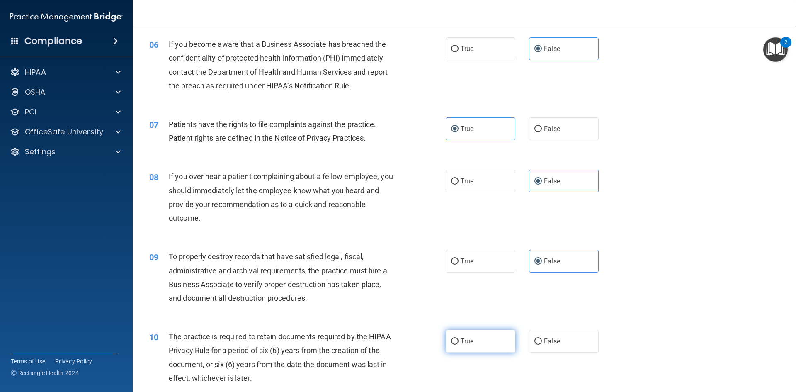
click at [459, 339] on input "True" at bounding box center [454, 341] width 7 height 6
radio input "true"
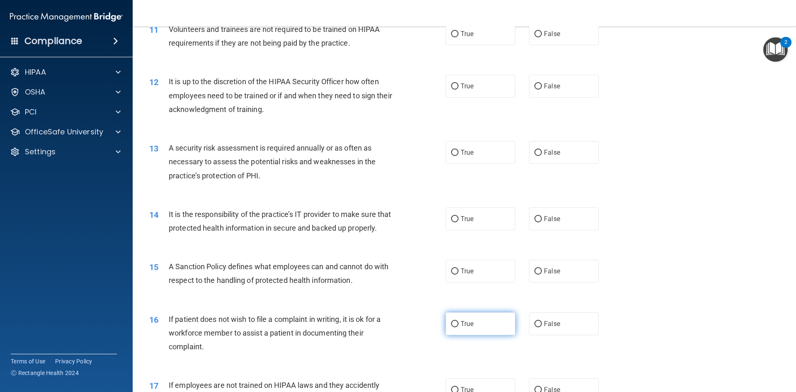
scroll to position [677, 0]
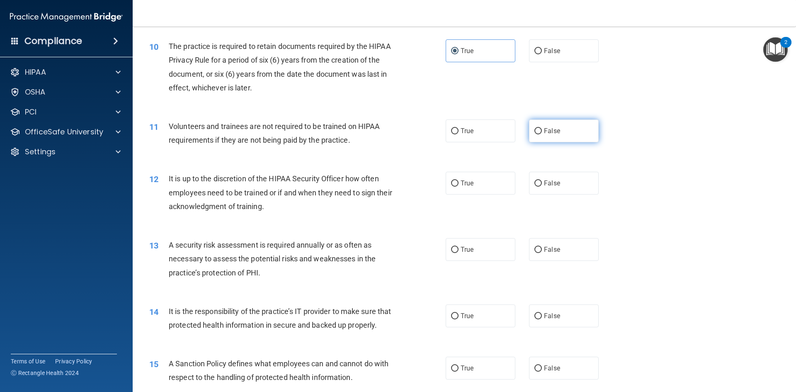
click at [540, 134] on label "False" at bounding box center [564, 130] width 70 height 23
click at [540, 134] on input "False" at bounding box center [538, 131] width 7 height 6
radio input "true"
click at [538, 184] on label "False" at bounding box center [564, 183] width 70 height 23
click at [538, 184] on input "False" at bounding box center [538, 183] width 7 height 6
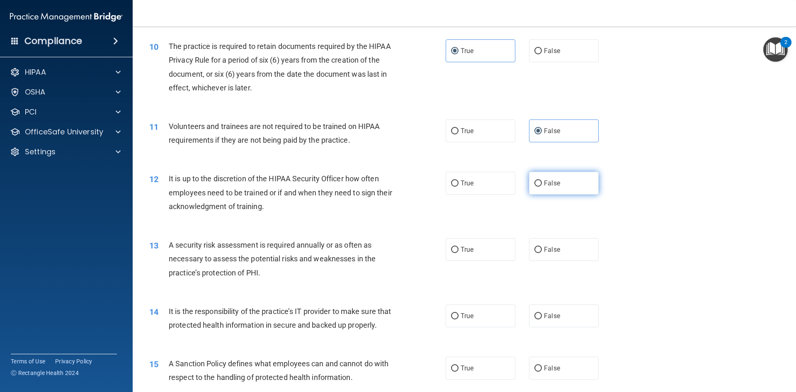
radio input "true"
click at [455, 250] on input "True" at bounding box center [454, 250] width 7 height 6
radio input "true"
click at [456, 316] on label "True" at bounding box center [481, 315] width 70 height 23
click at [456, 316] on input "True" at bounding box center [454, 316] width 7 height 6
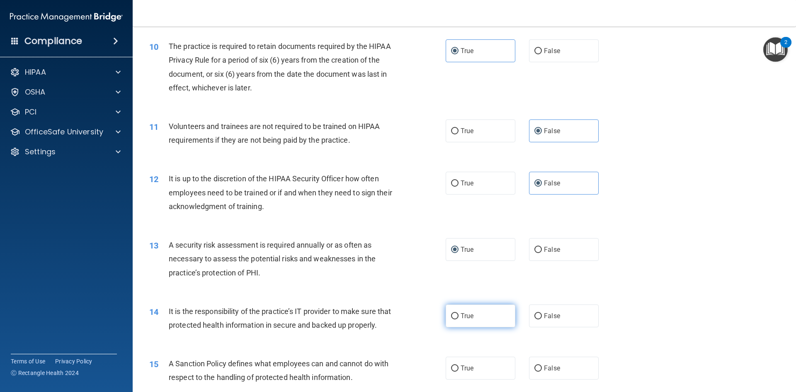
radio input "true"
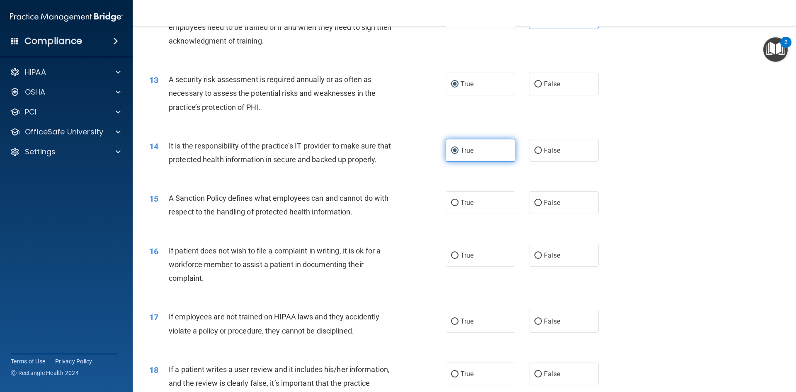
scroll to position [871, 0]
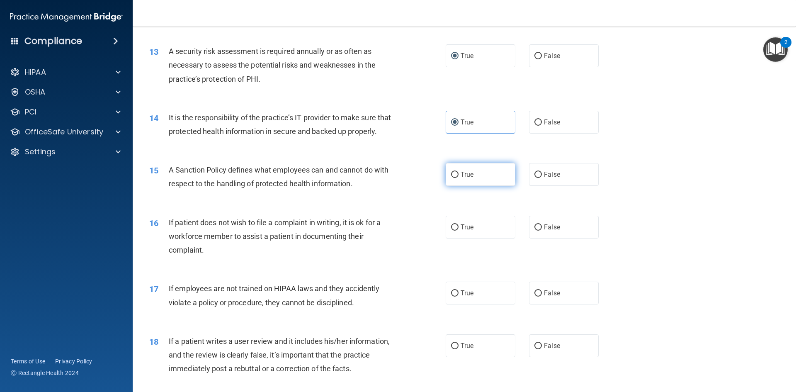
click at [455, 186] on label "True" at bounding box center [481, 174] width 70 height 23
click at [455, 178] on input "True" at bounding box center [454, 175] width 7 height 6
radio input "true"
click at [462, 236] on label "True" at bounding box center [481, 227] width 70 height 23
click at [459, 231] on input "True" at bounding box center [454, 227] width 7 height 6
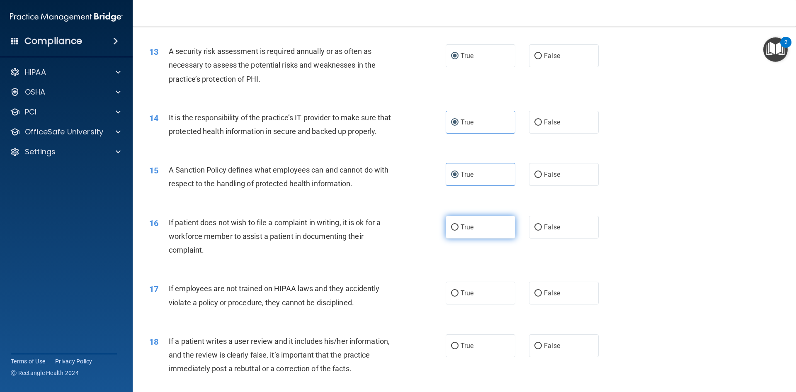
radio input "true"
click at [549, 304] on label "False" at bounding box center [564, 293] width 70 height 23
click at [542, 297] on input "False" at bounding box center [538, 293] width 7 height 6
radio input "true"
click at [536, 349] on input "False" at bounding box center [538, 346] width 7 height 6
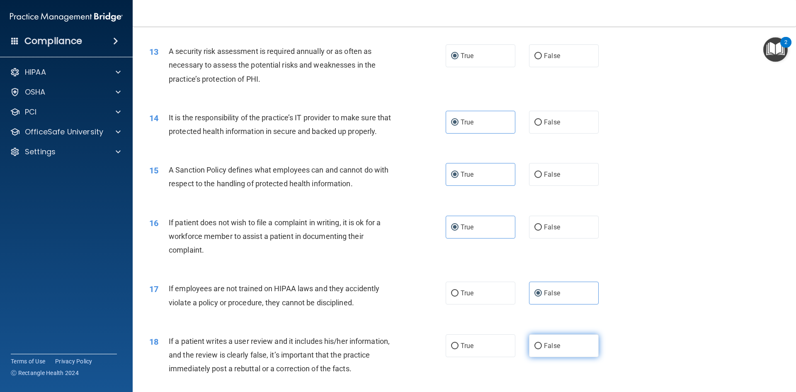
radio input "true"
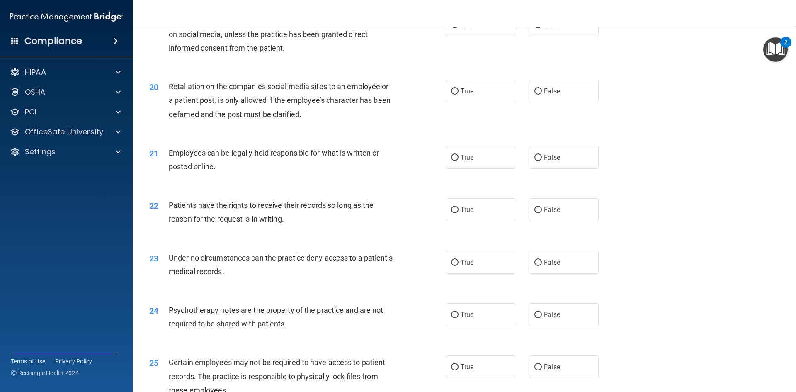
scroll to position [1161, 0]
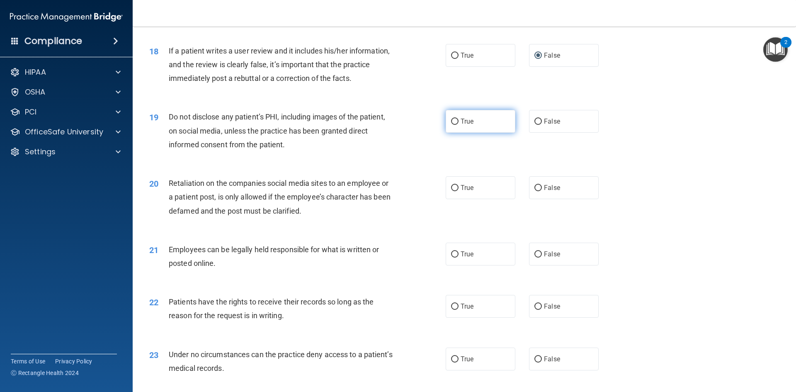
click at [463, 125] on span "True" at bounding box center [467, 121] width 13 height 8
click at [459, 125] on input "True" at bounding box center [454, 122] width 7 height 6
radio input "true"
click at [536, 191] on input "False" at bounding box center [538, 188] width 7 height 6
radio input "true"
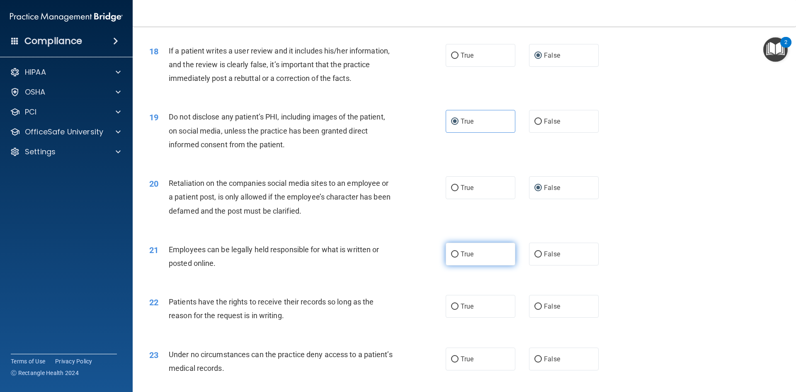
click at [481, 265] on label "True" at bounding box center [481, 254] width 70 height 23
click at [459, 258] on input "True" at bounding box center [454, 254] width 7 height 6
radio input "true"
click at [535, 310] on input "False" at bounding box center [538, 307] width 7 height 6
radio input "true"
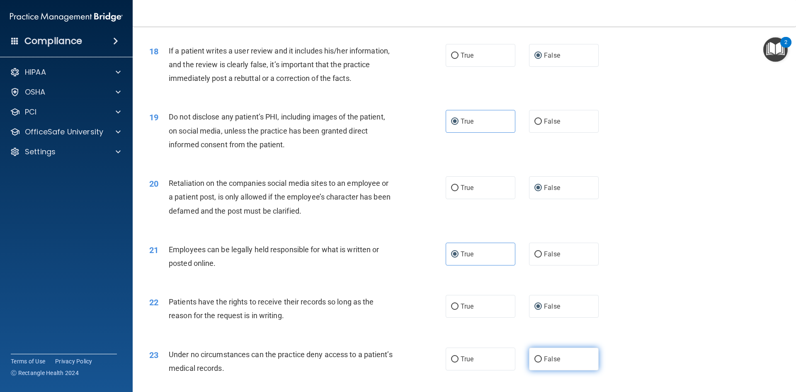
click at [535, 362] on input "False" at bounding box center [538, 359] width 7 height 6
radio input "true"
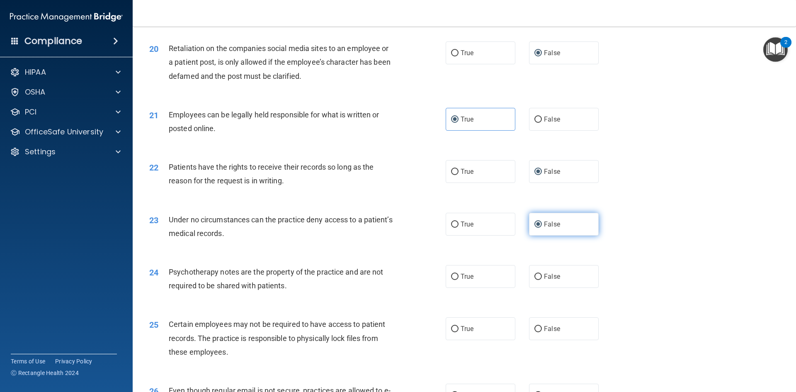
scroll to position [1452, 0]
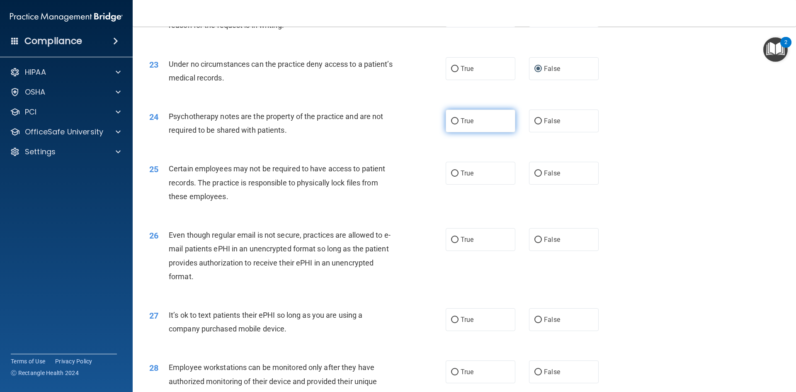
click at [461, 125] on span "True" at bounding box center [467, 121] width 13 height 8
click at [459, 124] on input "True" at bounding box center [454, 121] width 7 height 6
radio input "true"
click at [496, 185] on label "True" at bounding box center [481, 173] width 70 height 23
click at [459, 177] on input "True" at bounding box center [454, 173] width 7 height 6
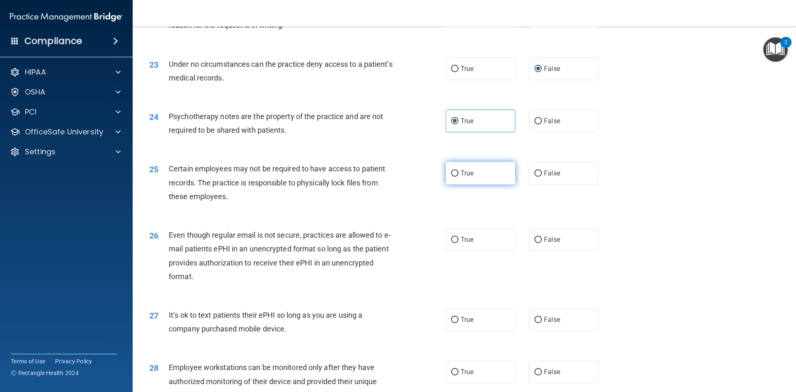
radio input "true"
click at [457, 251] on label "True" at bounding box center [481, 239] width 70 height 23
click at [457, 243] on input "True" at bounding box center [454, 240] width 7 height 6
radio input "true"
click at [535, 323] on input "False" at bounding box center [538, 320] width 7 height 6
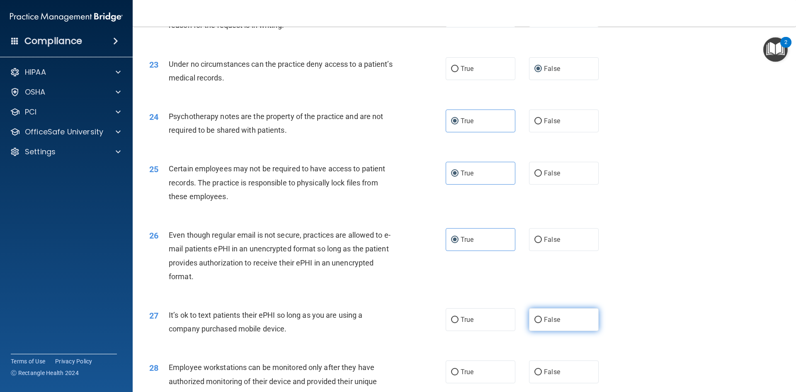
radio input "true"
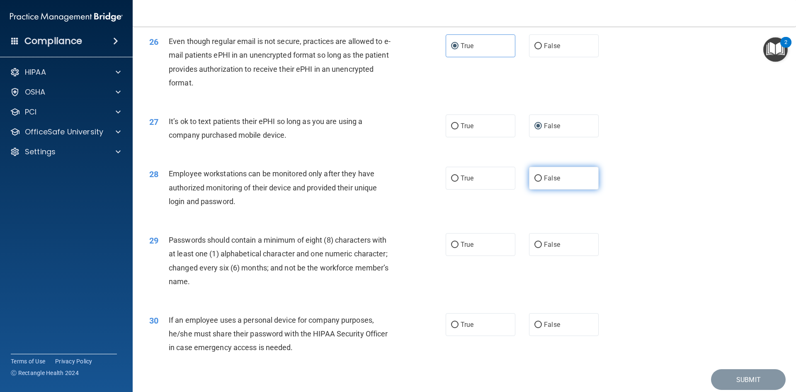
click at [545, 190] on label "False" at bounding box center [564, 178] width 70 height 23
click at [542, 182] on input "False" at bounding box center [538, 178] width 7 height 6
radio input "true"
click at [446, 256] on label "True" at bounding box center [481, 244] width 70 height 23
click at [451, 248] on input "True" at bounding box center [454, 245] width 7 height 6
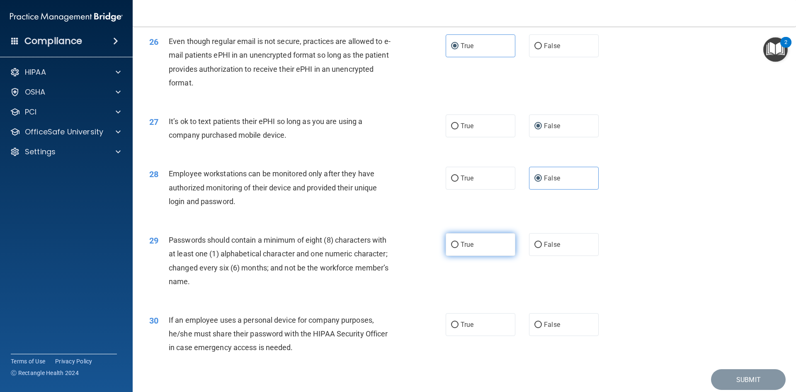
radio input "true"
click at [544, 328] on span "False" at bounding box center [552, 325] width 16 height 8
click at [541, 328] on input "False" at bounding box center [538, 325] width 7 height 6
radio input "true"
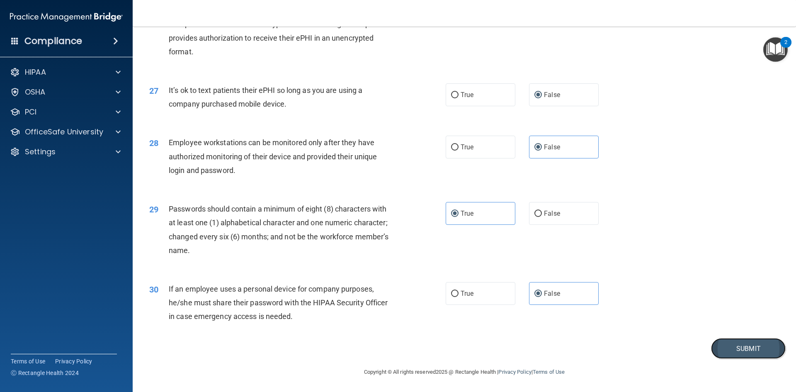
click at [723, 350] on button "Submit" at bounding box center [748, 348] width 75 height 21
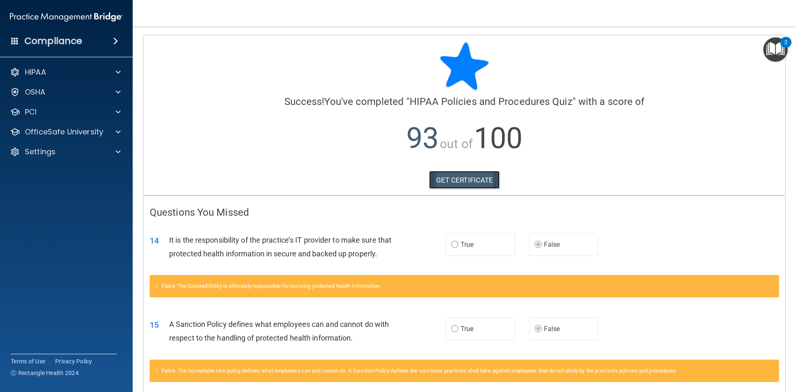
click at [464, 180] on link "GET CERTIFICATE" at bounding box center [464, 180] width 71 height 18
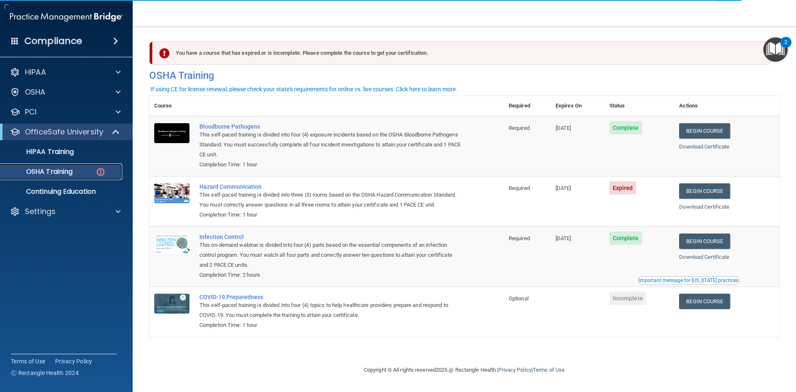
click at [101, 172] on img at bounding box center [100, 172] width 10 height 10
click at [97, 151] on div "HIPAA Training" at bounding box center [61, 152] width 113 height 8
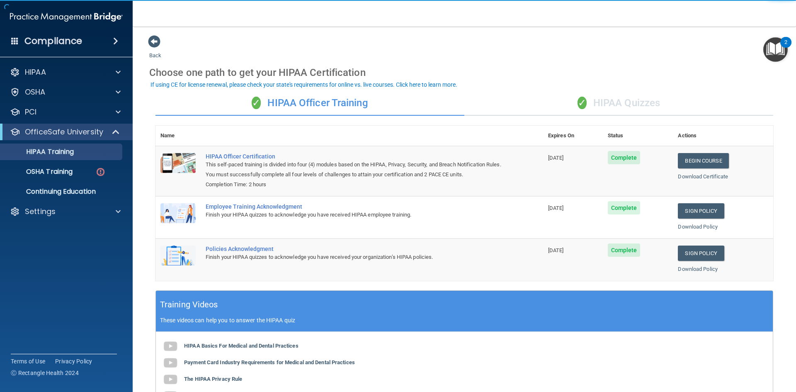
click at [627, 101] on div "✓ HIPAA Quizzes" at bounding box center [618, 103] width 309 height 25
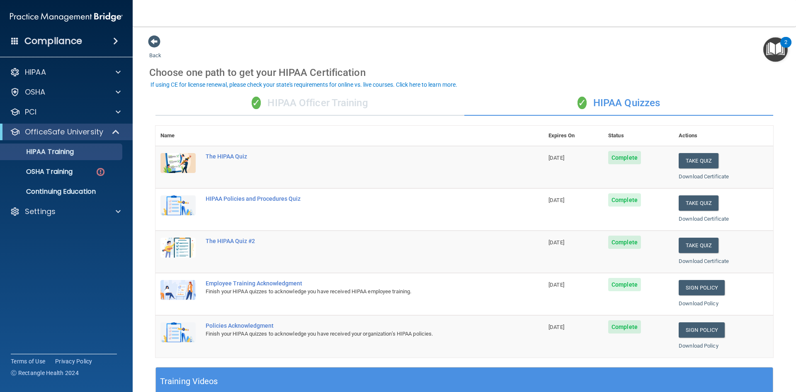
click at [297, 104] on div "✓ HIPAA Officer Training" at bounding box center [310, 103] width 309 height 25
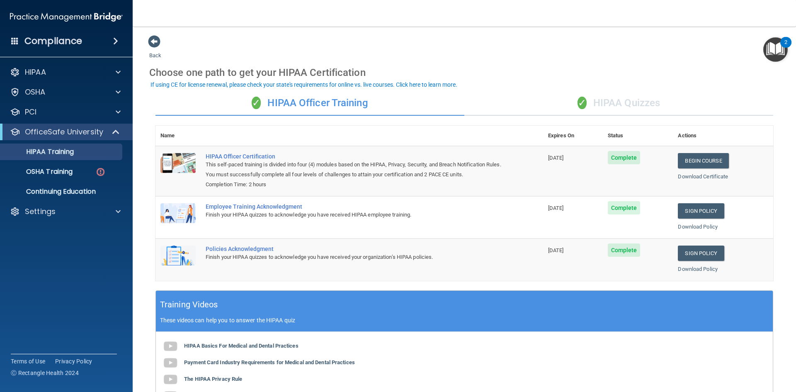
click at [611, 102] on div "✓ HIPAA Quizzes" at bounding box center [618, 103] width 309 height 25
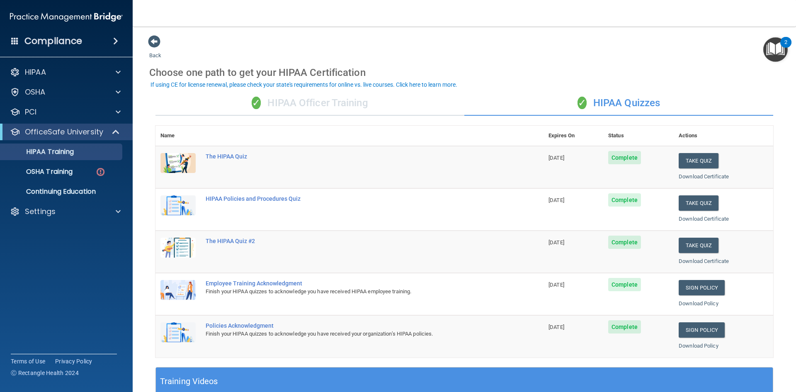
click at [303, 98] on div "✓ HIPAA Officer Training" at bounding box center [310, 103] width 309 height 25
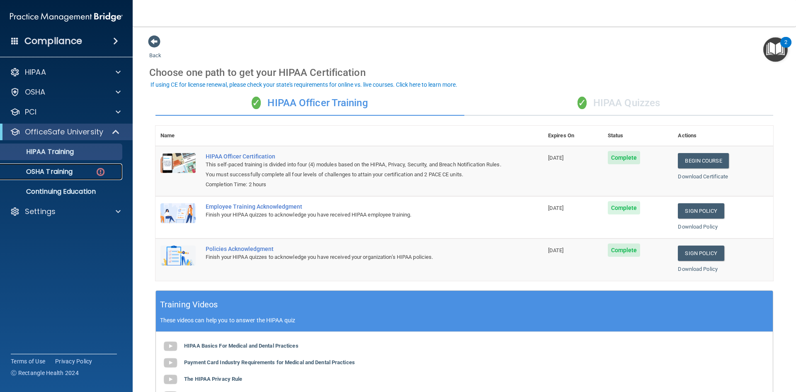
click at [82, 172] on div "OSHA Training" at bounding box center [61, 172] width 113 height 8
